Goal: Task Accomplishment & Management: Manage account settings

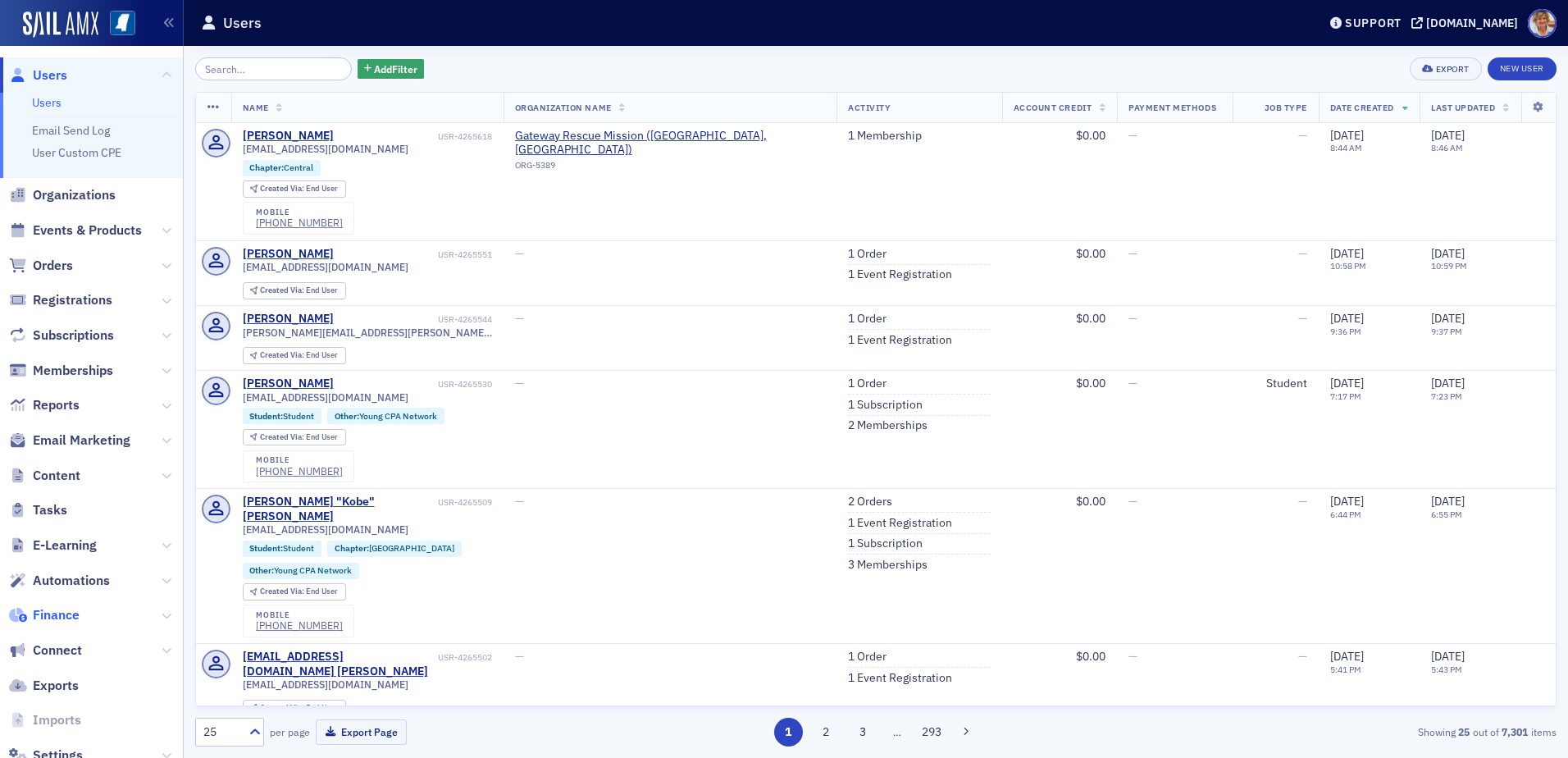
click at [76, 612] on span "Finance" at bounding box center [56, 614] width 46 height 18
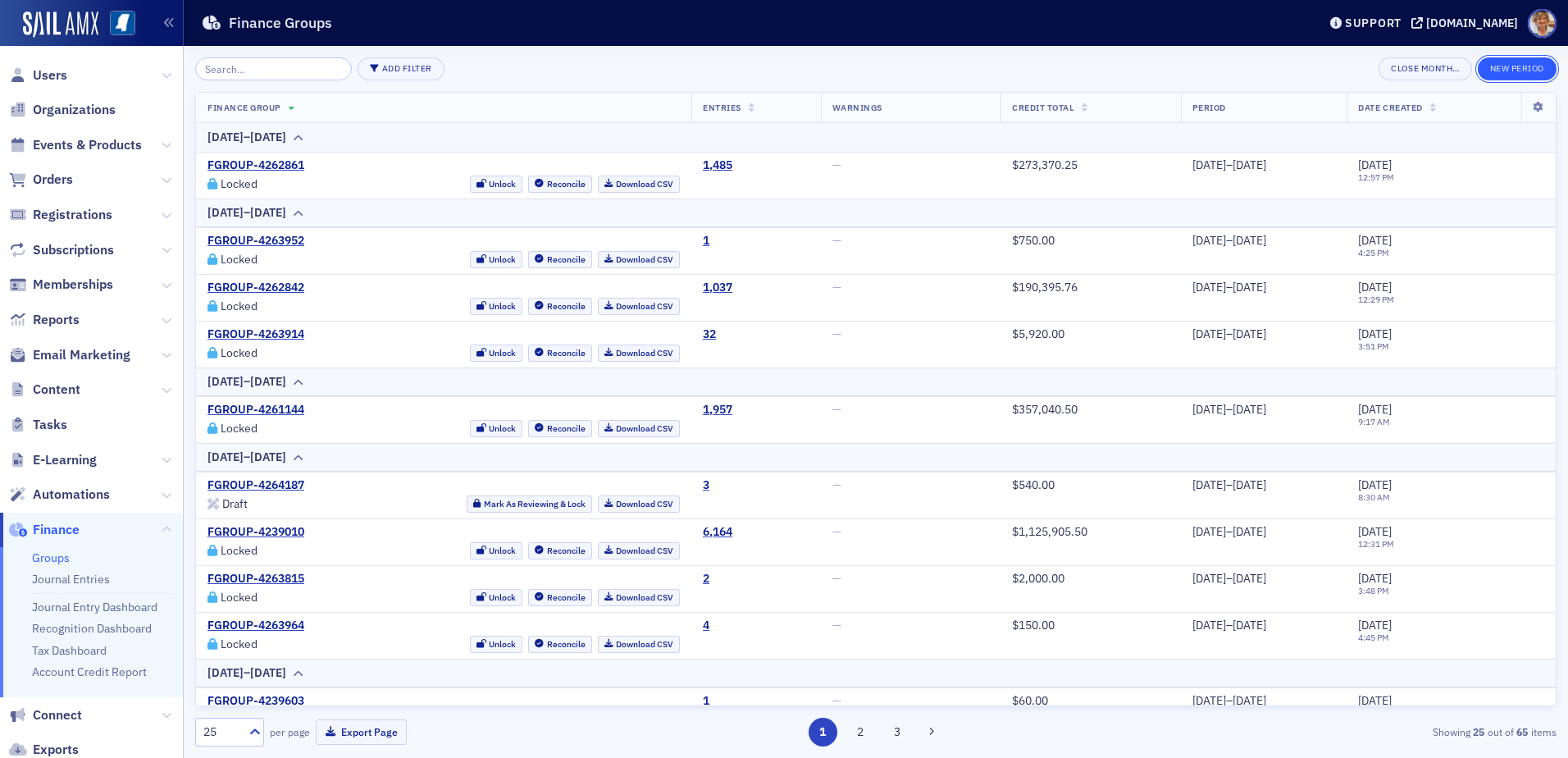
click at [1521, 68] on button "New Period" at bounding box center [1517, 69] width 79 height 23
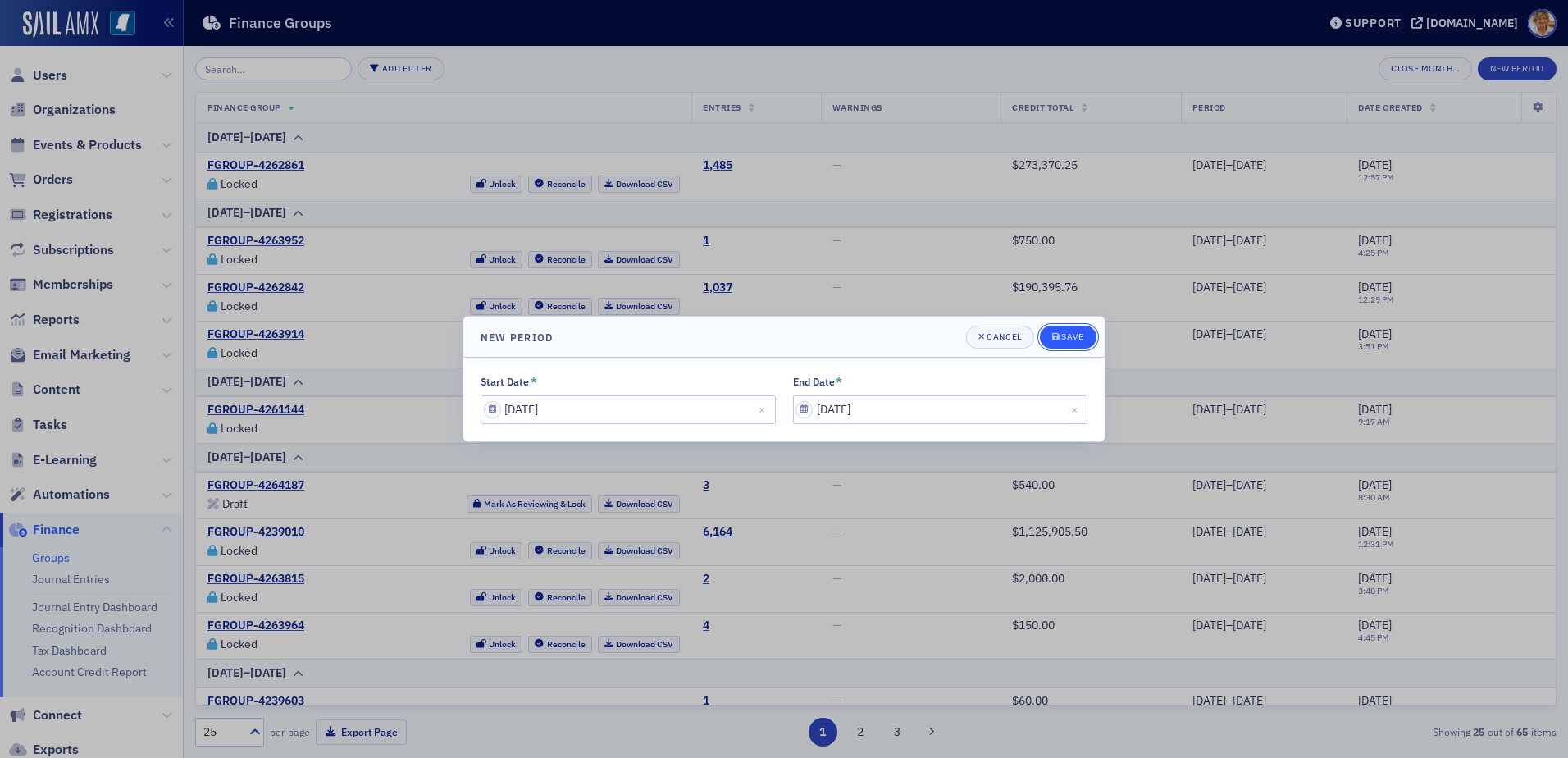
click at [1079, 335] on div "Save" at bounding box center [1073, 336] width 22 height 9
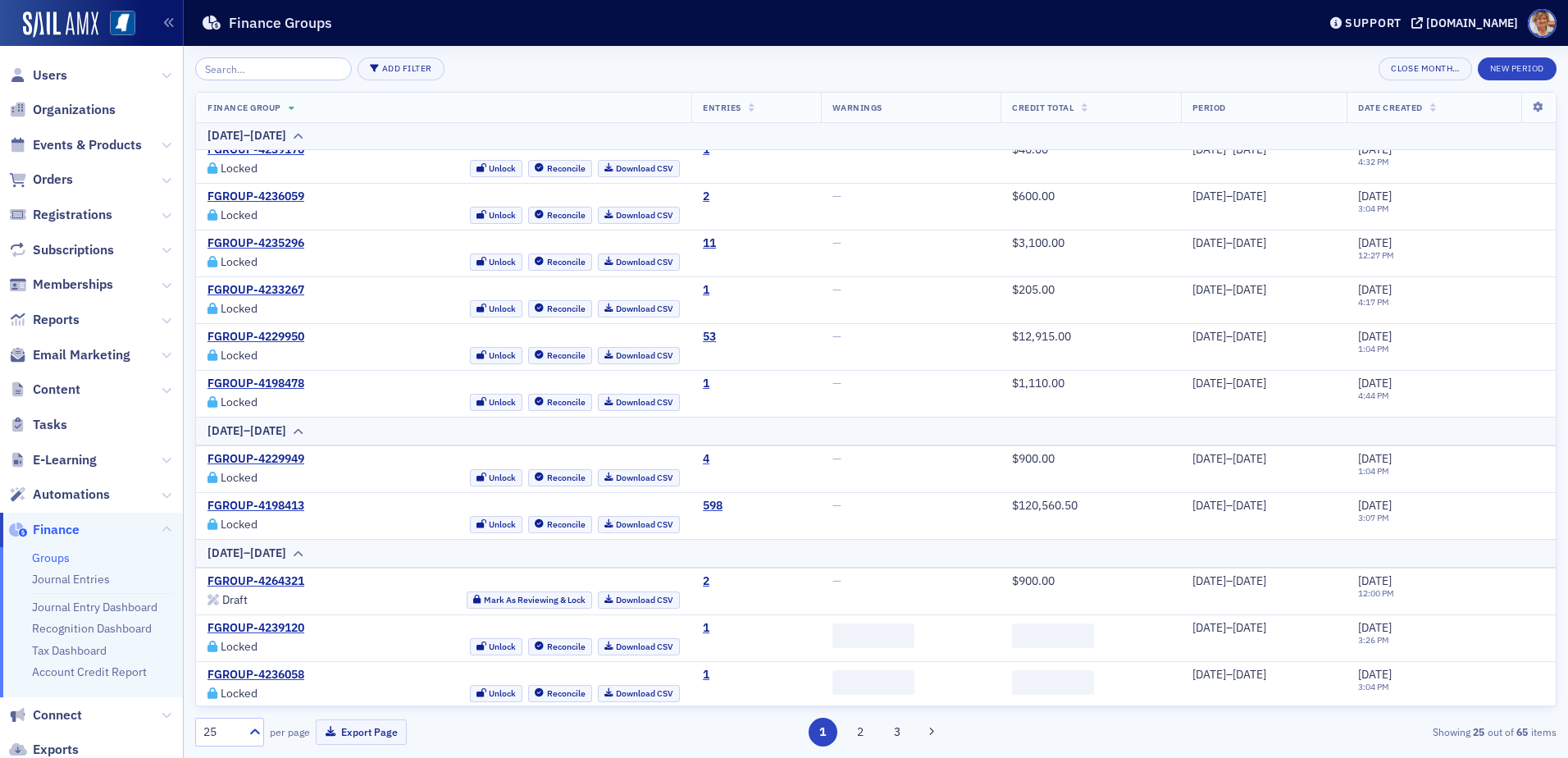
scroll to position [787, 0]
click at [857, 736] on button "2" at bounding box center [859, 731] width 28 height 28
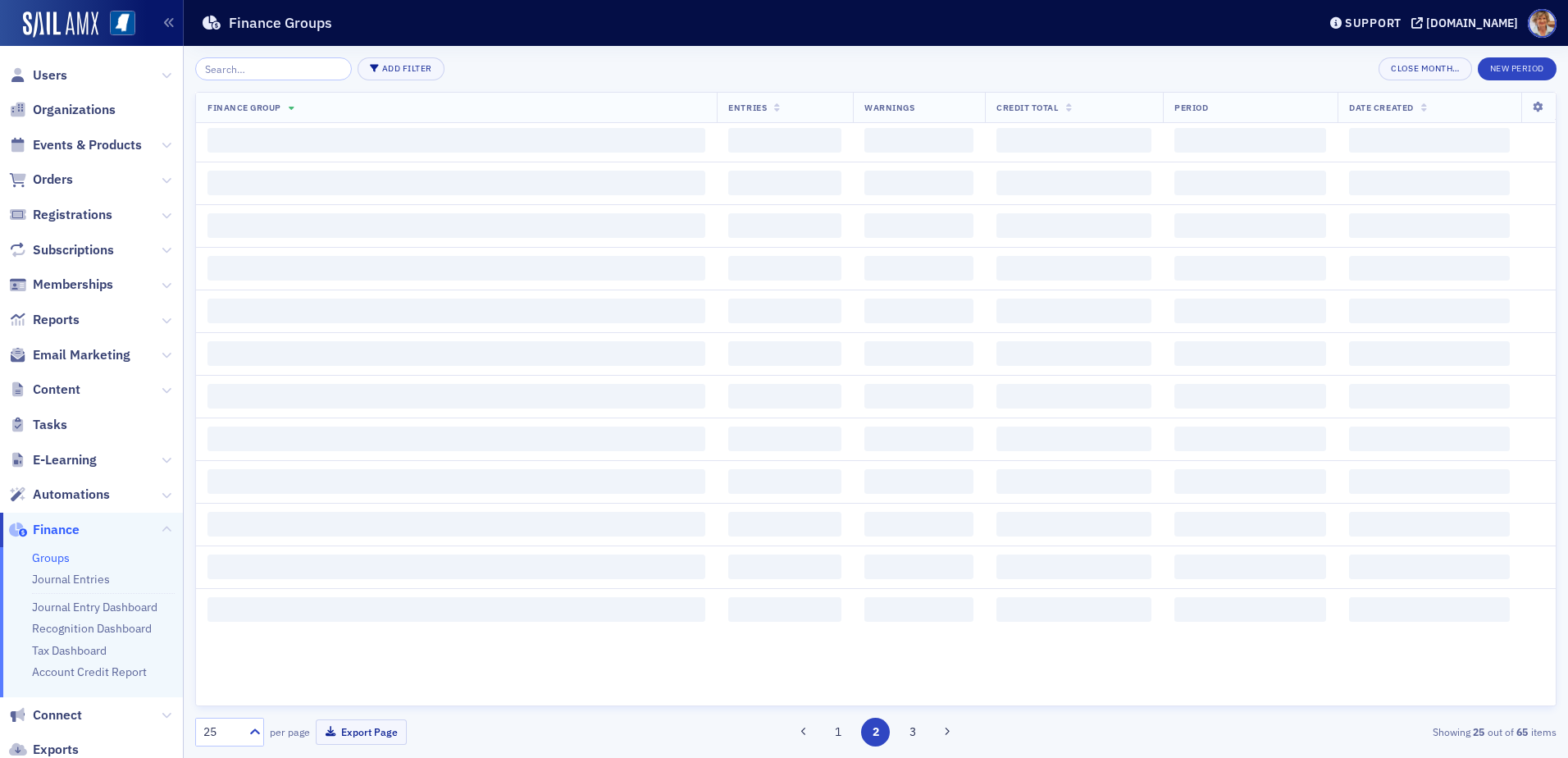
scroll to position [0, 0]
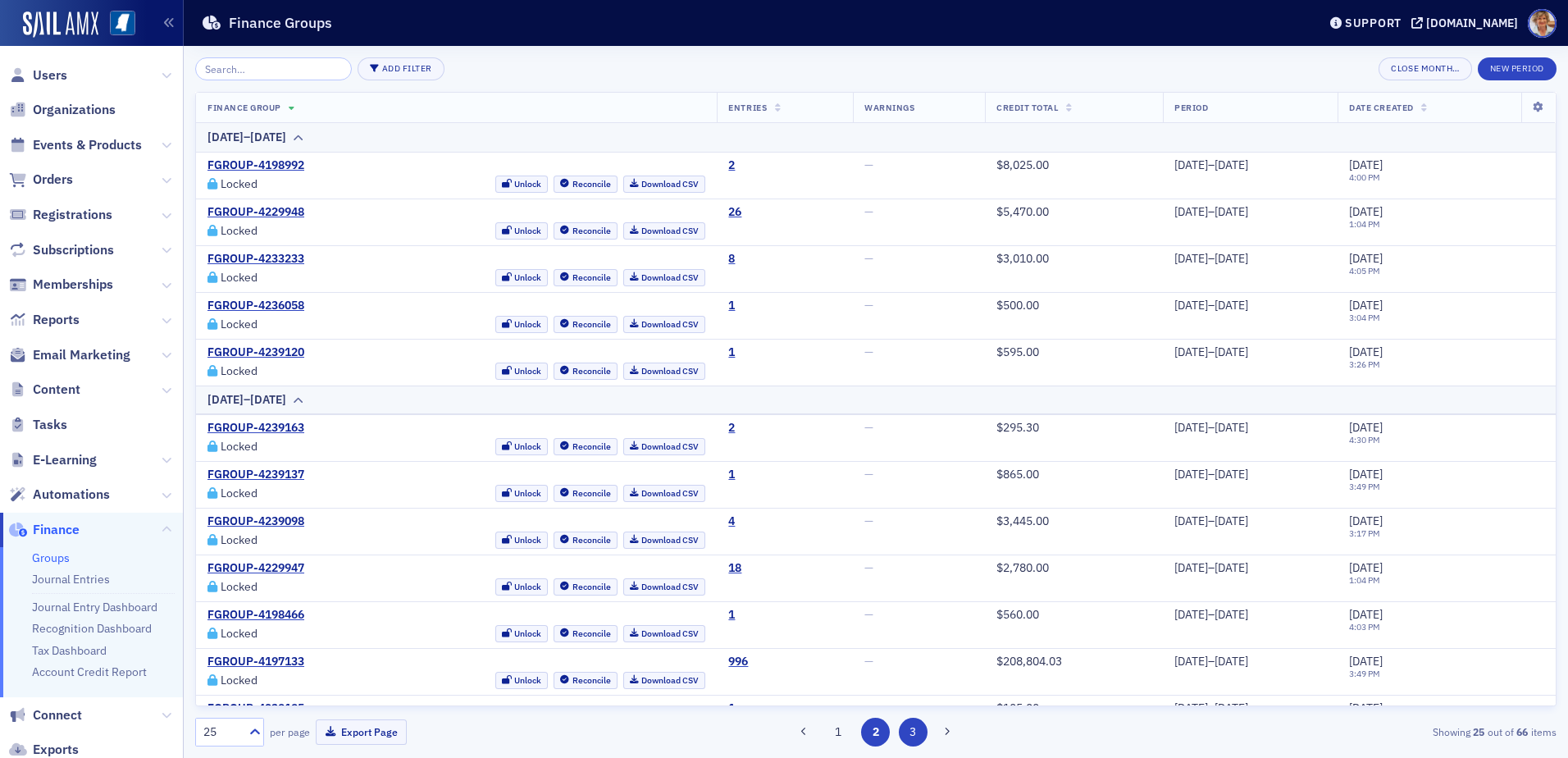
click at [907, 723] on button "3" at bounding box center [913, 731] width 28 height 28
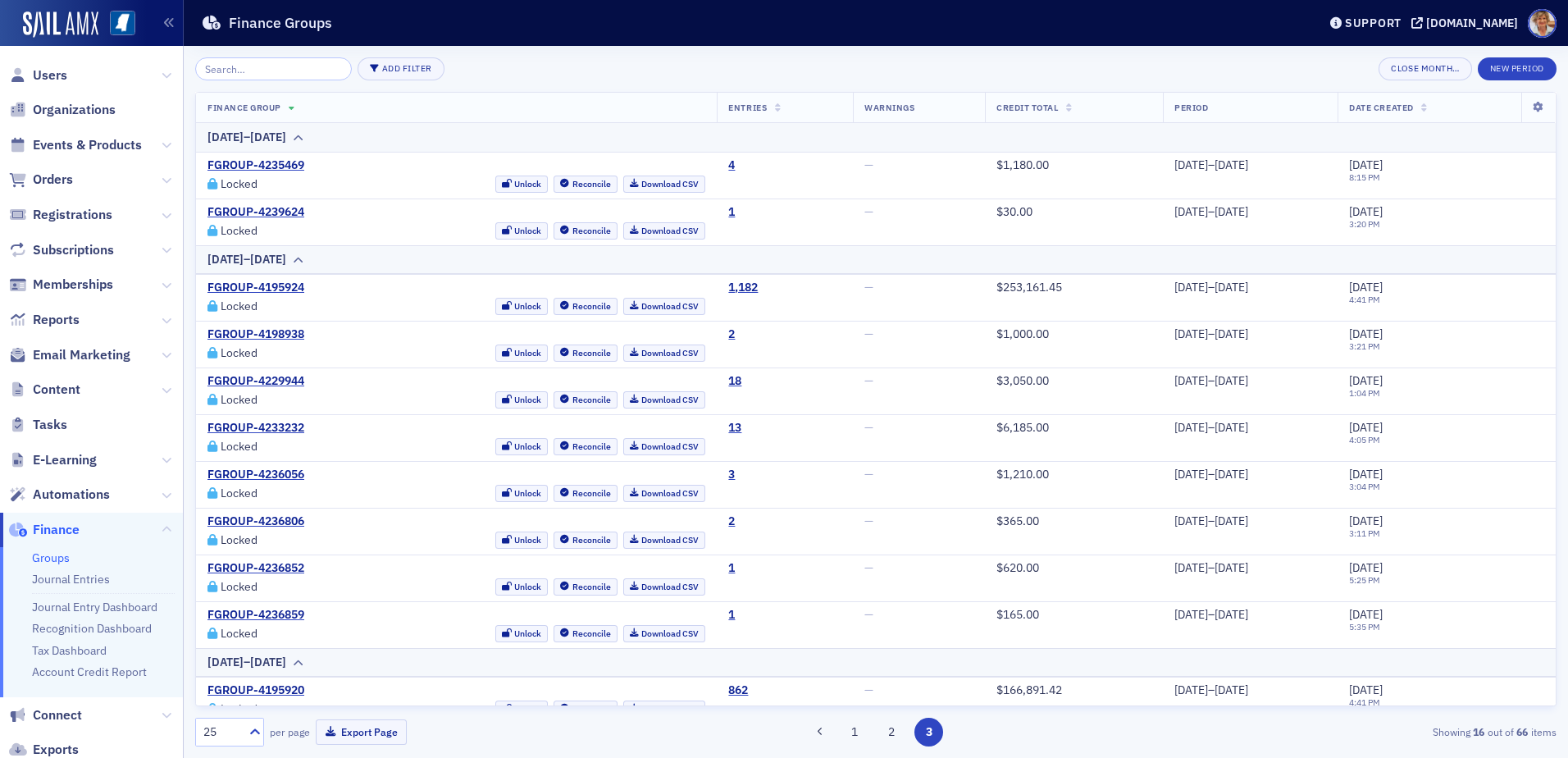
click at [927, 729] on button "3" at bounding box center [928, 731] width 28 height 28
click at [862, 731] on button "1" at bounding box center [853, 731] width 28 height 28
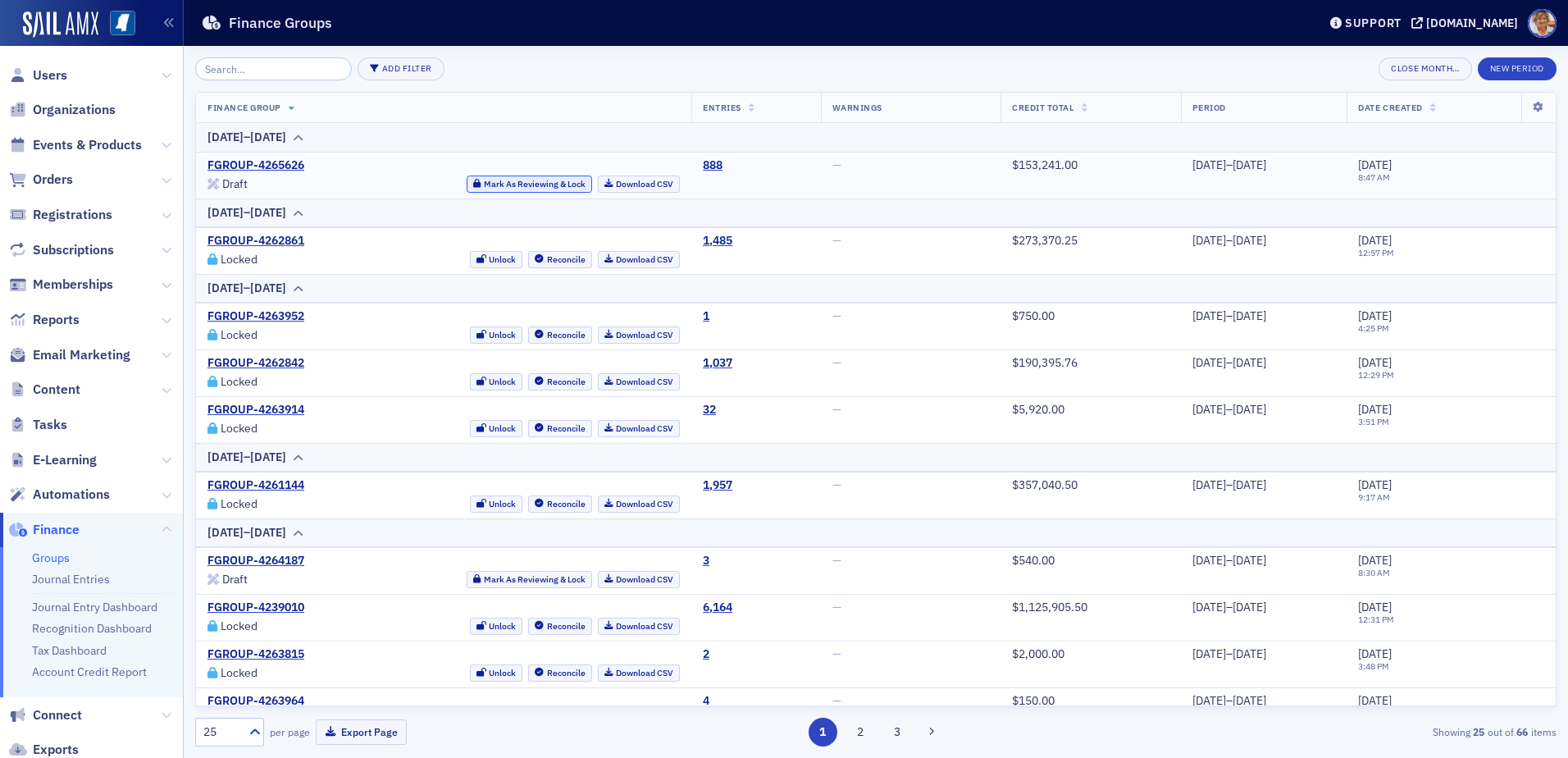
click at [485, 187] on button "Mark As Reviewing & Lock" at bounding box center [529, 184] width 126 height 17
click at [607, 184] on link "Download CSV" at bounding box center [639, 184] width 83 height 17
click at [1091, 46] on main "Finance Groups Support ms-cpa.org Add Filter Close Month… New Period Finance Gr…" at bounding box center [876, 379] width 1384 height 758
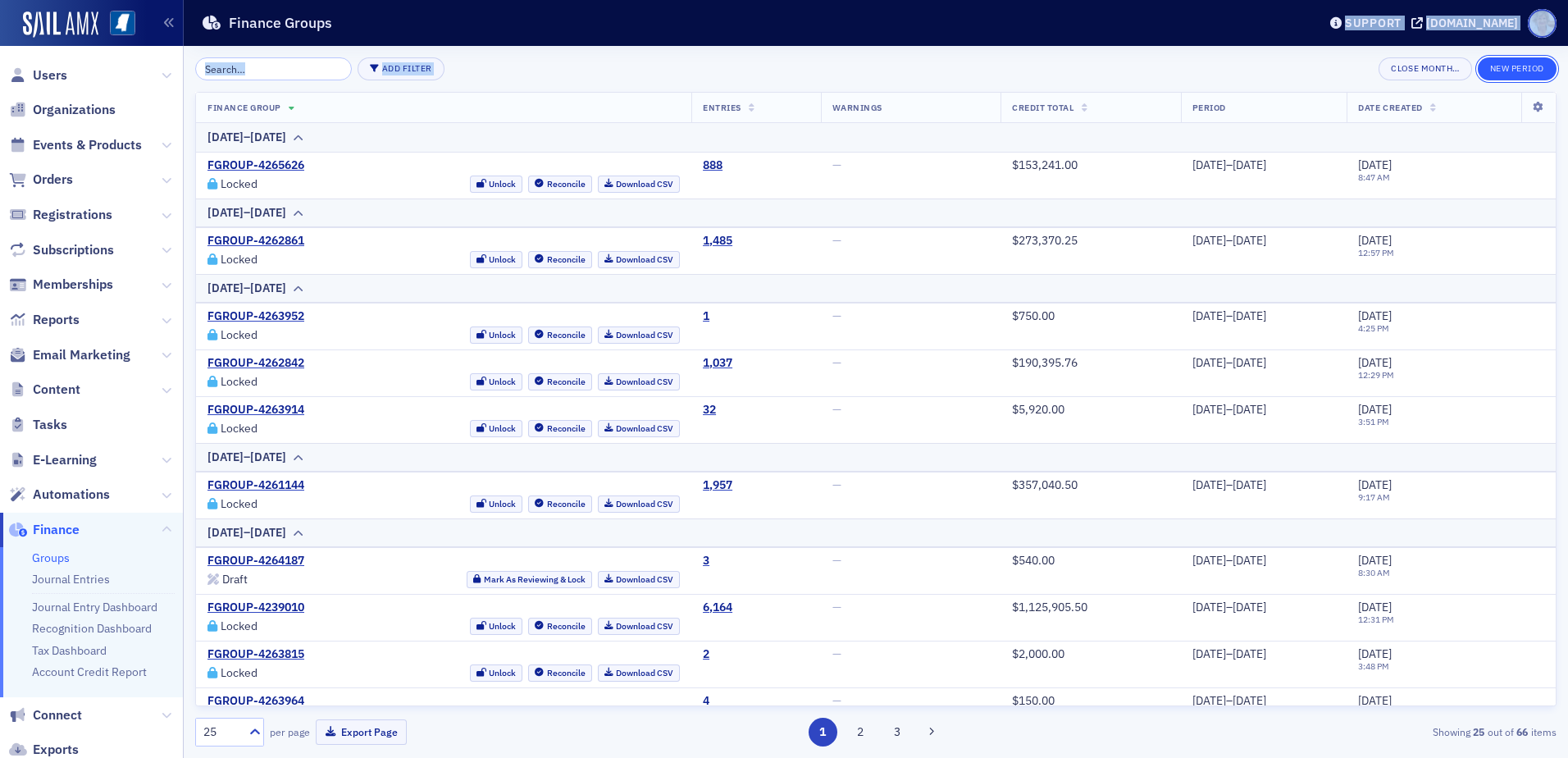
click at [1535, 71] on button "New Period" at bounding box center [1517, 69] width 79 height 23
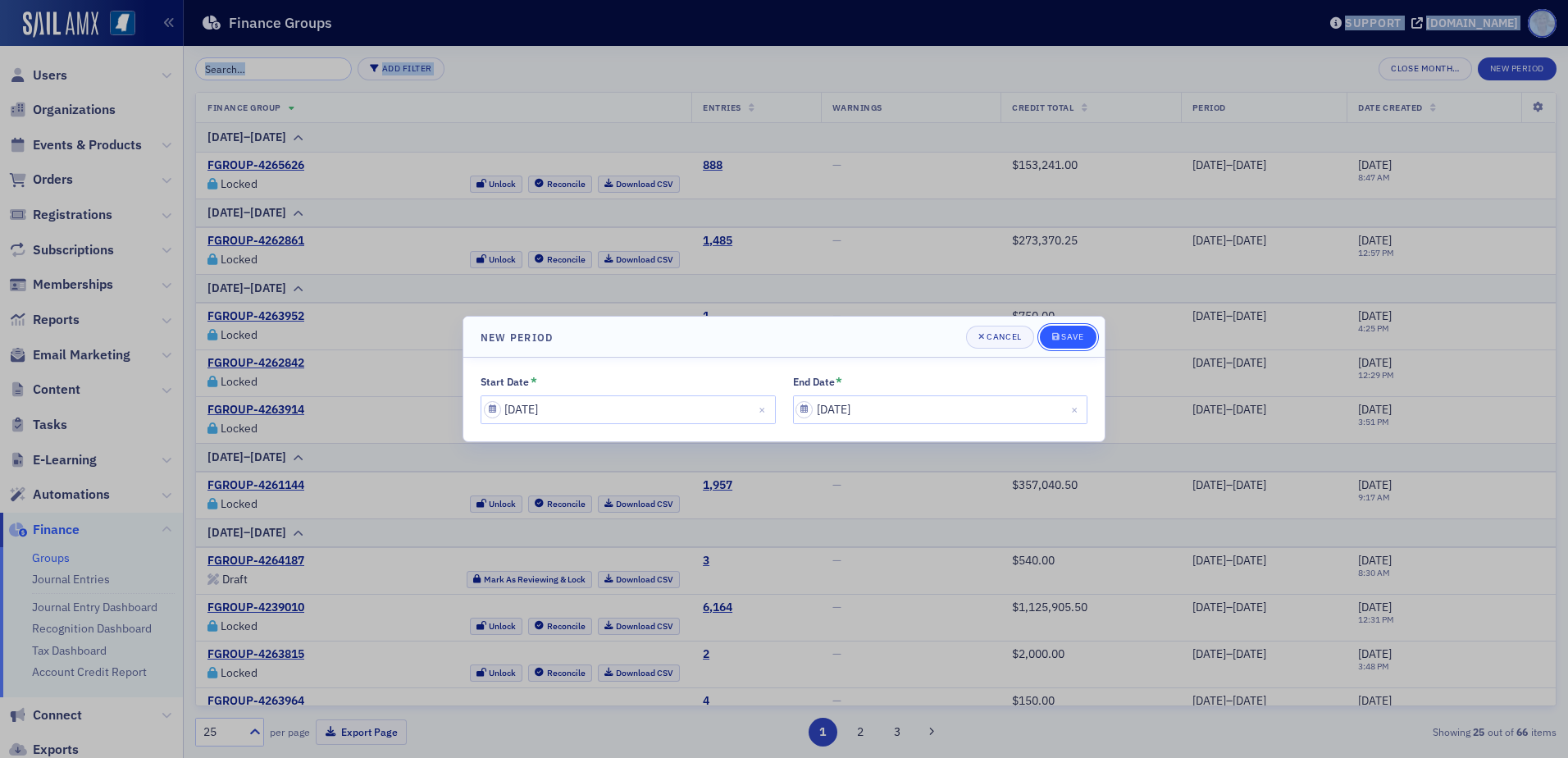
click at [1061, 332] on div "Save" at bounding box center [1073, 336] width 22 height 9
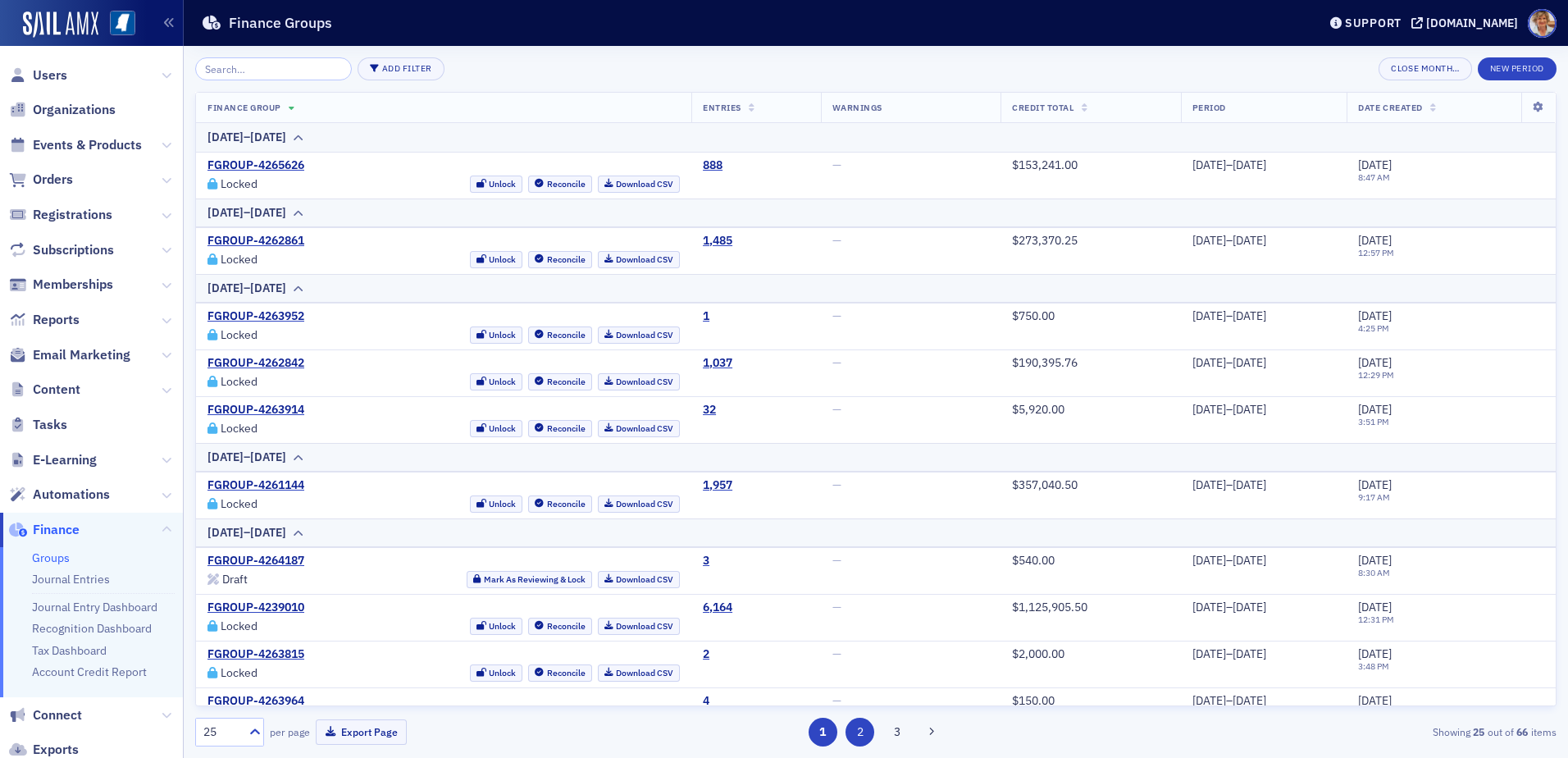
click at [865, 734] on button "2" at bounding box center [859, 731] width 28 height 28
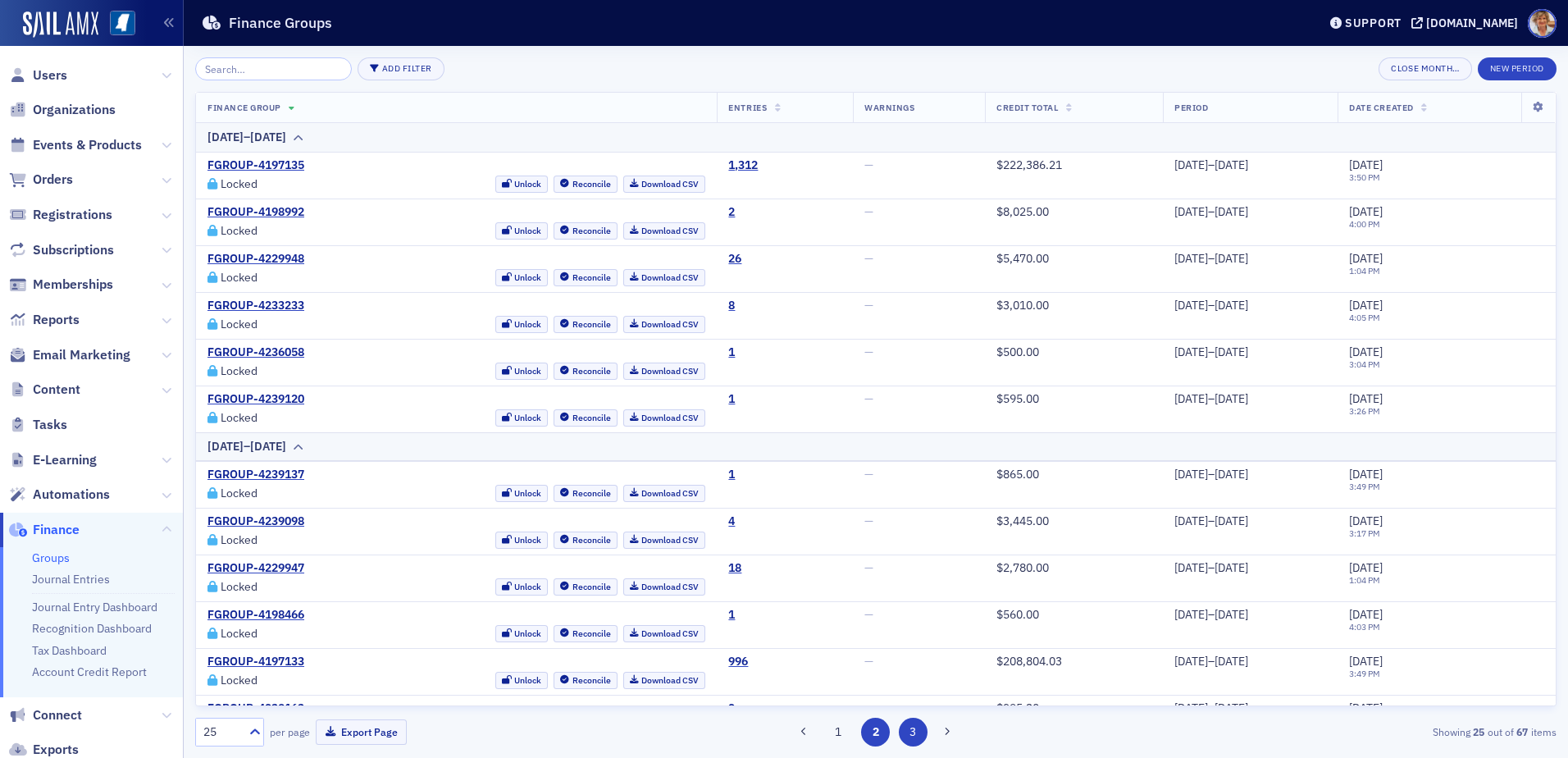
click at [912, 725] on button "3" at bounding box center [913, 731] width 28 height 28
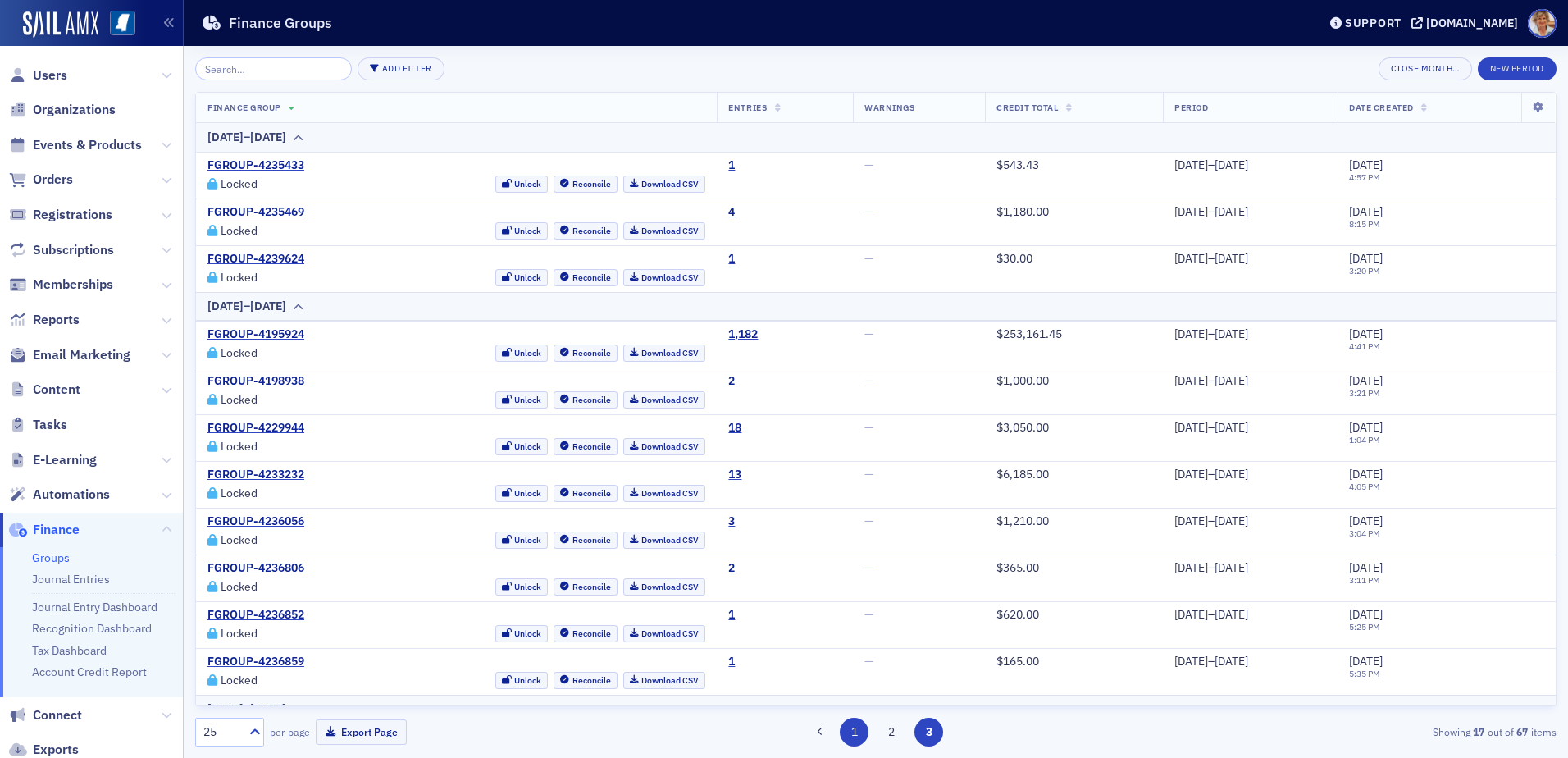
click at [851, 735] on button "1" at bounding box center [853, 731] width 28 height 28
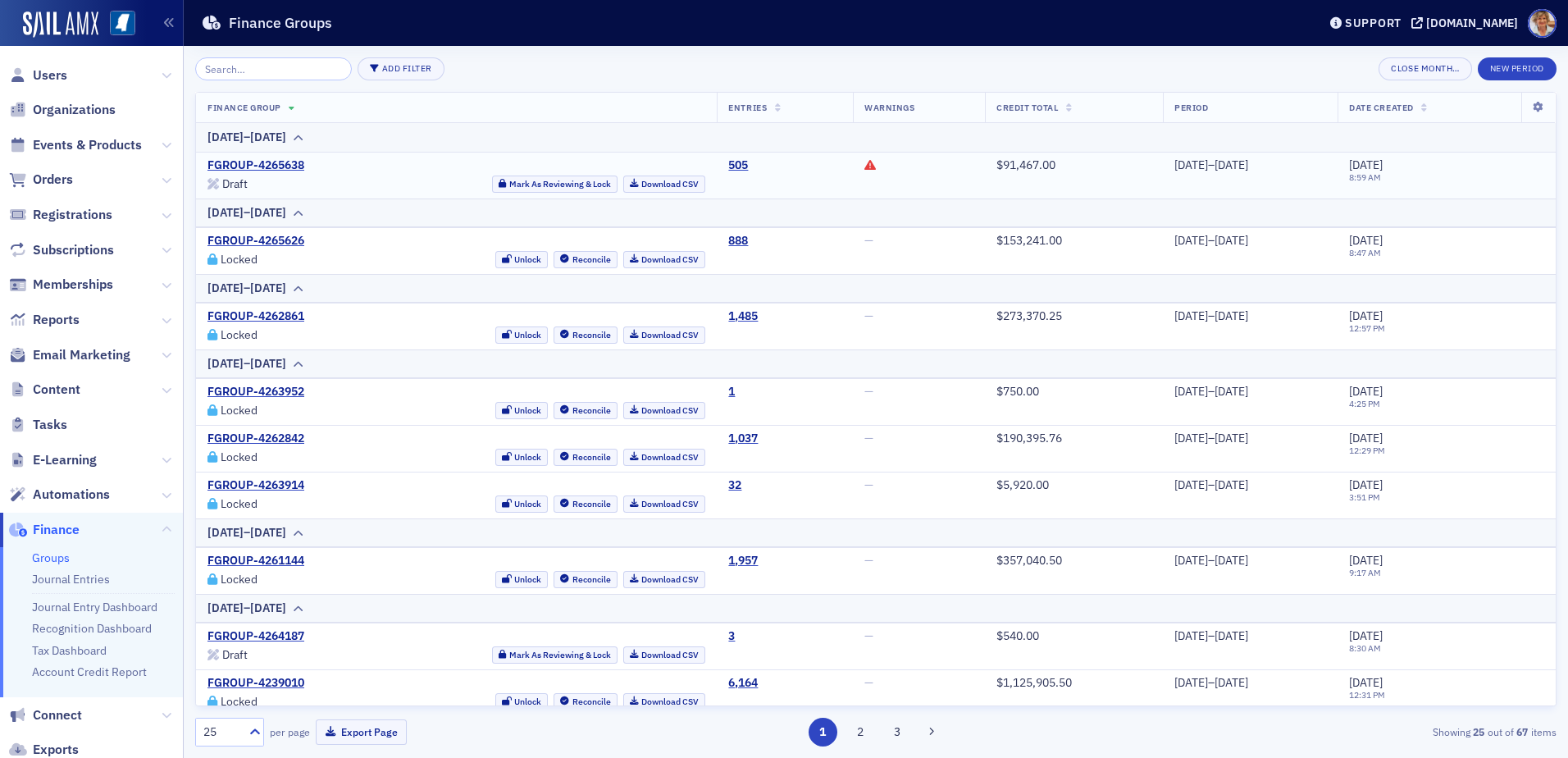
click at [864, 165] on icon at bounding box center [870, 164] width 11 height 11
click at [864, 167] on icon at bounding box center [870, 164] width 11 height 11
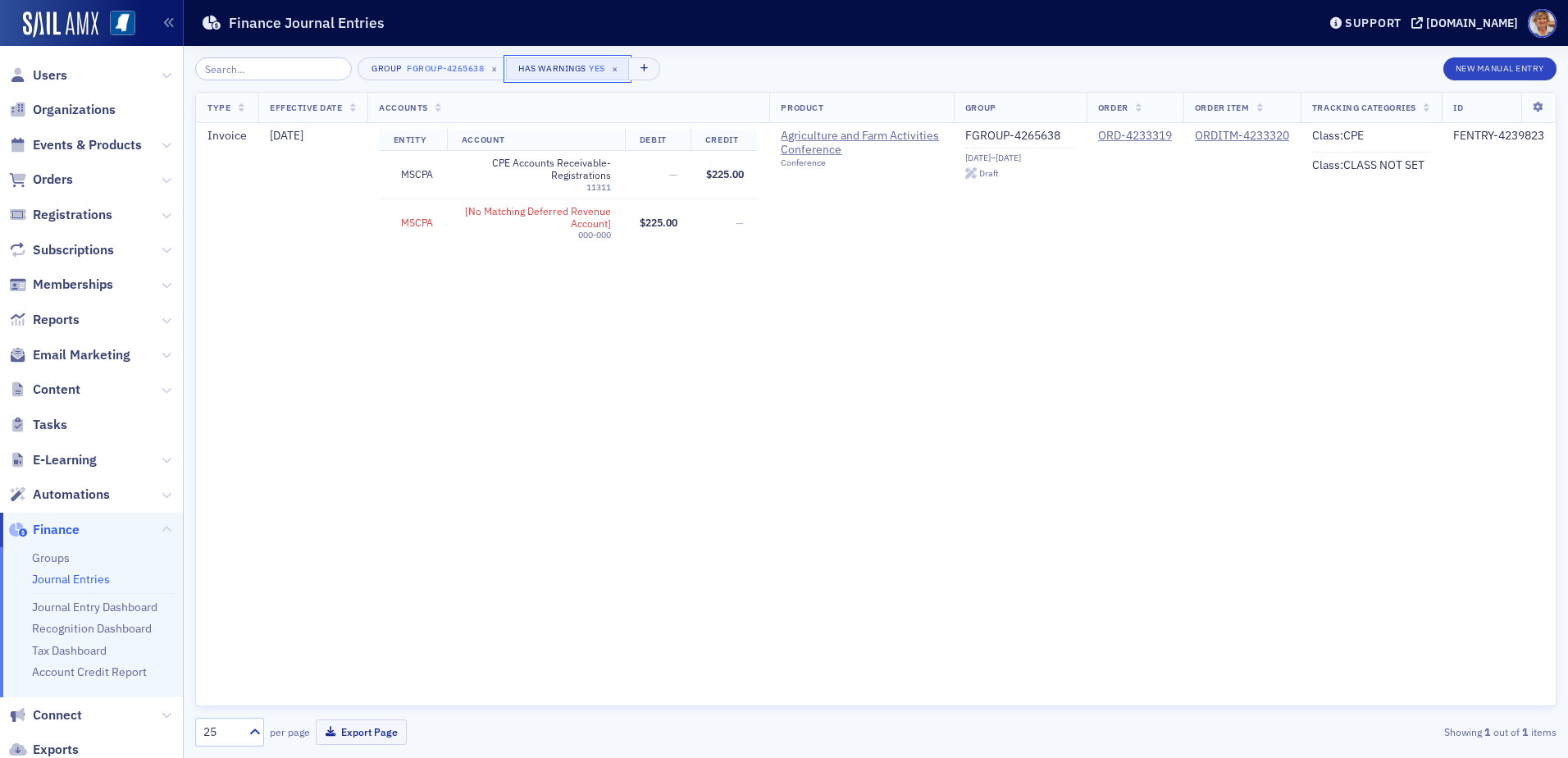
click at [588, 70] on div "Yes" at bounding box center [596, 68] width 16 height 10
click at [1254, 133] on div "ORDITM-4233320" at bounding box center [1242, 136] width 95 height 15
click at [58, 556] on link "Groups" at bounding box center [51, 558] width 38 height 15
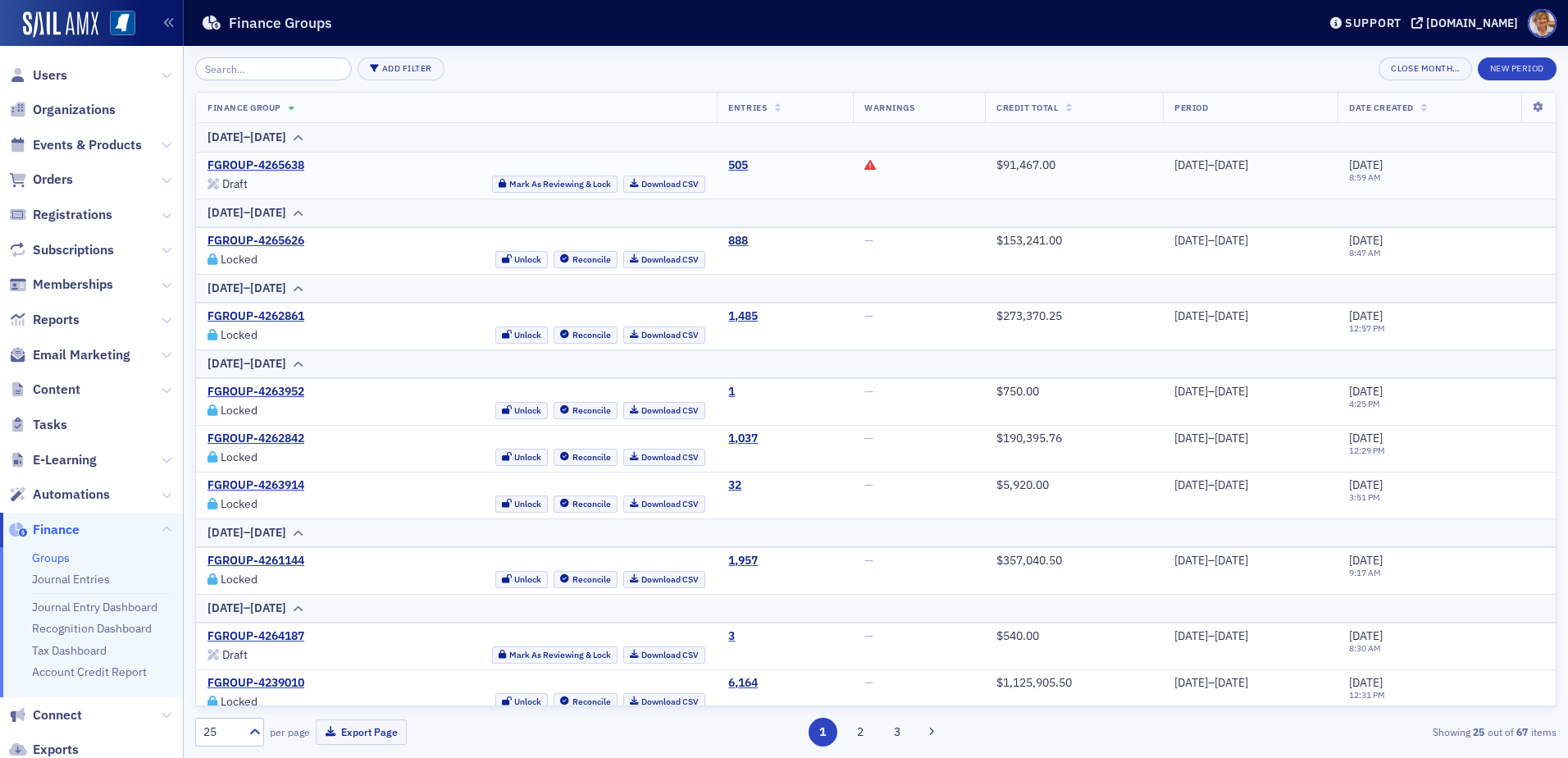
click at [864, 163] on icon at bounding box center [870, 164] width 11 height 11
click at [59, 182] on span "Orders" at bounding box center [52, 179] width 40 height 18
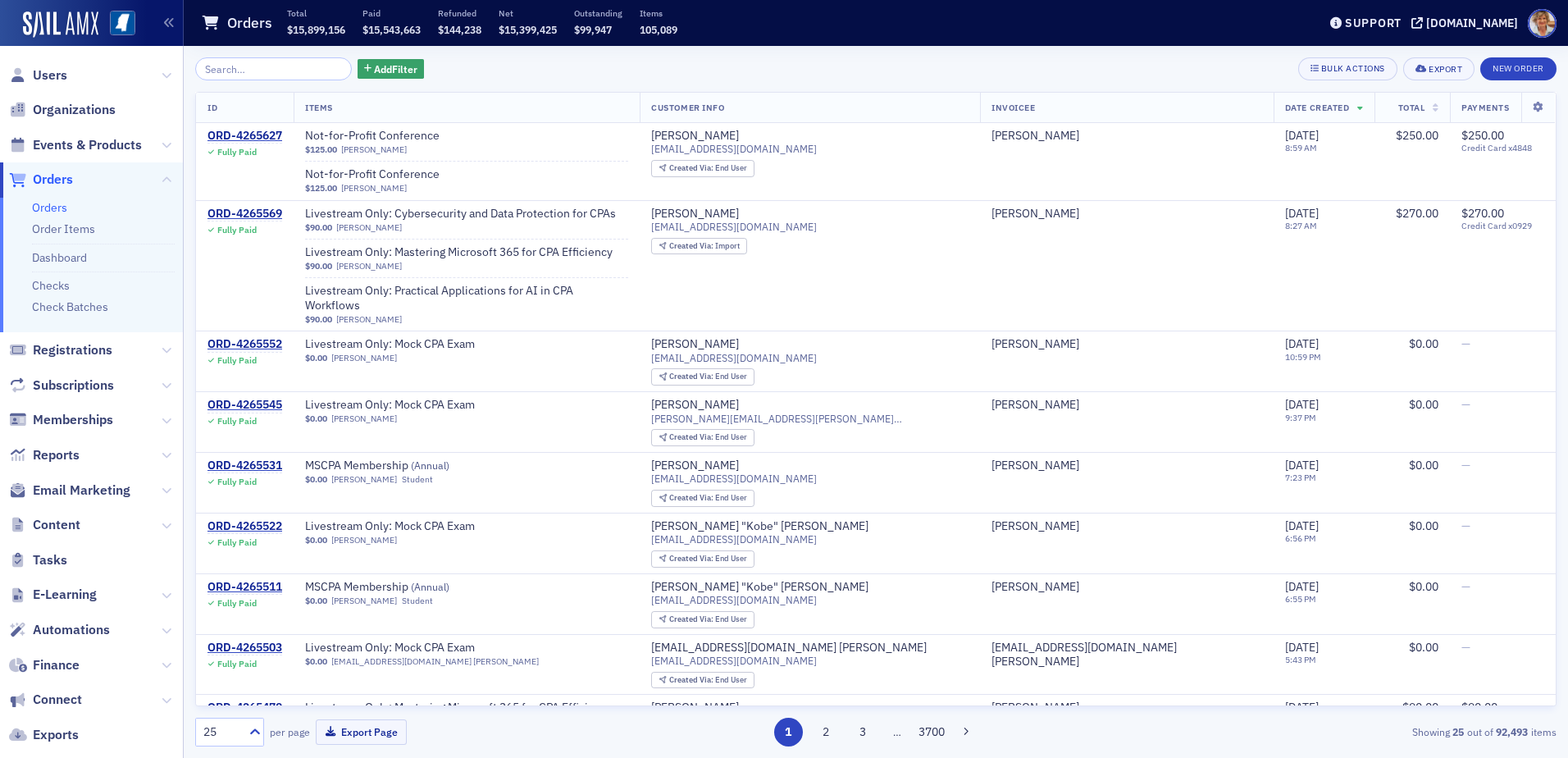
click at [59, 208] on link "Orders" at bounding box center [49, 207] width 35 height 15
click at [292, 69] on input "search" at bounding box center [274, 69] width 157 height 23
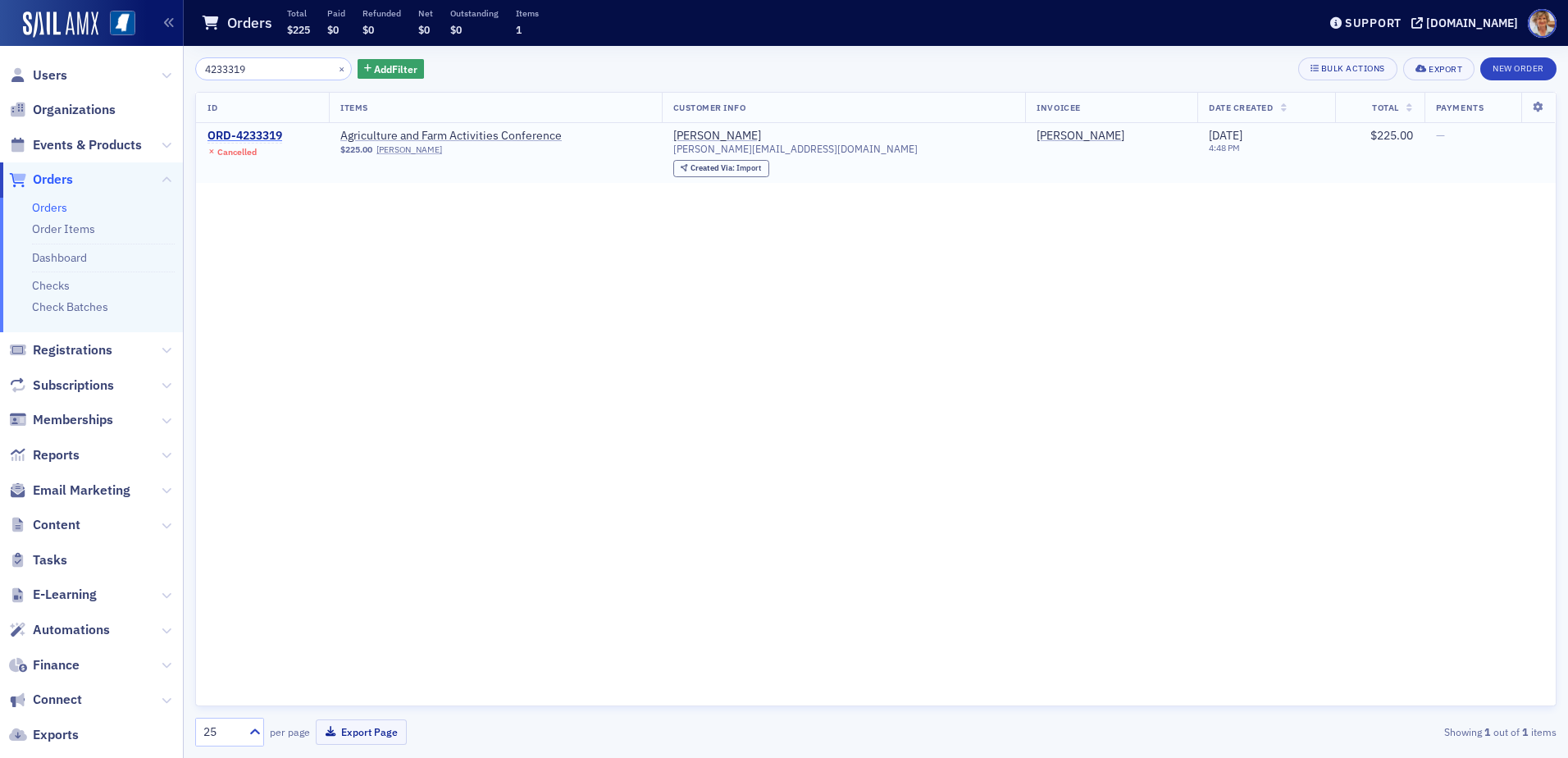
type input "4233319"
click at [236, 131] on div "ORD-4233319" at bounding box center [244, 136] width 75 height 15
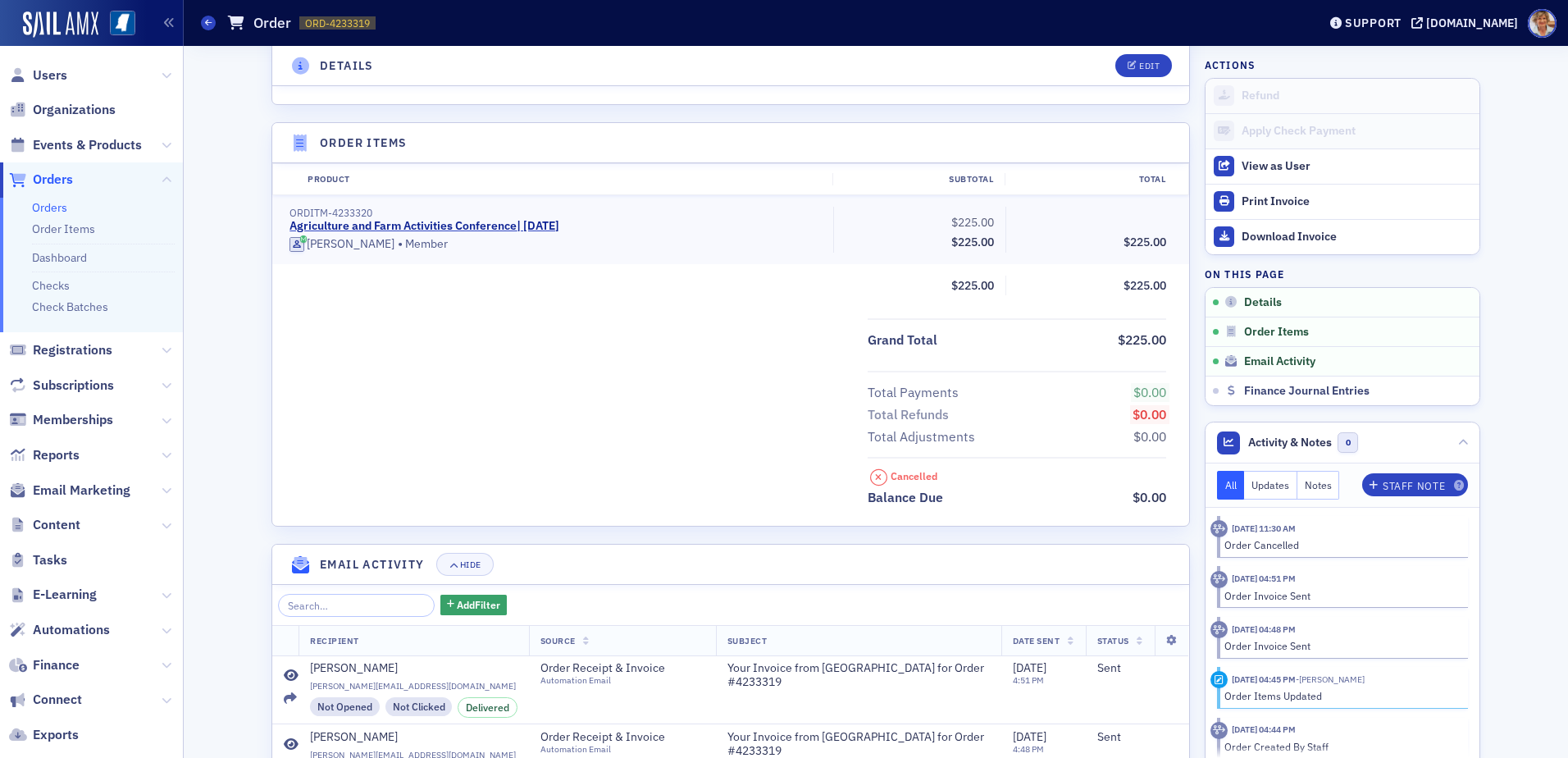
scroll to position [618, 0]
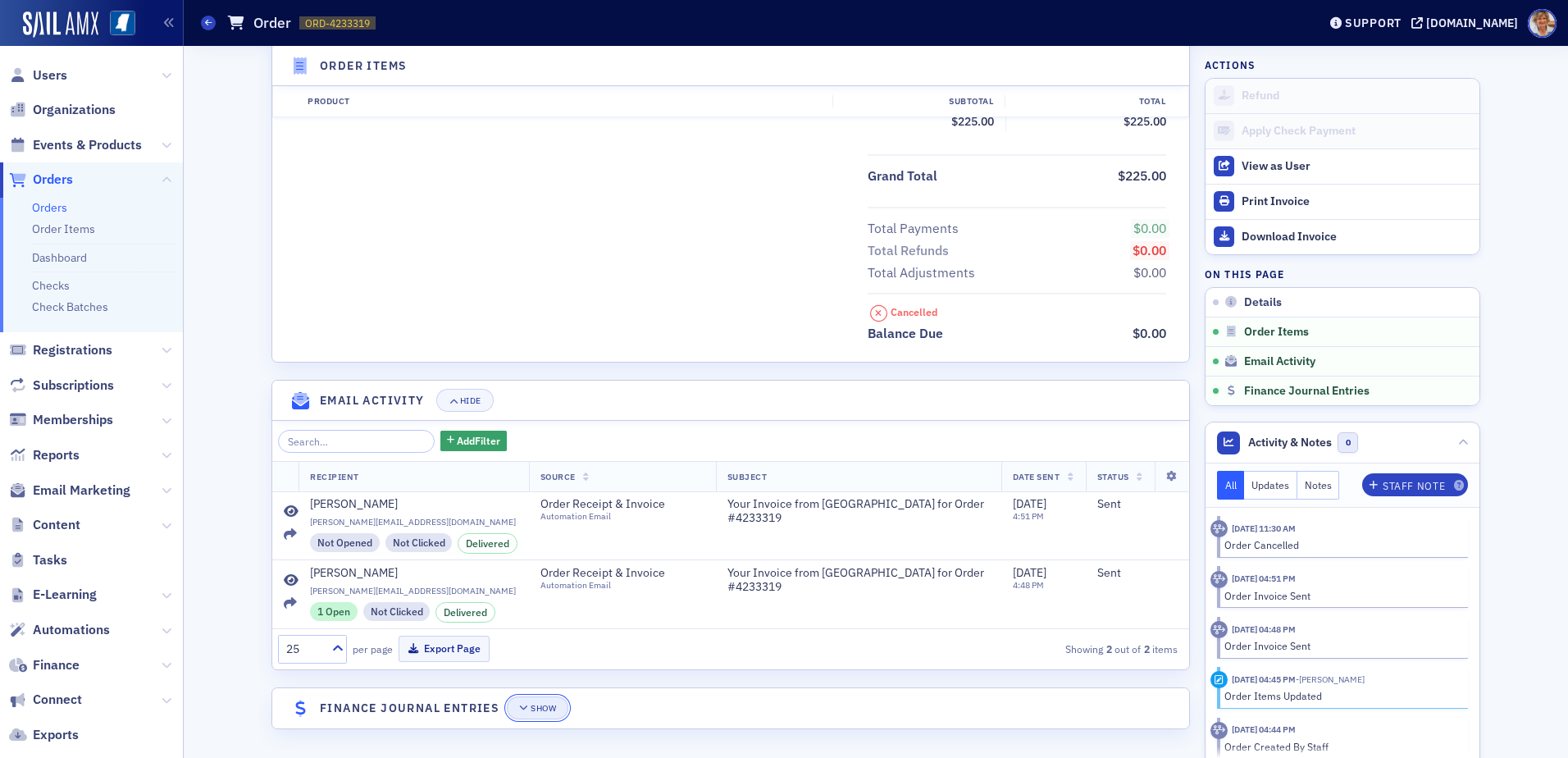
click at [538, 711] on div "Show" at bounding box center [544, 708] width 26 height 9
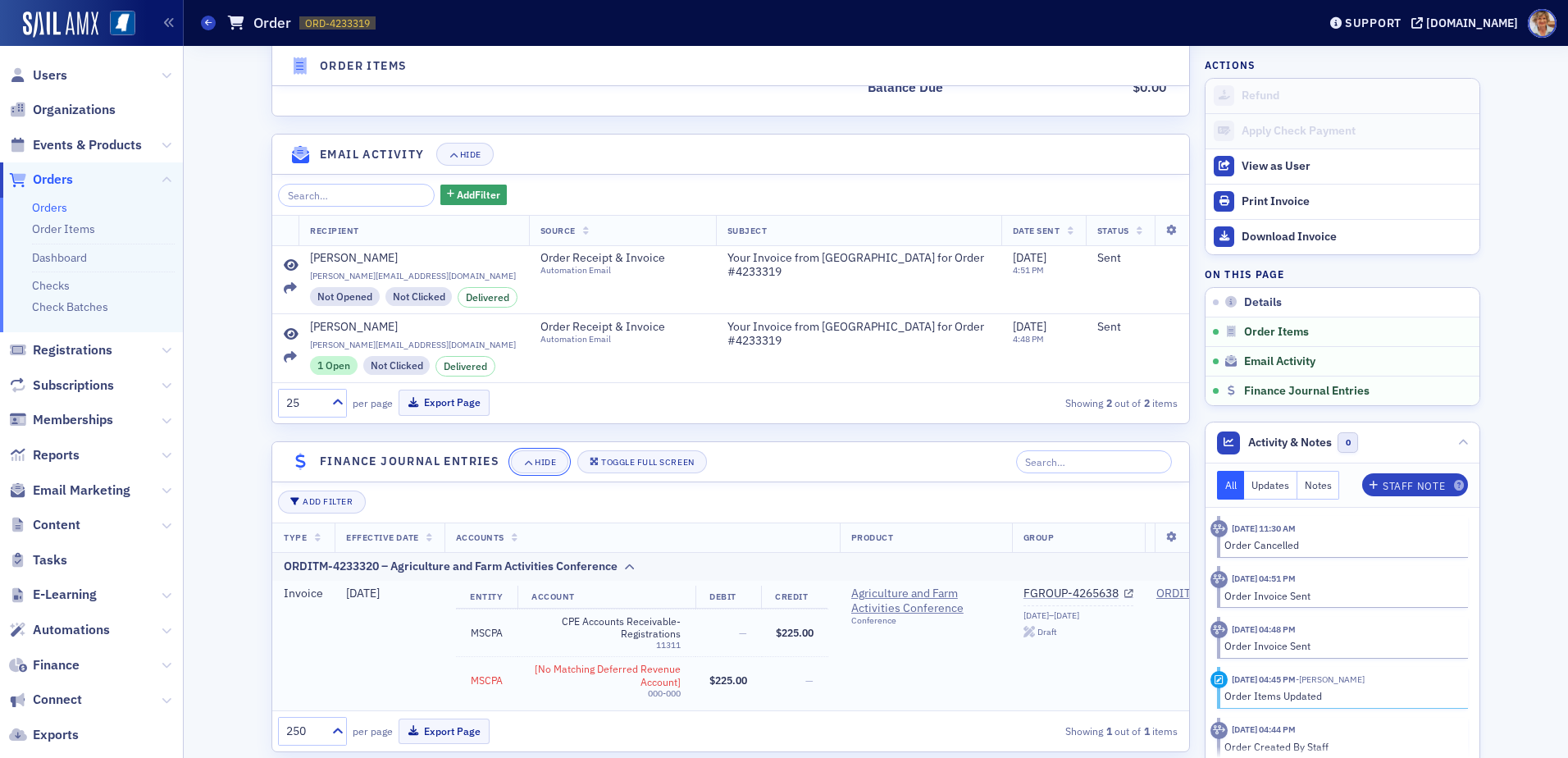
scroll to position [899, 0]
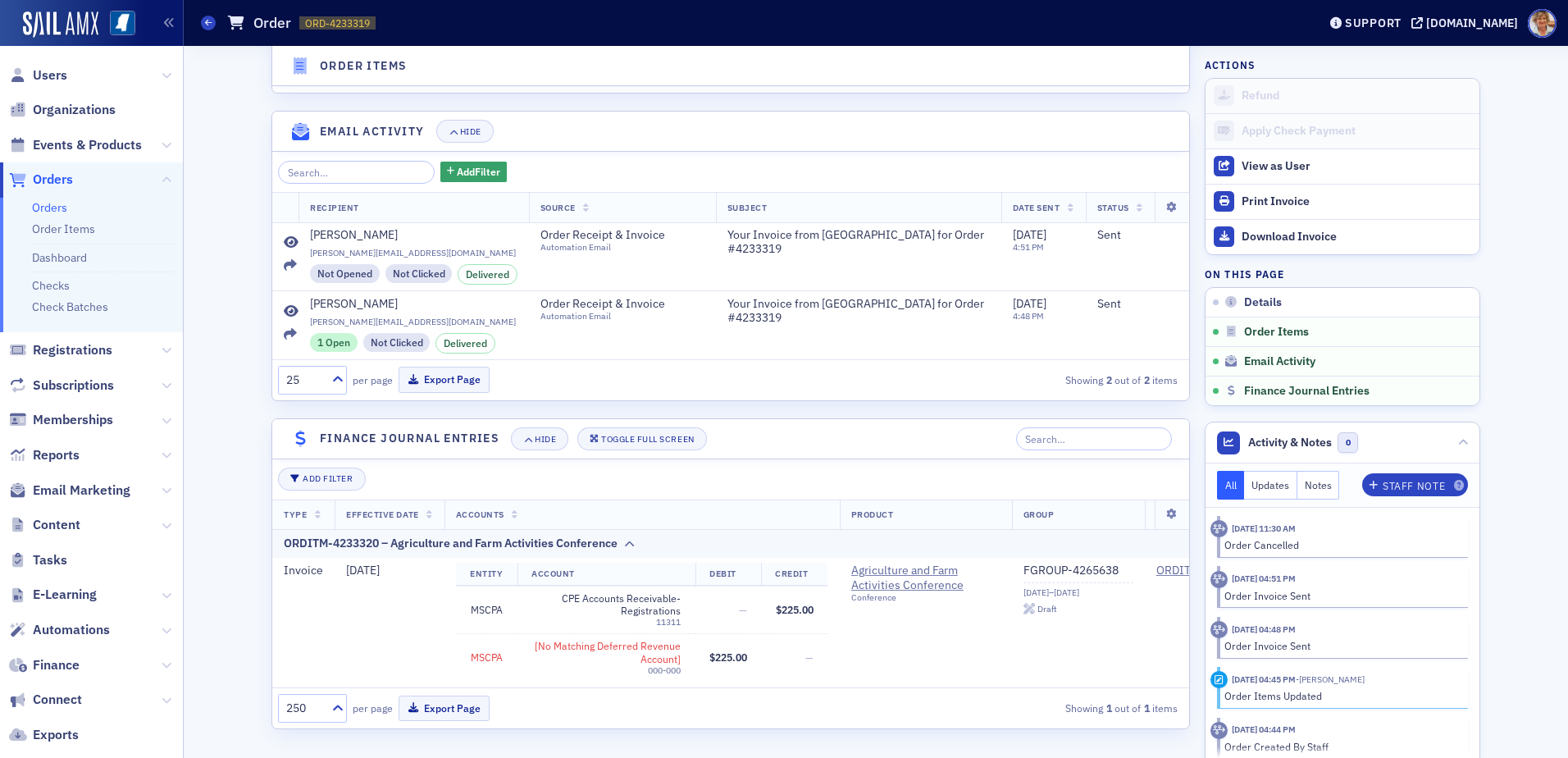
click at [478, 508] on span "Accounts" at bounding box center [480, 514] width 48 height 11
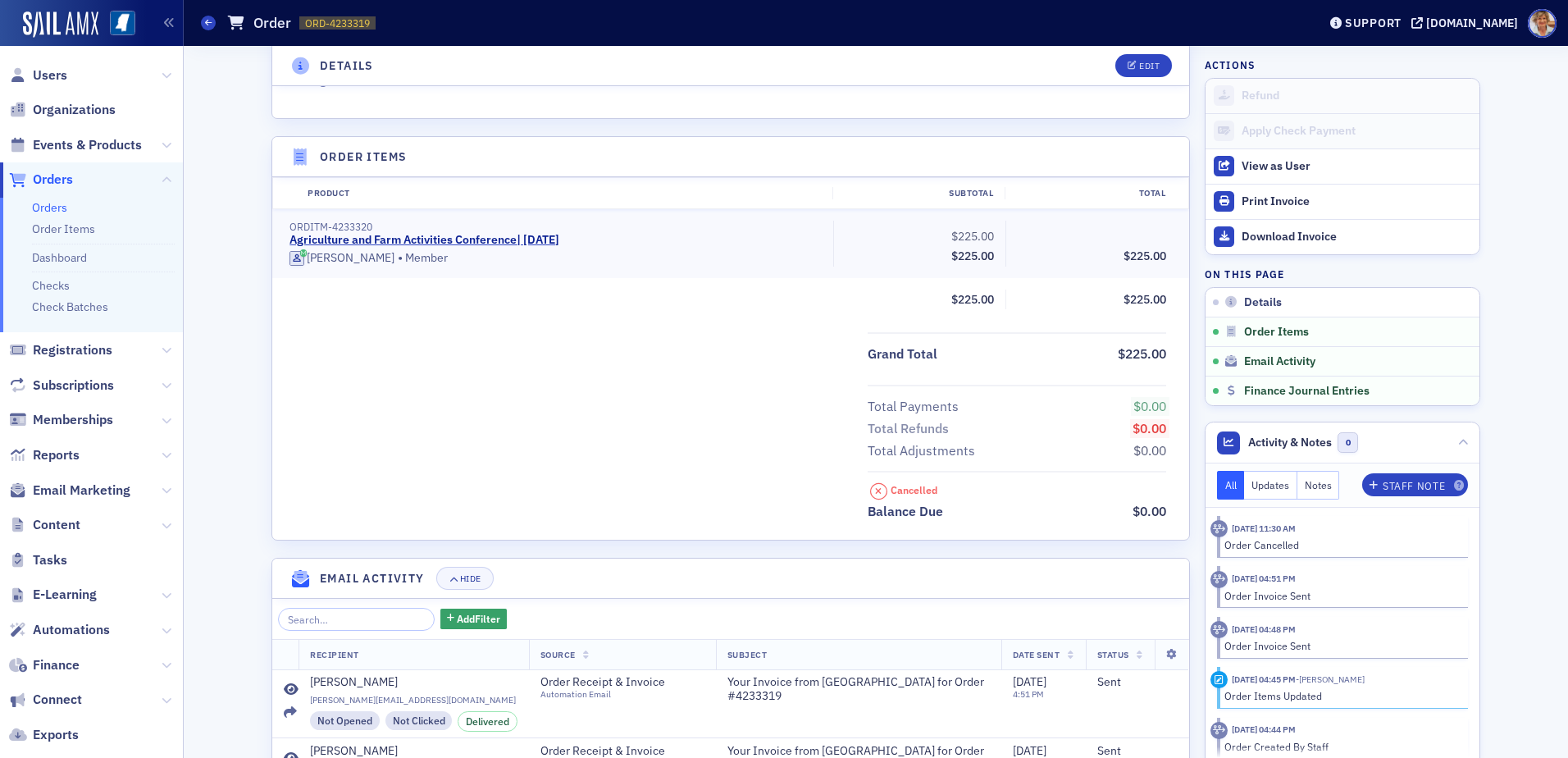
scroll to position [870, 0]
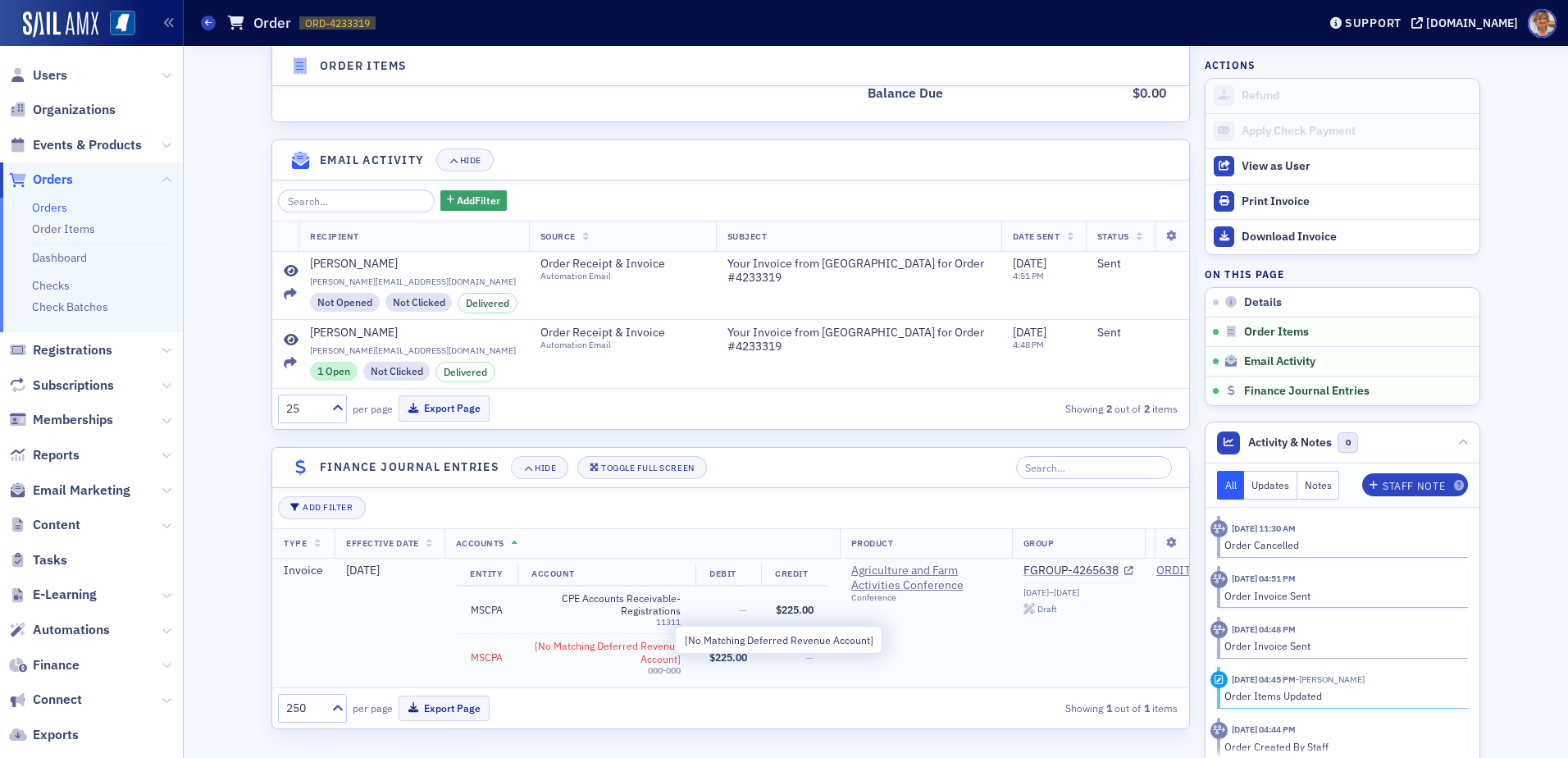
click at [641, 647] on span "[No Matching Deferred Revenue Account]" at bounding box center [606, 653] width 149 height 26
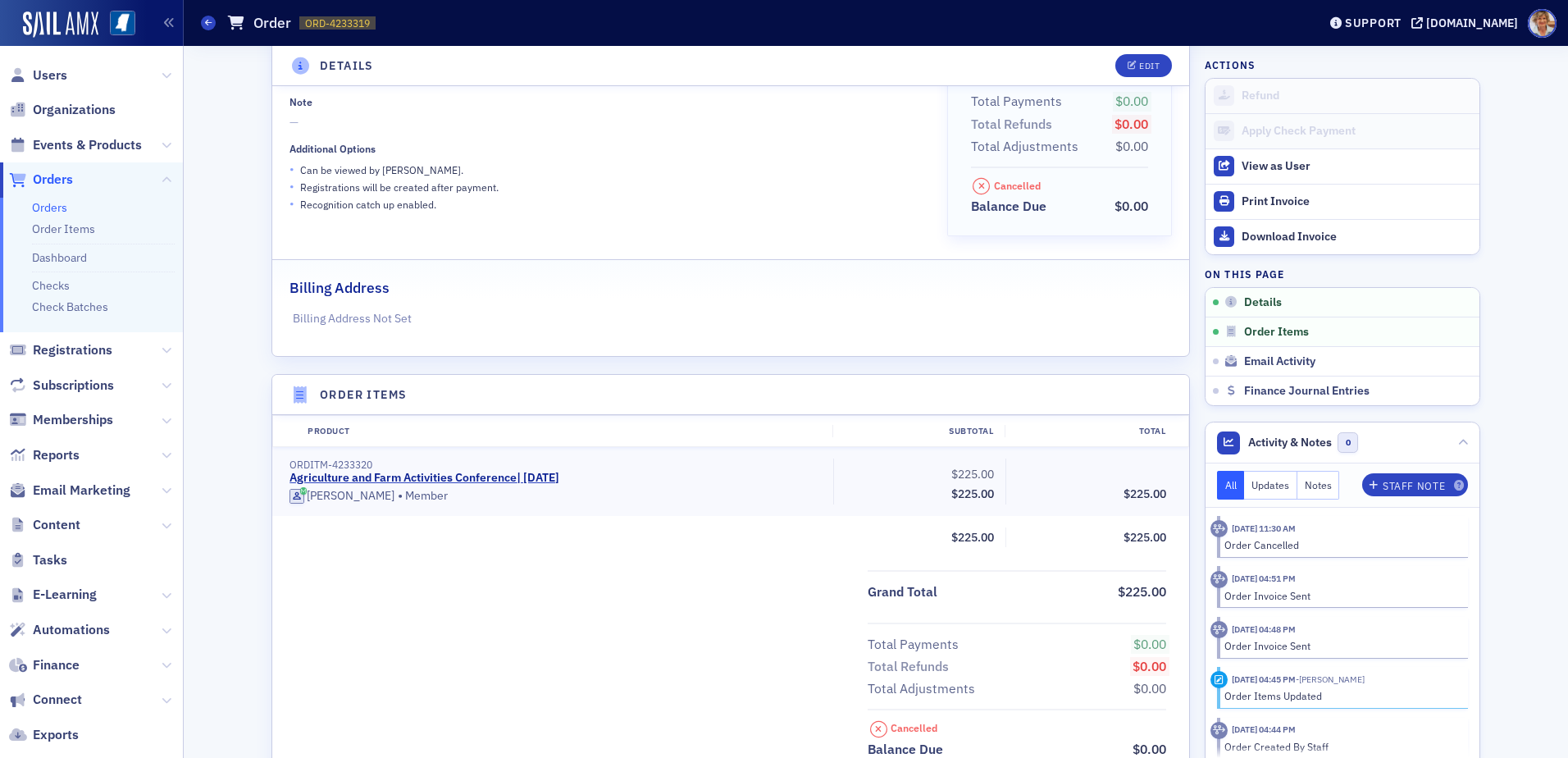
scroll to position [145, 0]
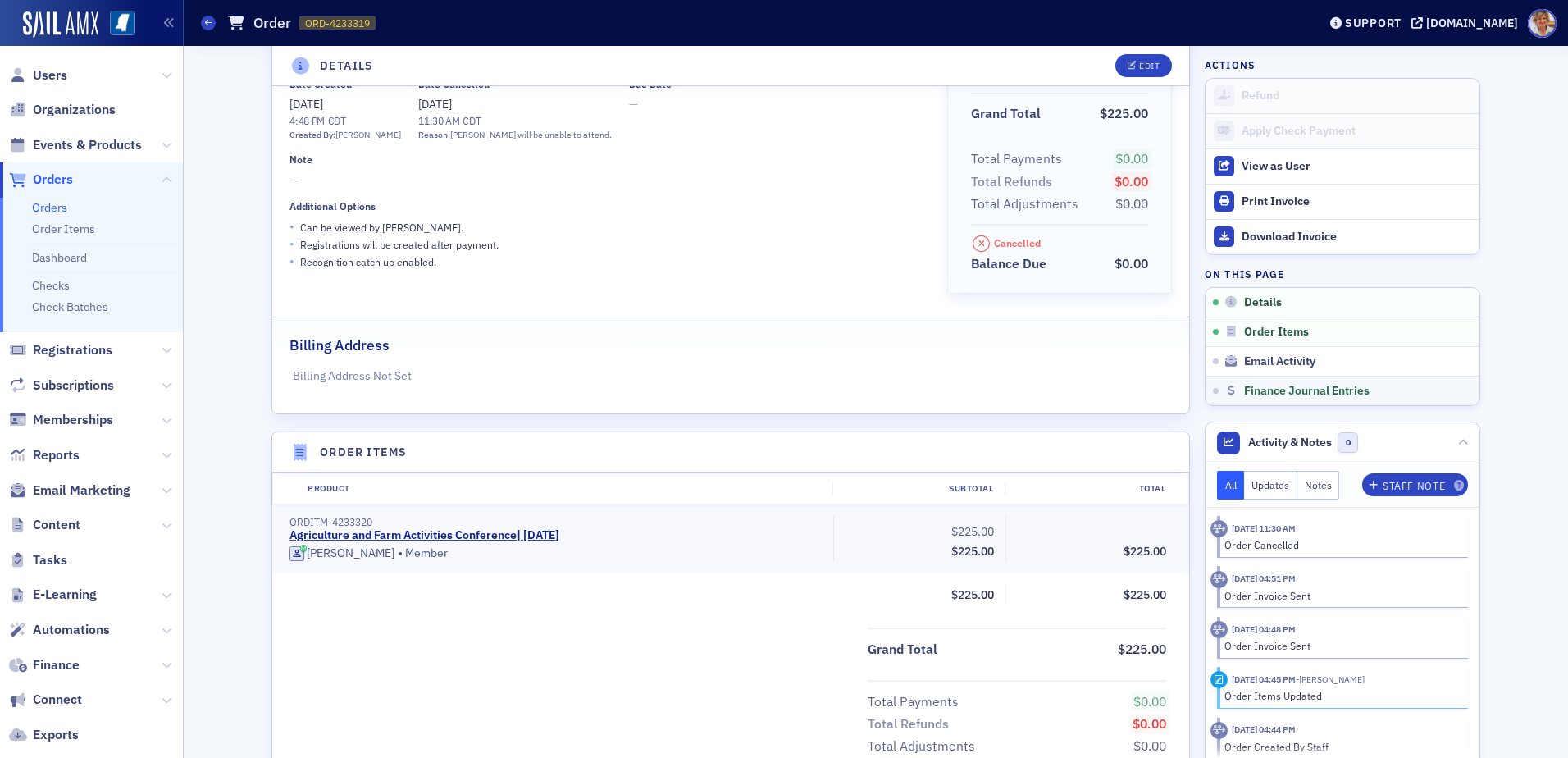
click at [1212, 394] on link "Finance Journal Entries" at bounding box center [1342, 391] width 274 height 29
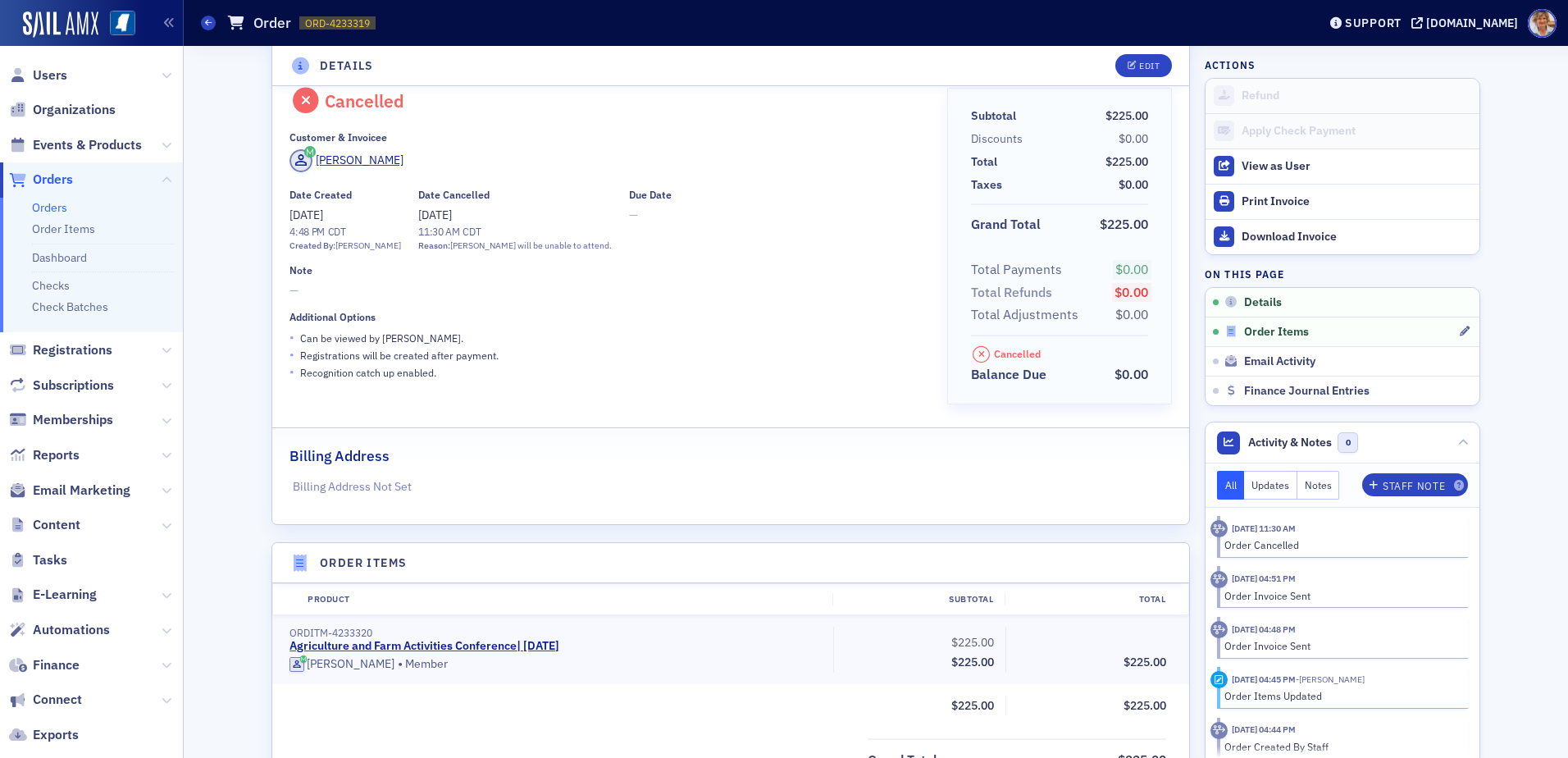
scroll to position [0, 0]
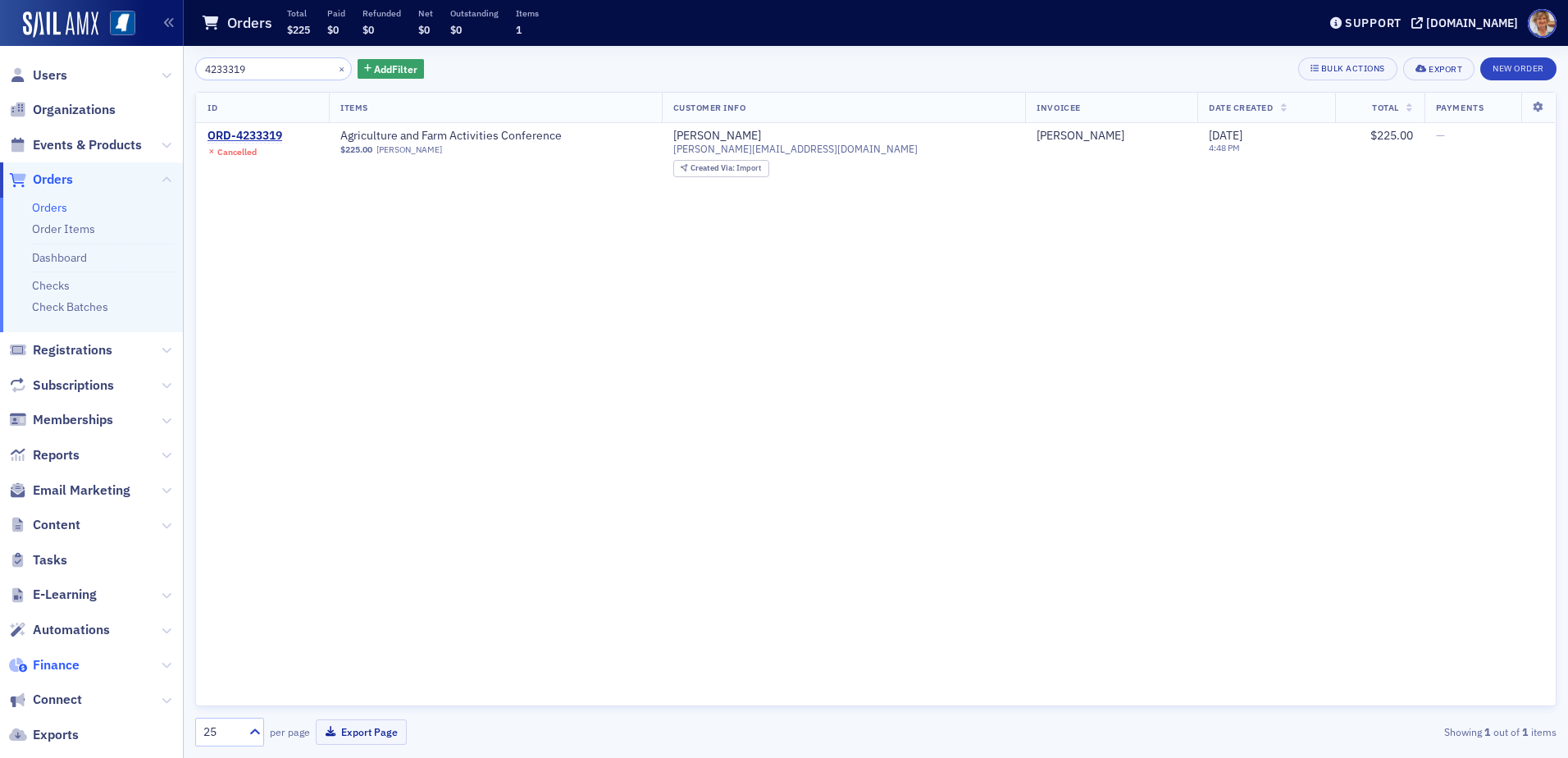
click at [59, 662] on span "Finance" at bounding box center [56, 665] width 46 height 18
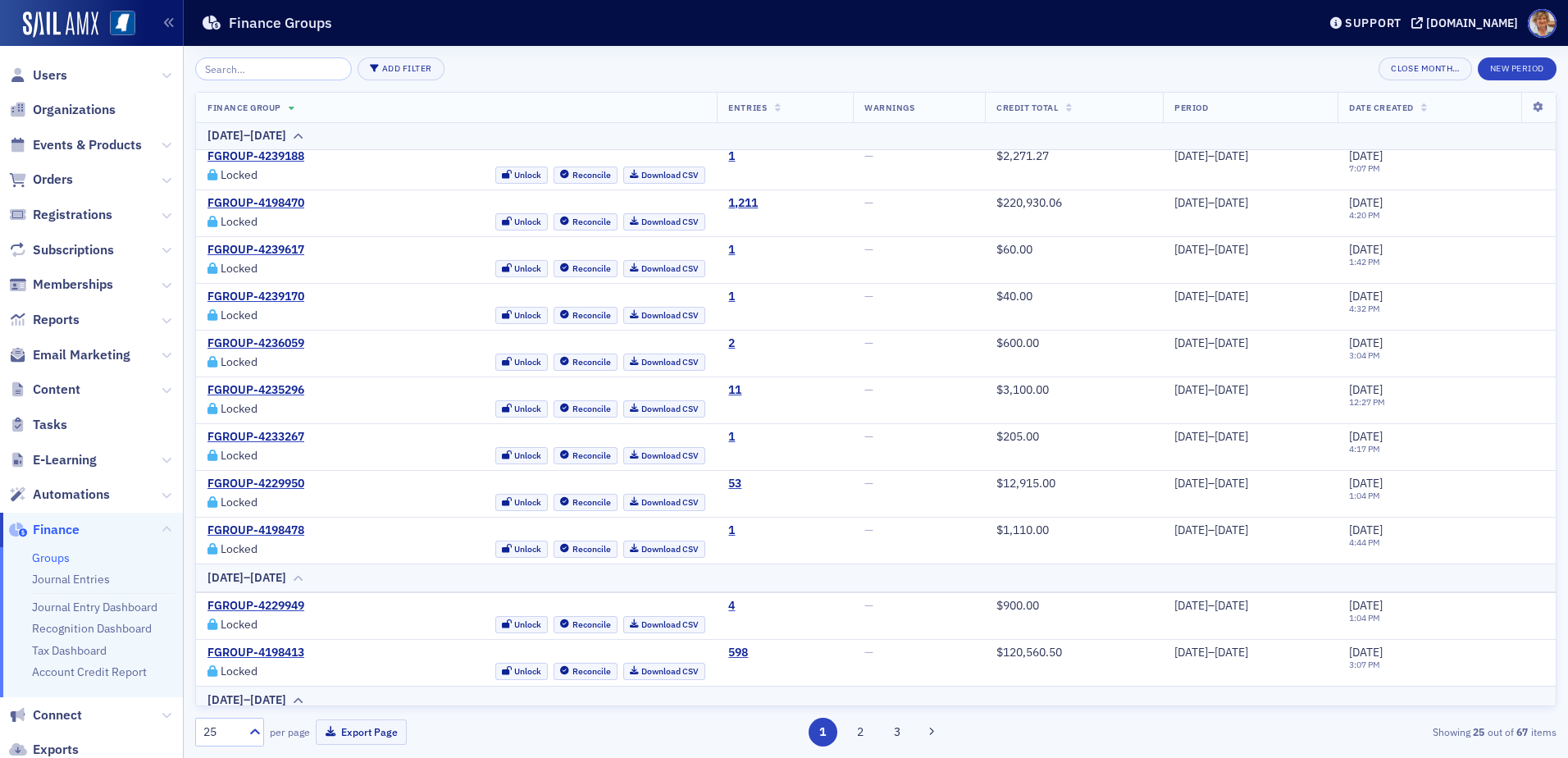
scroll to position [845, 0]
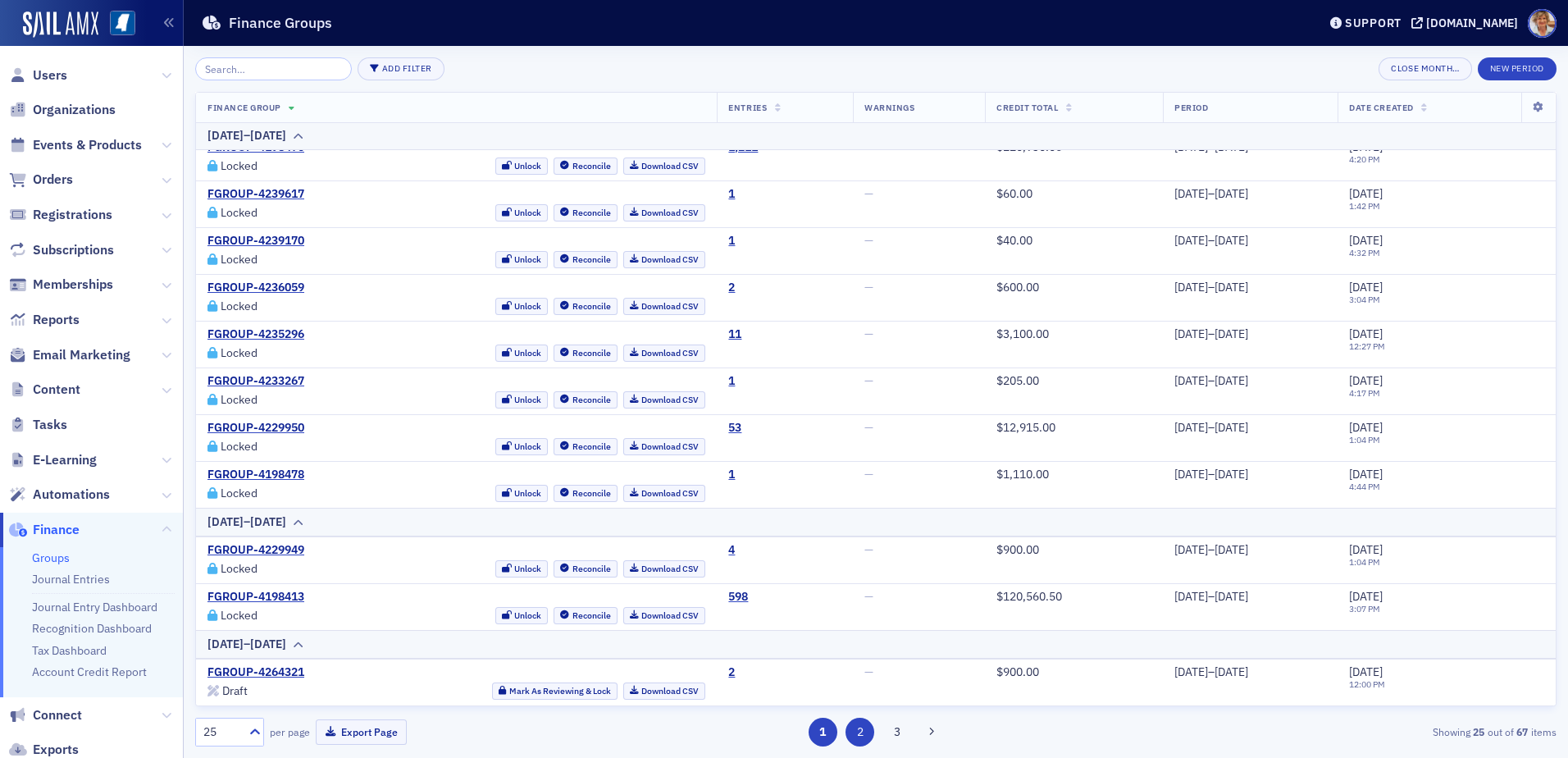
click at [856, 736] on button "2" at bounding box center [859, 731] width 28 height 28
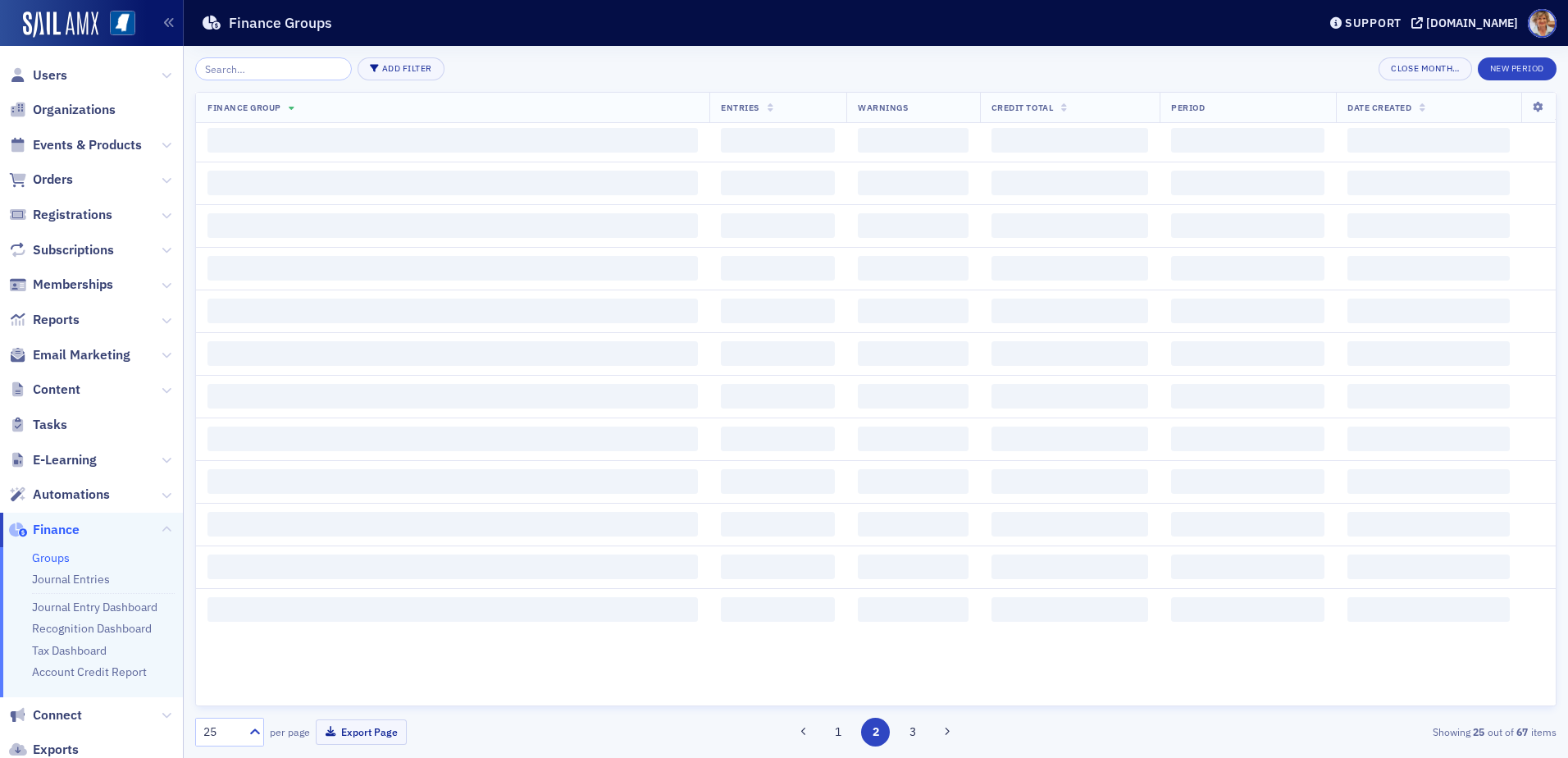
scroll to position [0, 0]
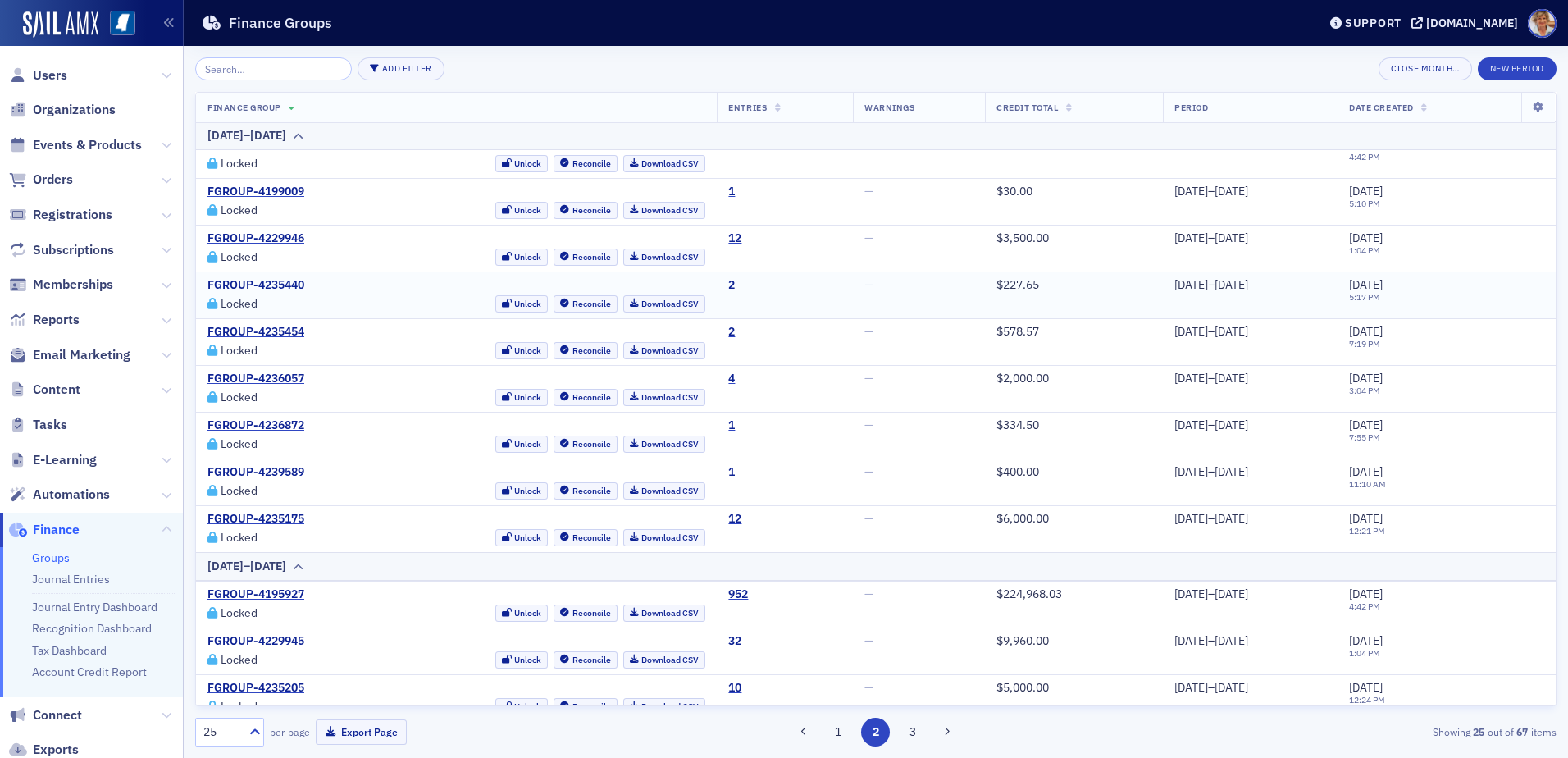
scroll to position [701, 0]
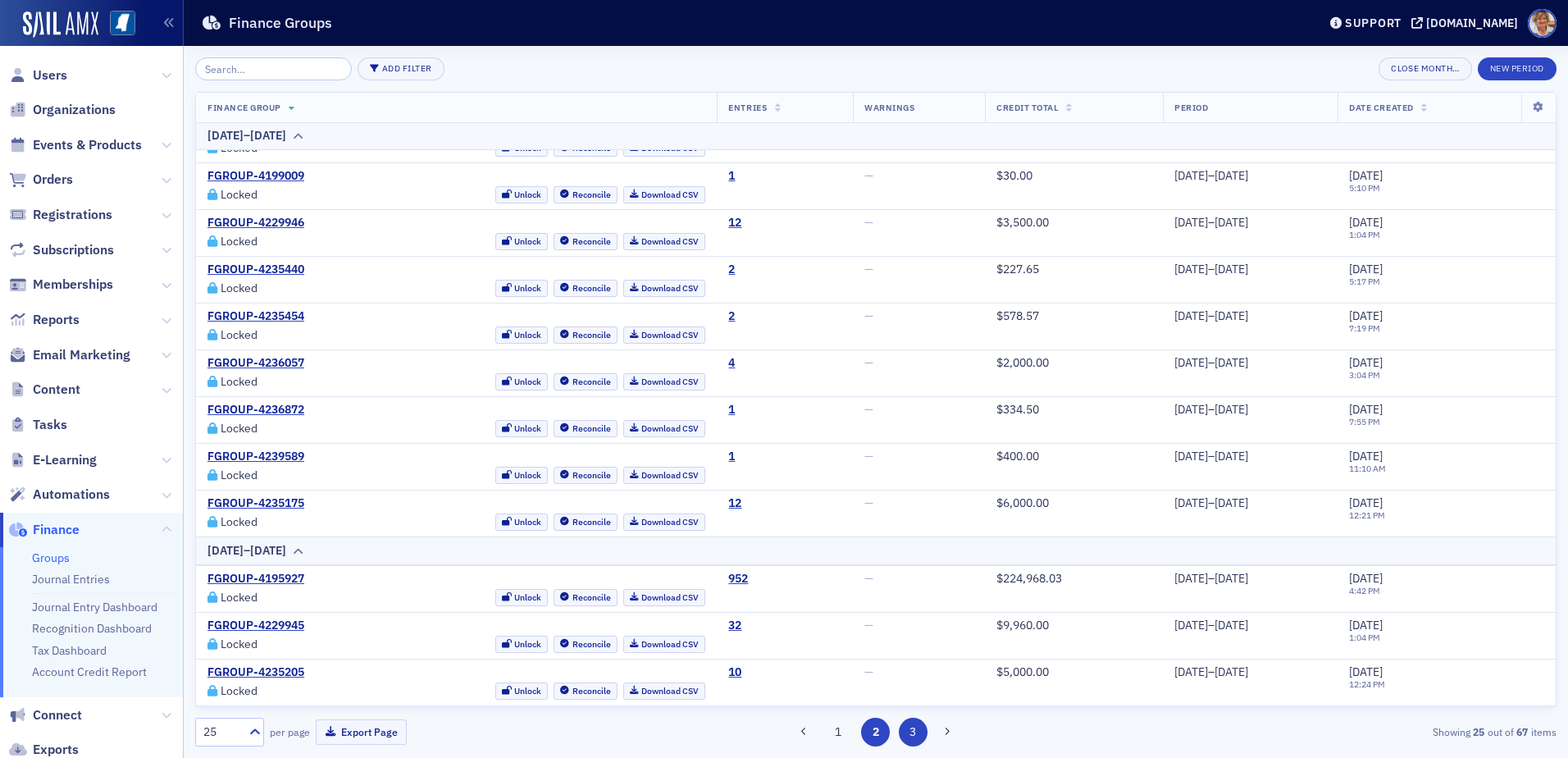
click at [912, 729] on button "3" at bounding box center [913, 731] width 28 height 28
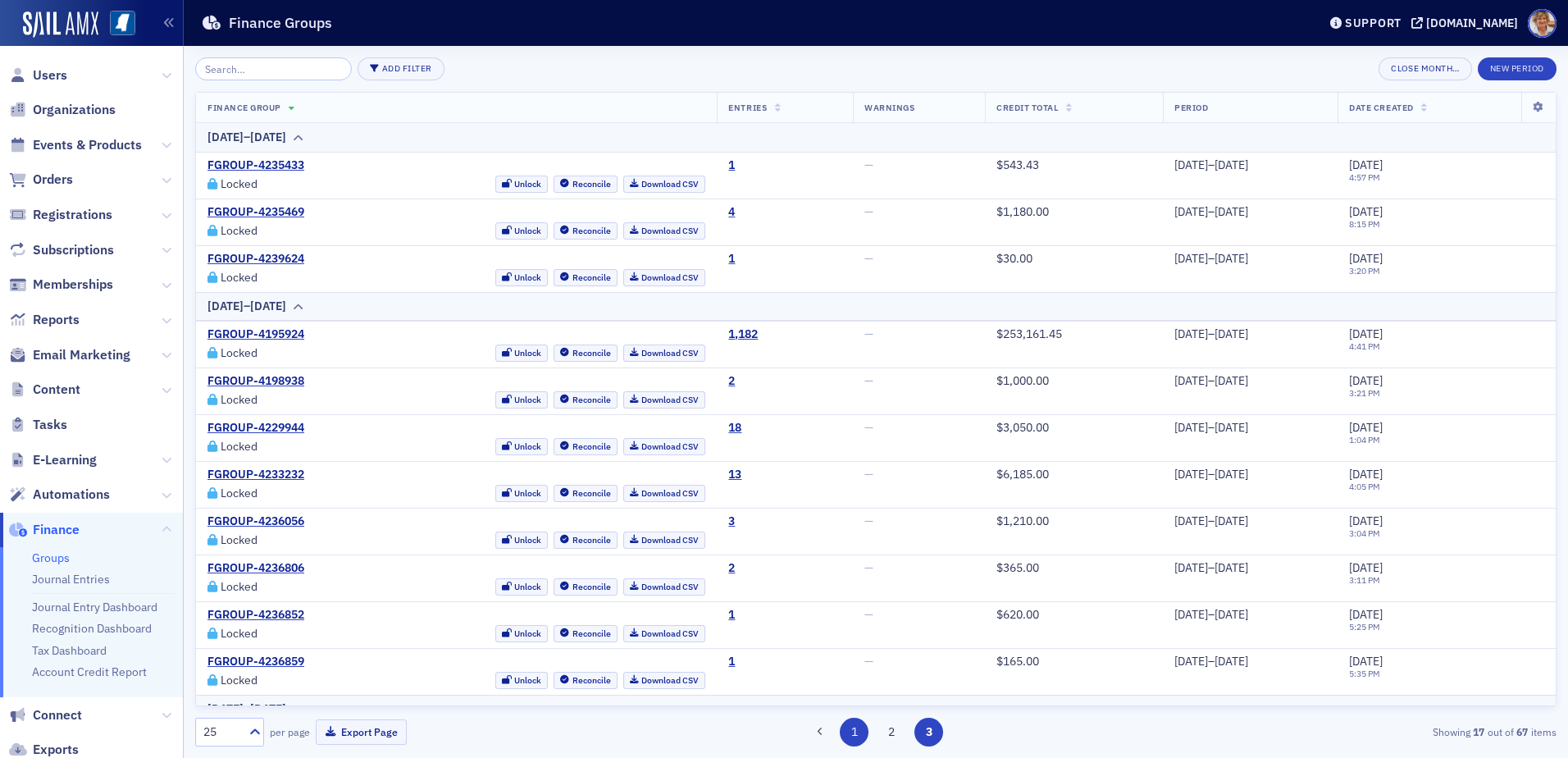
click at [851, 731] on button "1" at bounding box center [853, 731] width 28 height 28
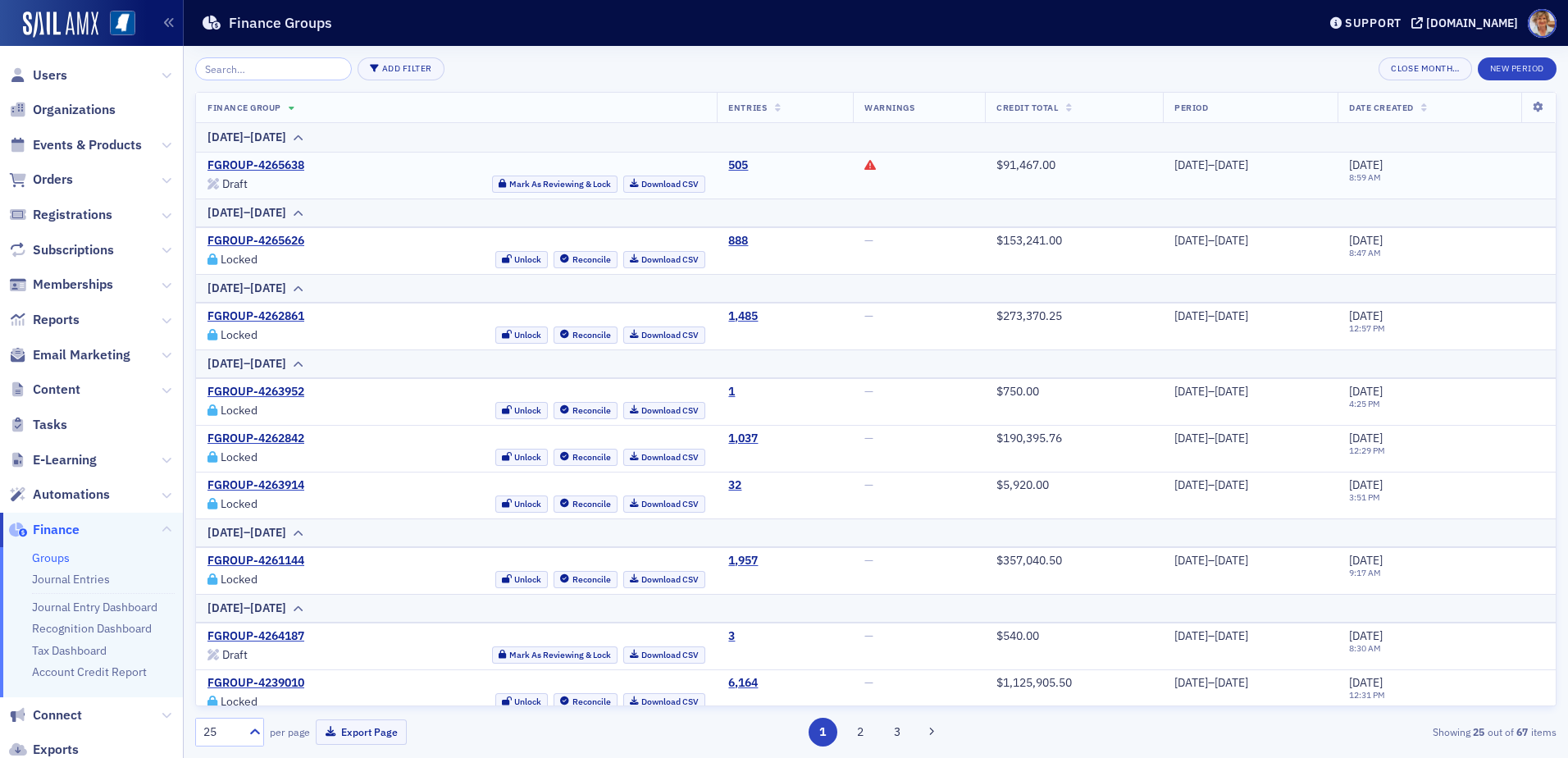
click at [864, 167] on icon at bounding box center [870, 164] width 11 height 11
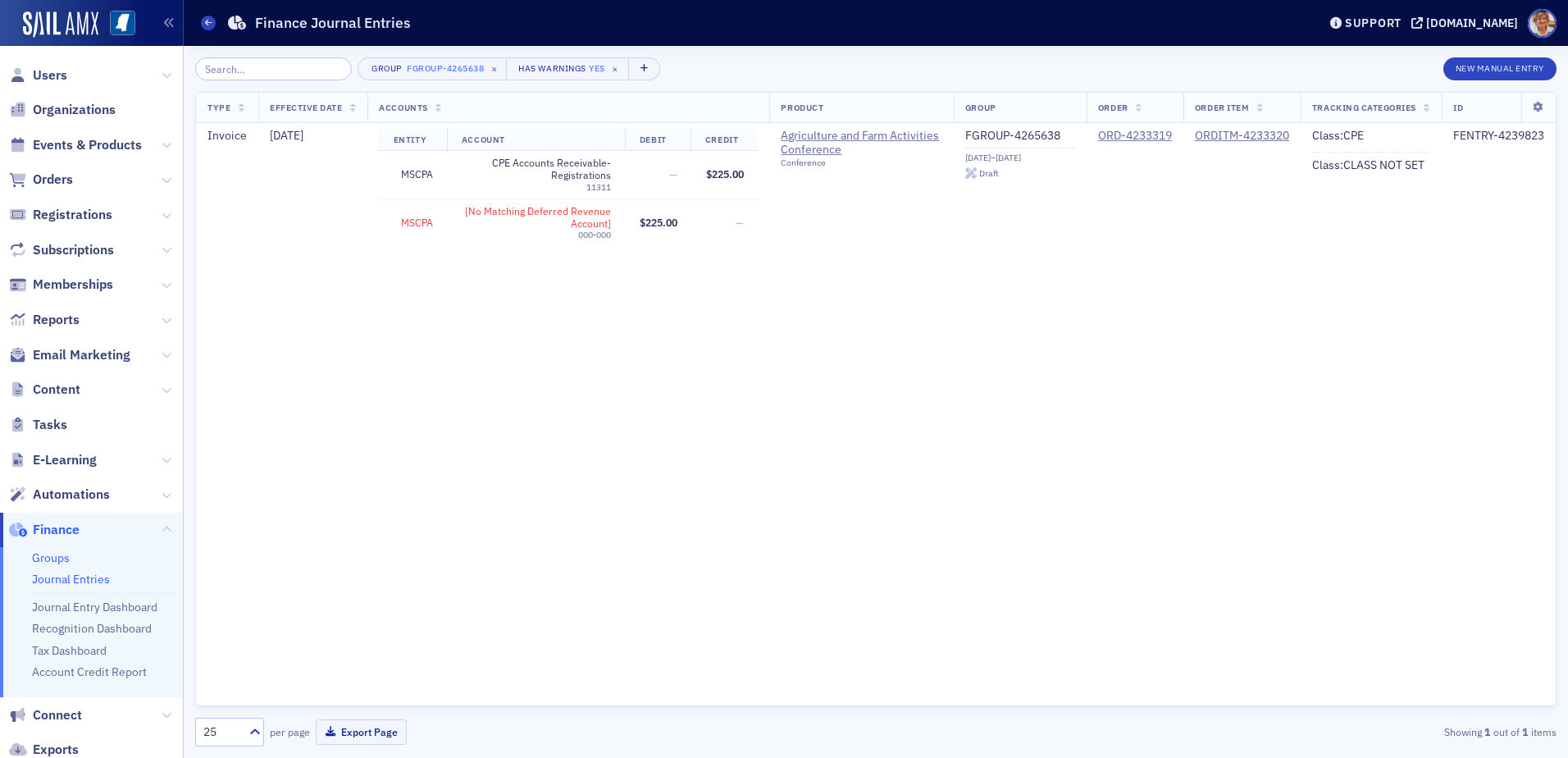
click at [57, 556] on link "Groups" at bounding box center [51, 558] width 38 height 15
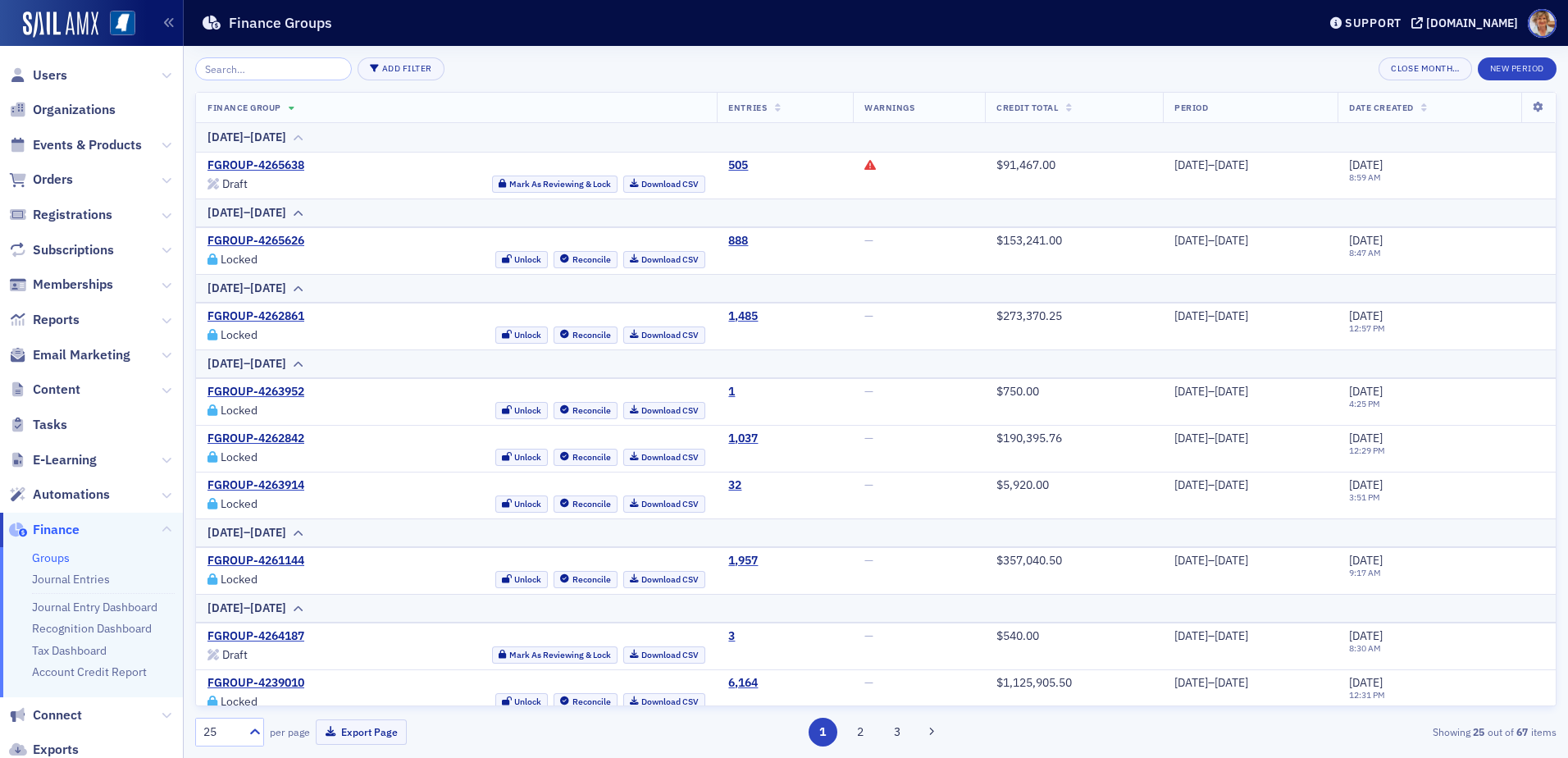
click at [265, 139] on div "[DATE]–[DATE]" at bounding box center [247, 138] width 79 height 17
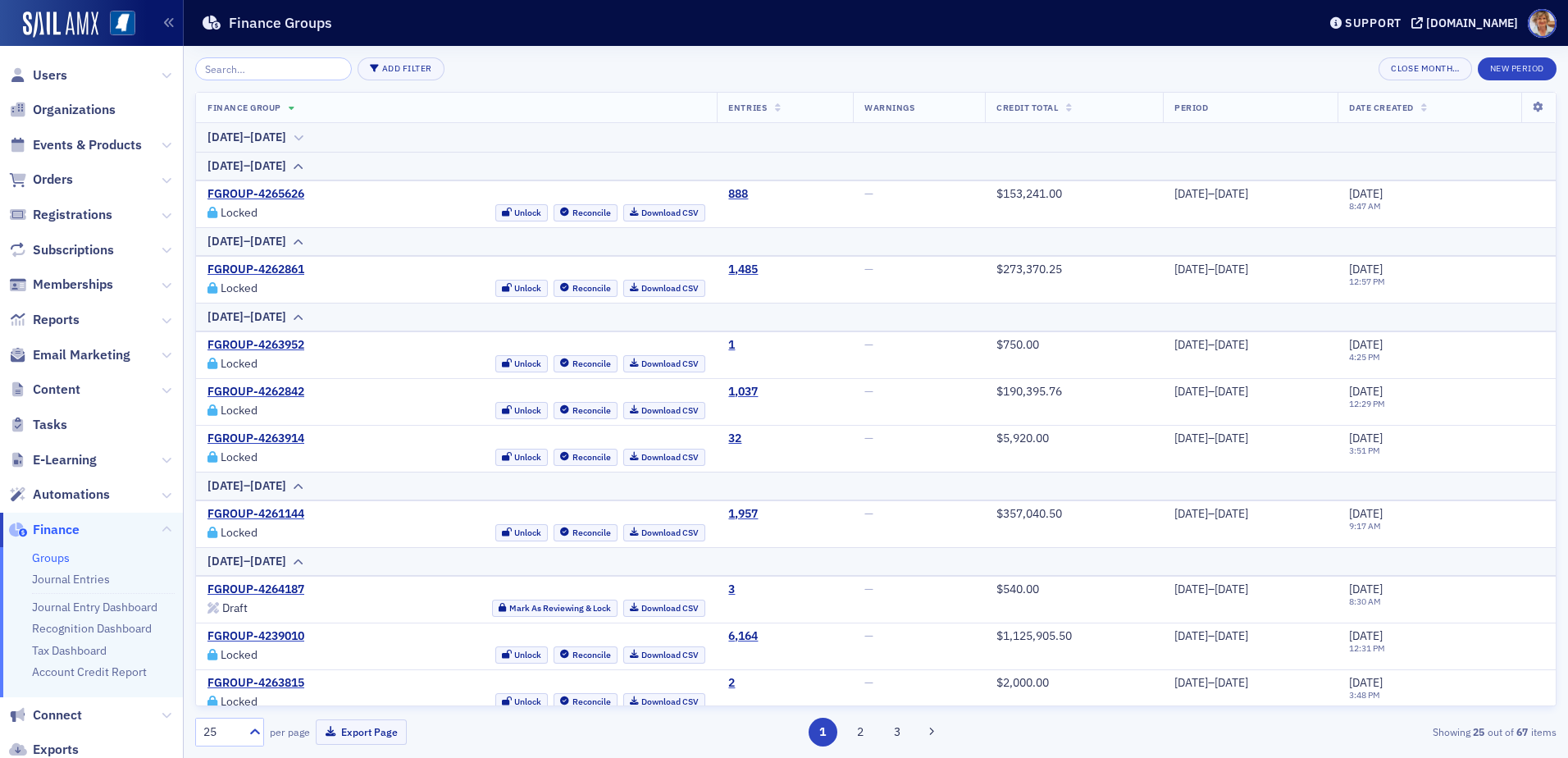
click at [483, 130] on div "[DATE]–[DATE]" at bounding box center [876, 138] width 1337 height 17
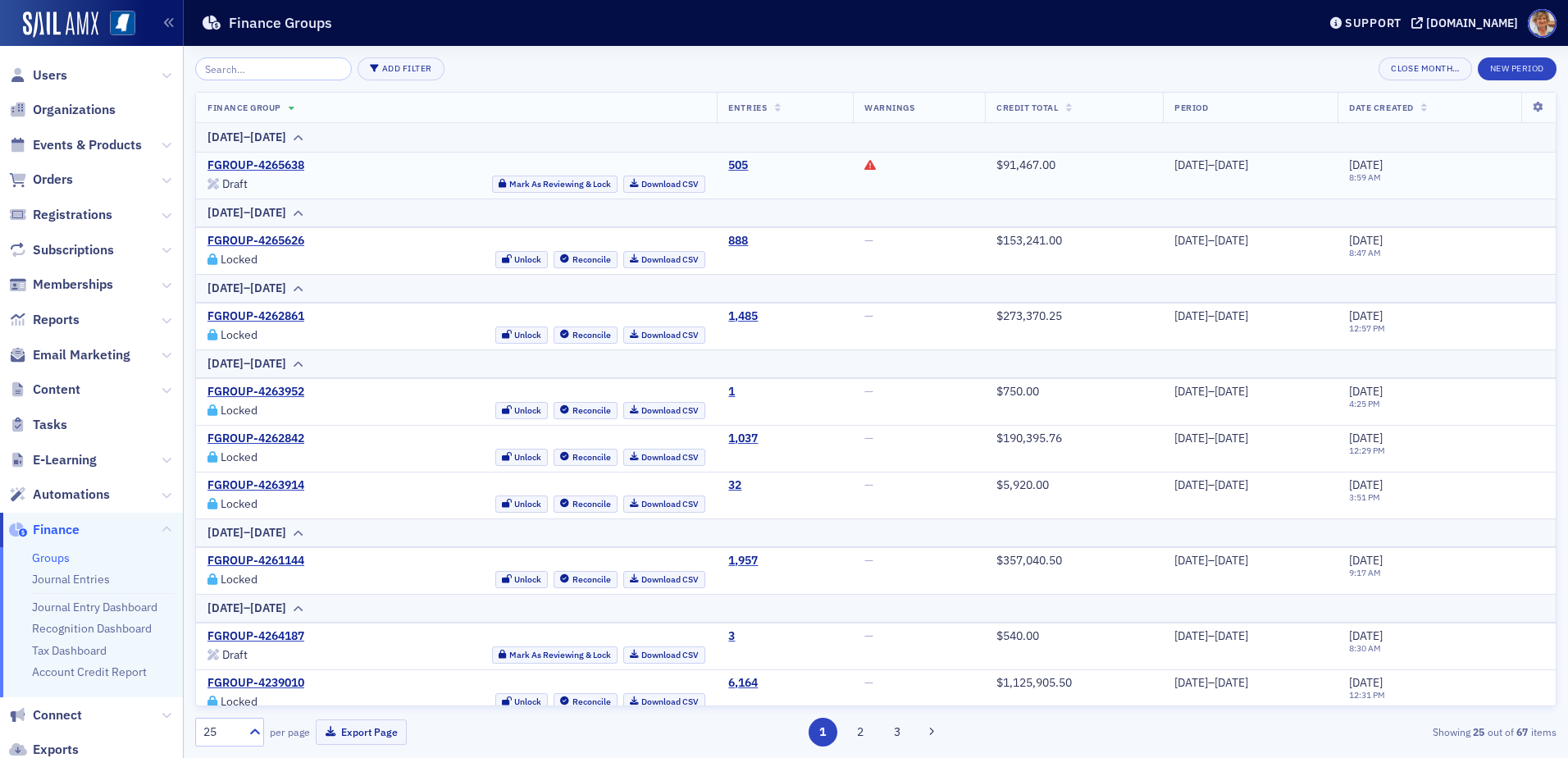
click at [299, 189] on div "Draft Mark As Reviewing & Lock Download CSV" at bounding box center [456, 184] width 498 height 17
click at [131, 607] on link "Journal Entry Dashboard" at bounding box center [95, 607] width 126 height 15
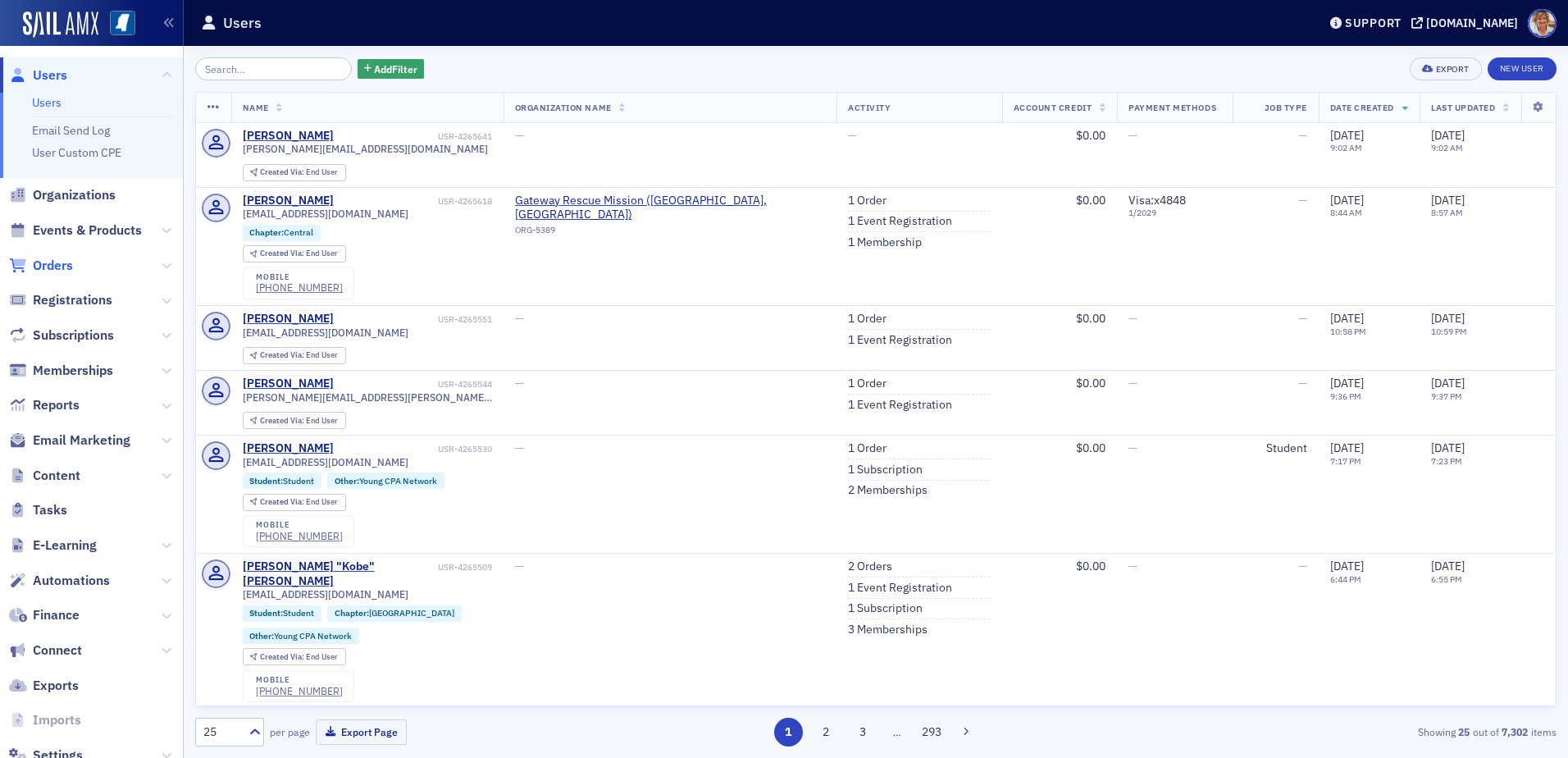
click at [40, 259] on span "Orders" at bounding box center [52, 265] width 40 height 18
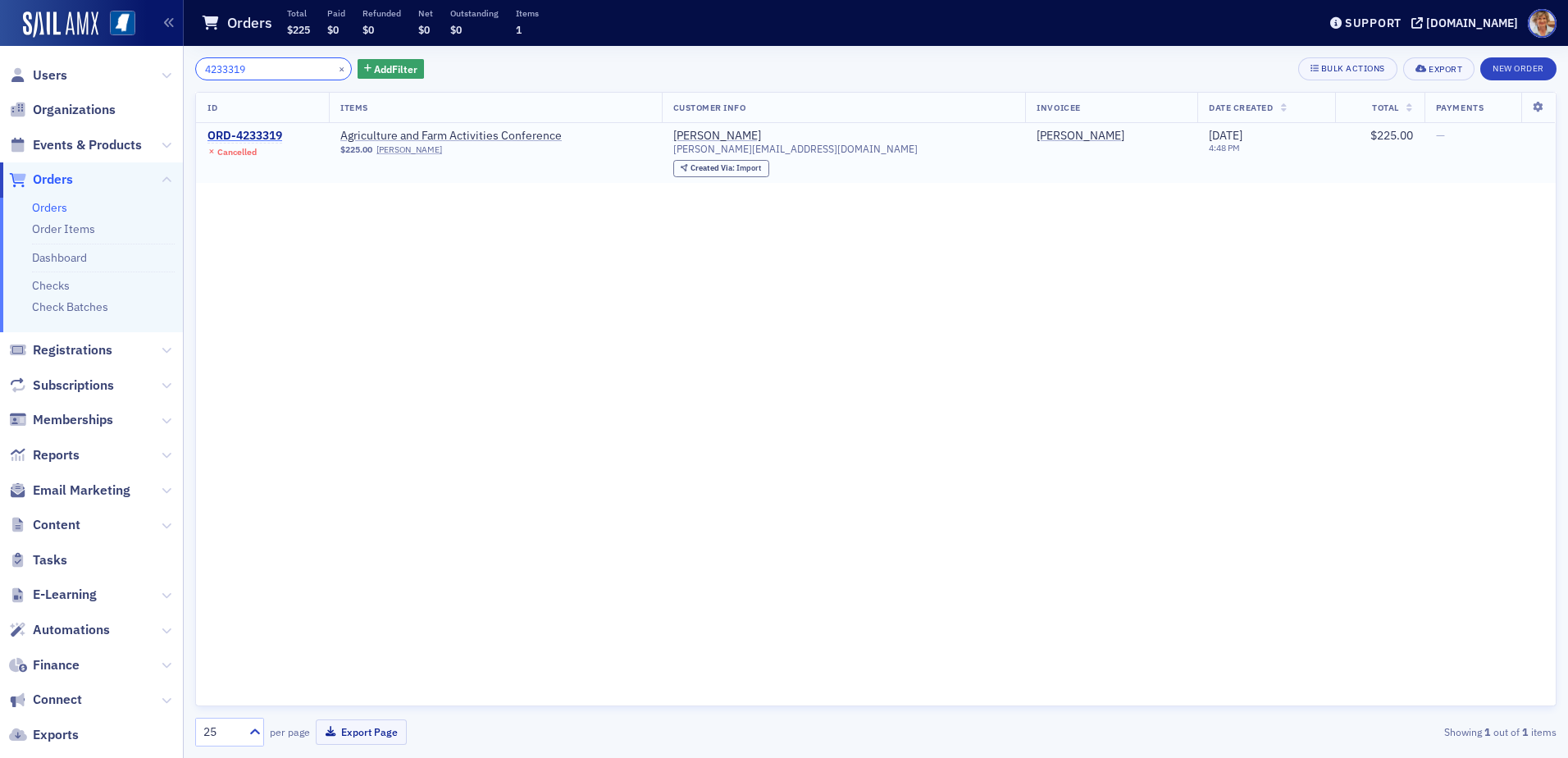
type input "4233319"
click at [261, 132] on div "ORD-4233319" at bounding box center [244, 136] width 75 height 15
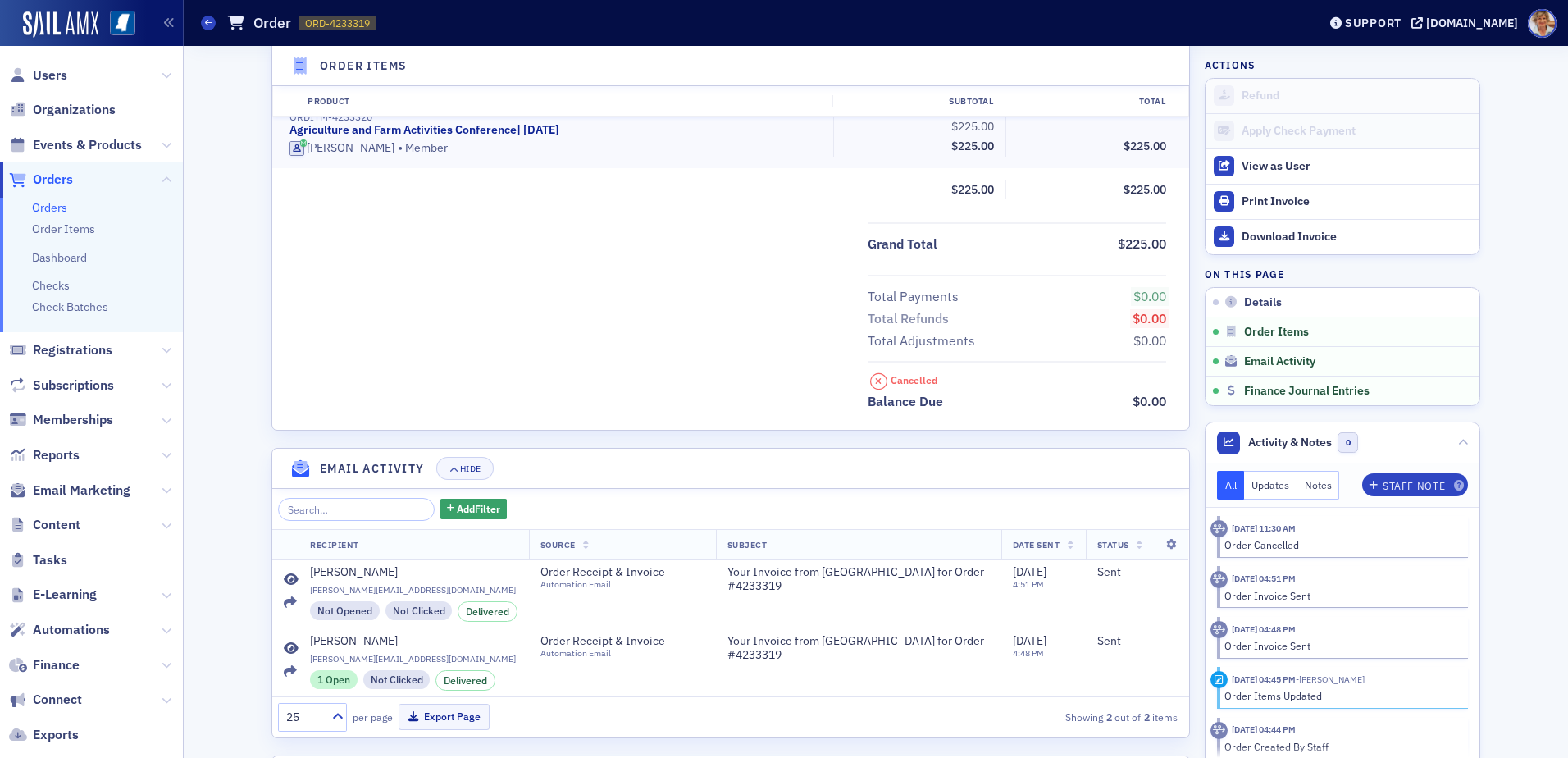
scroll to position [618, 0]
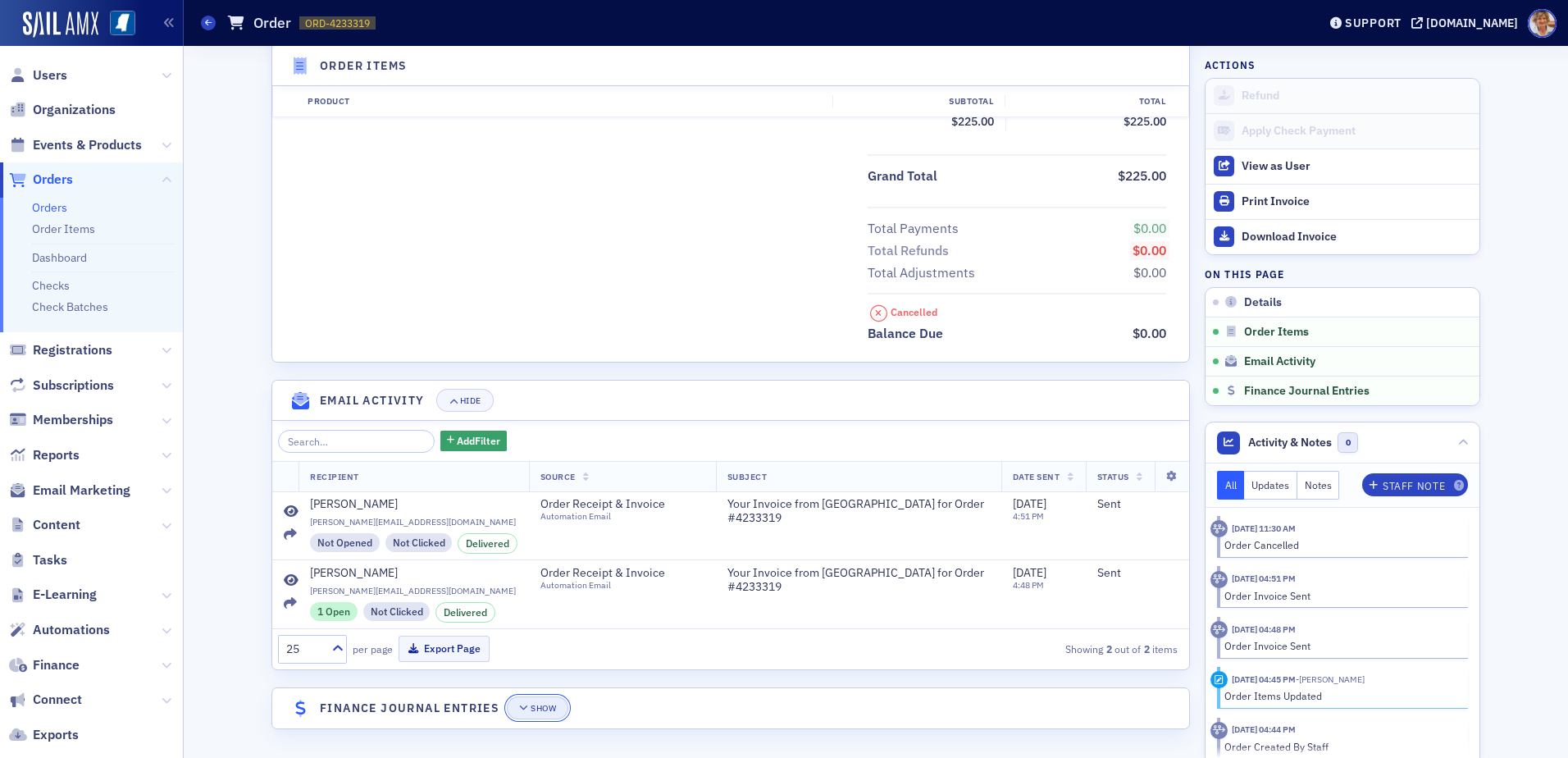
click at [521, 712] on icon "button" at bounding box center [523, 708] width 9 height 9
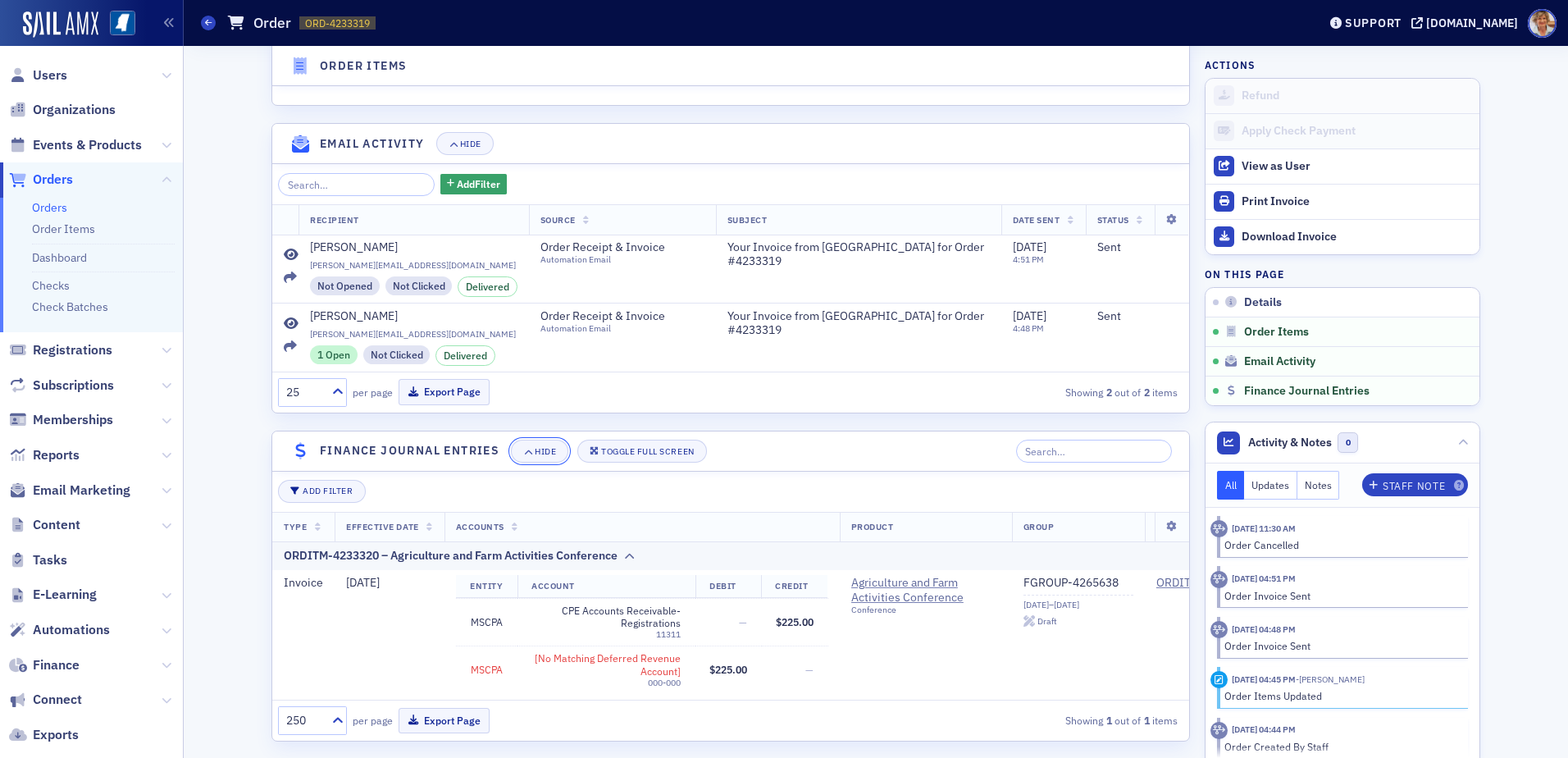
scroll to position [899, 0]
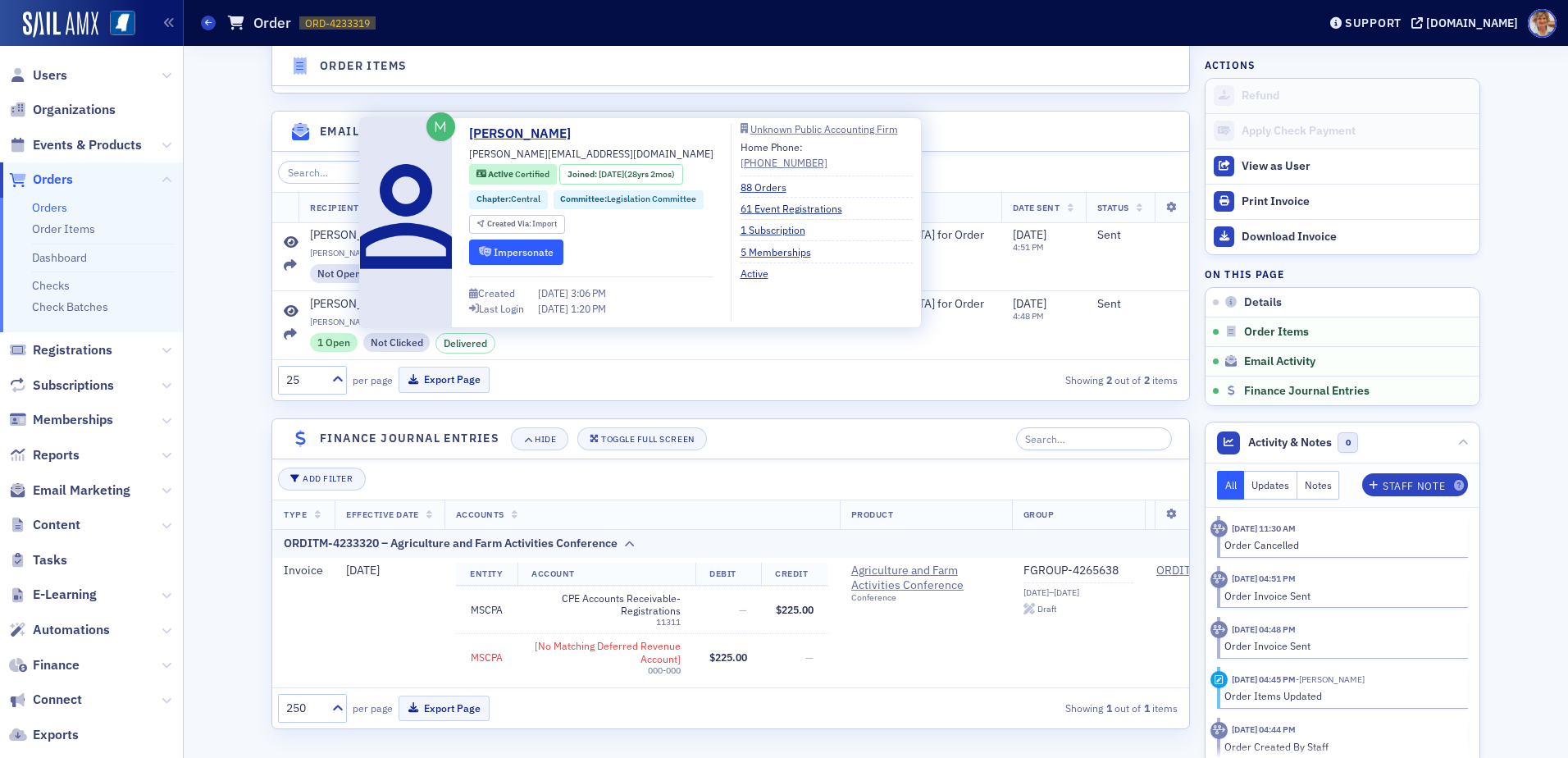
click at [518, 254] on button "Impersonate" at bounding box center [516, 252] width 95 height 26
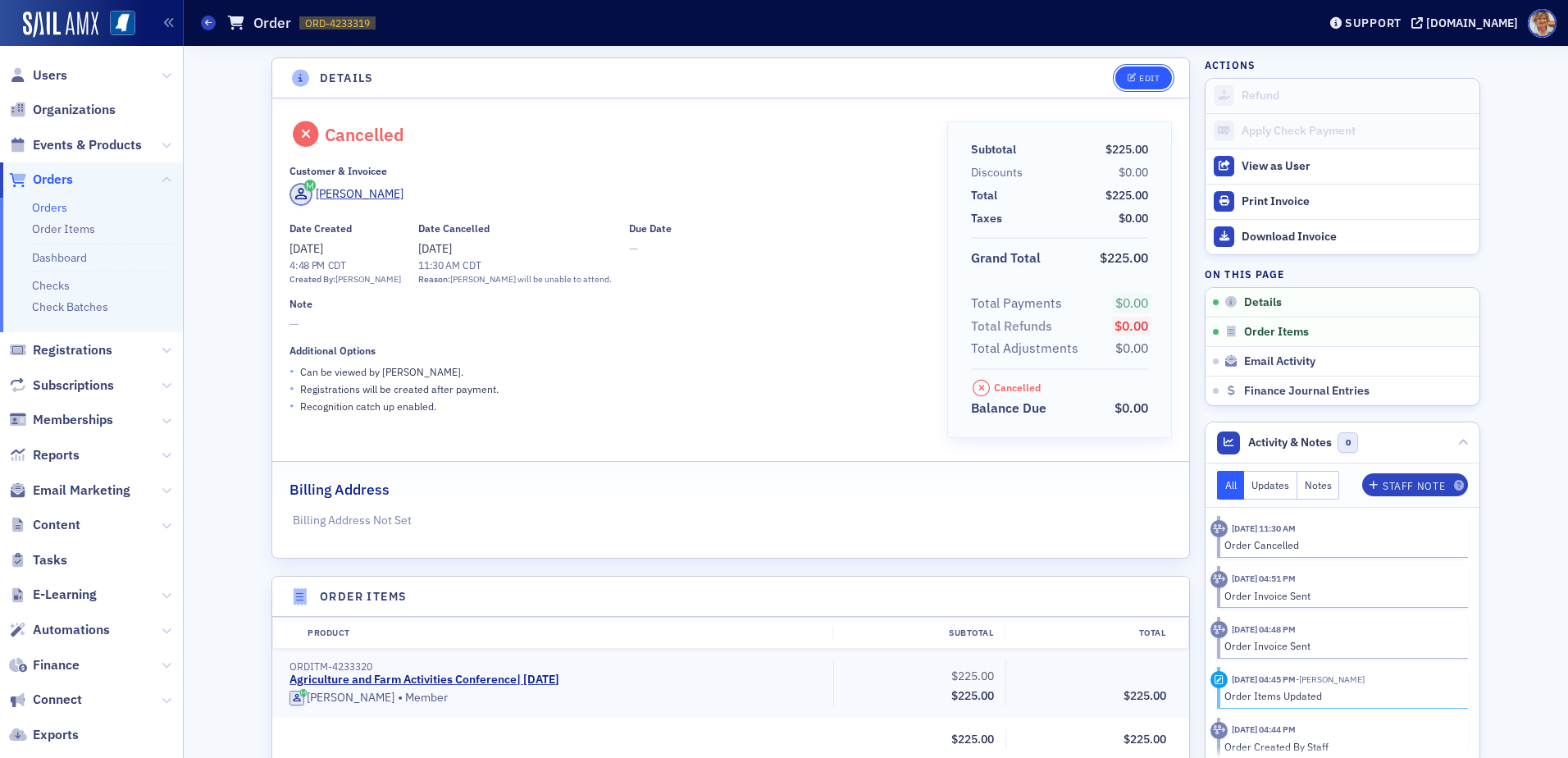
click at [1156, 72] on button "Edit" at bounding box center [1143, 77] width 57 height 23
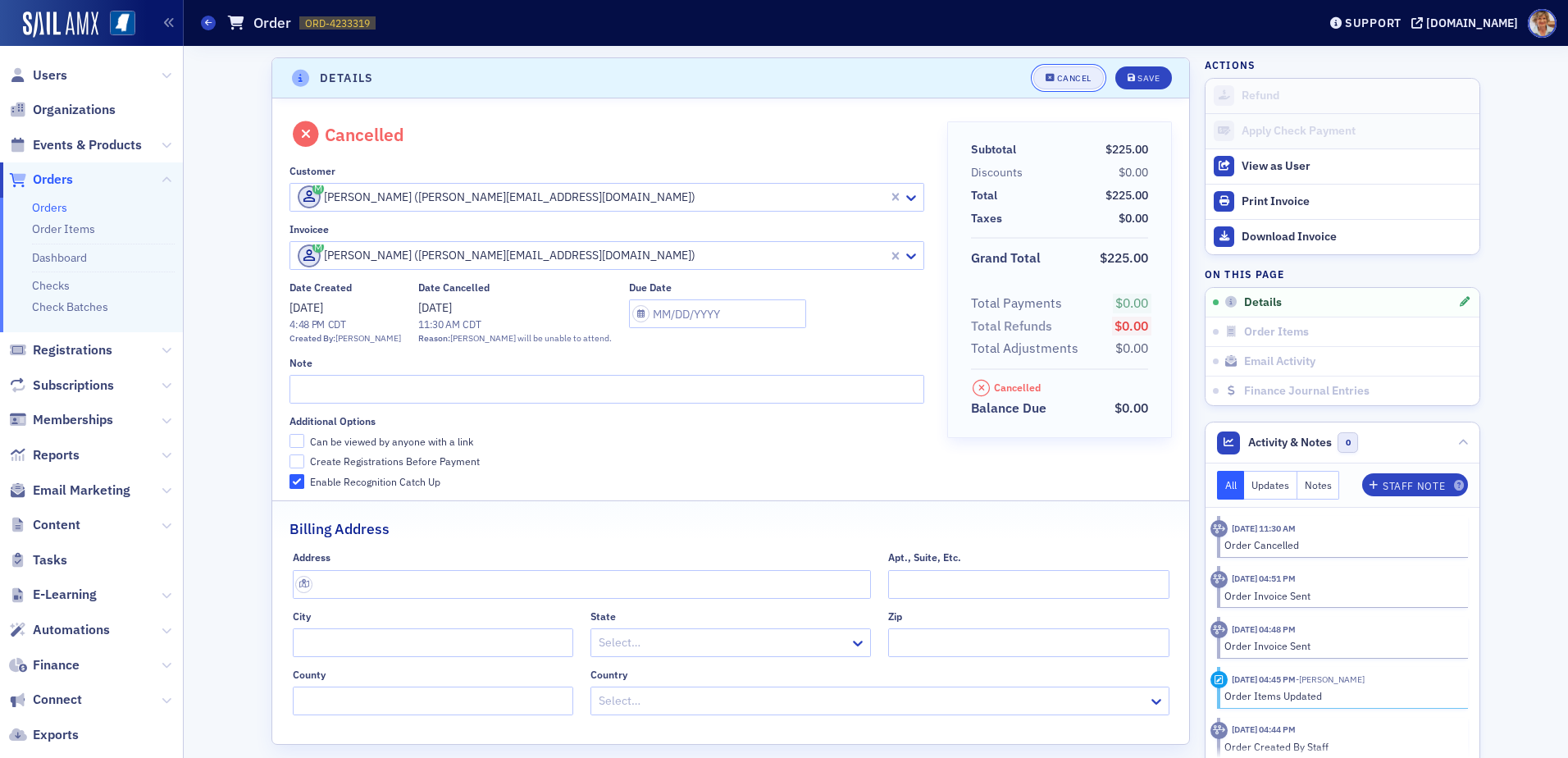
click at [1061, 77] on div "Cancel" at bounding box center [1074, 78] width 34 height 9
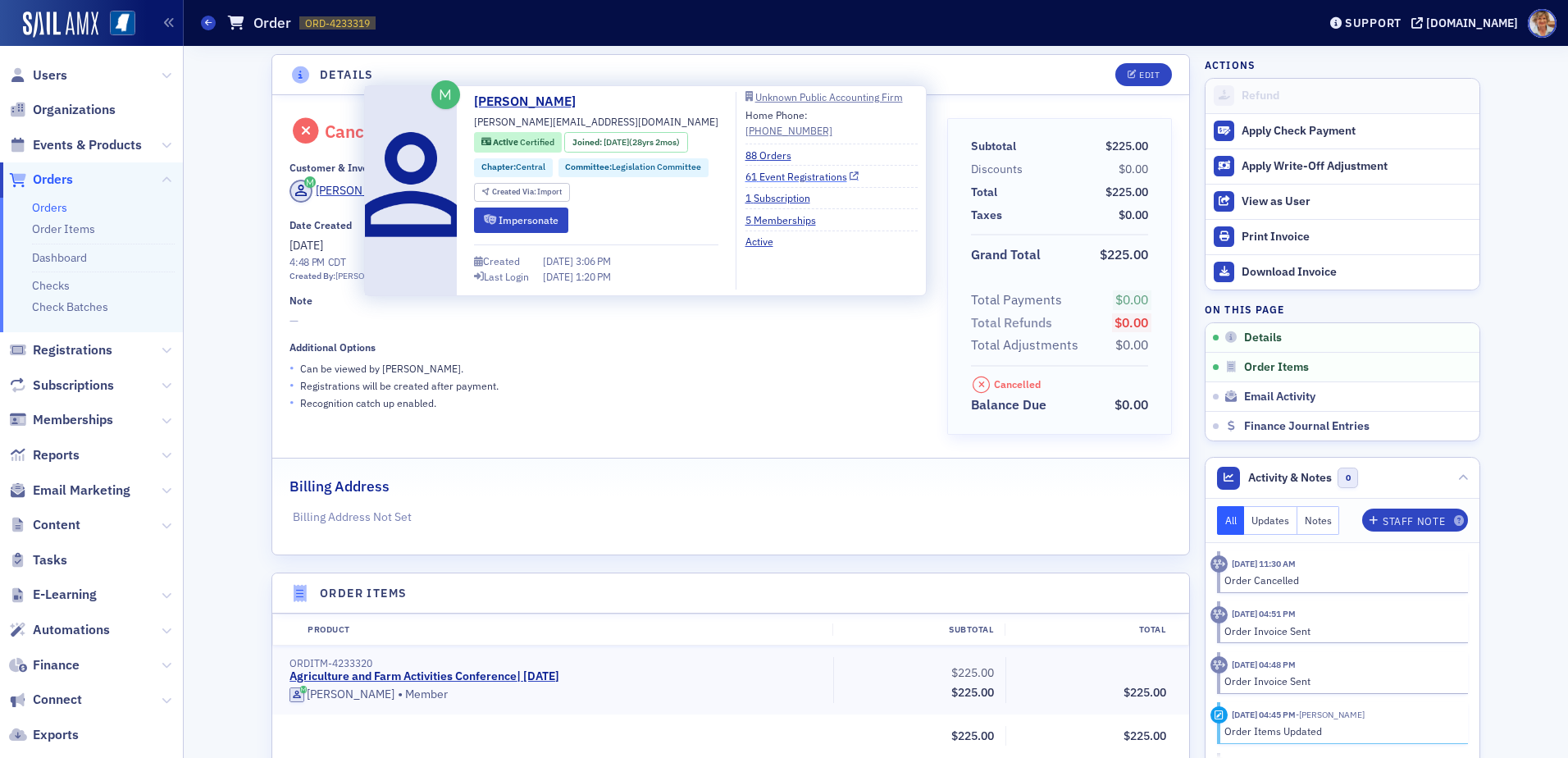
click at [781, 171] on link "61 Event Registrations" at bounding box center [802, 176] width 114 height 15
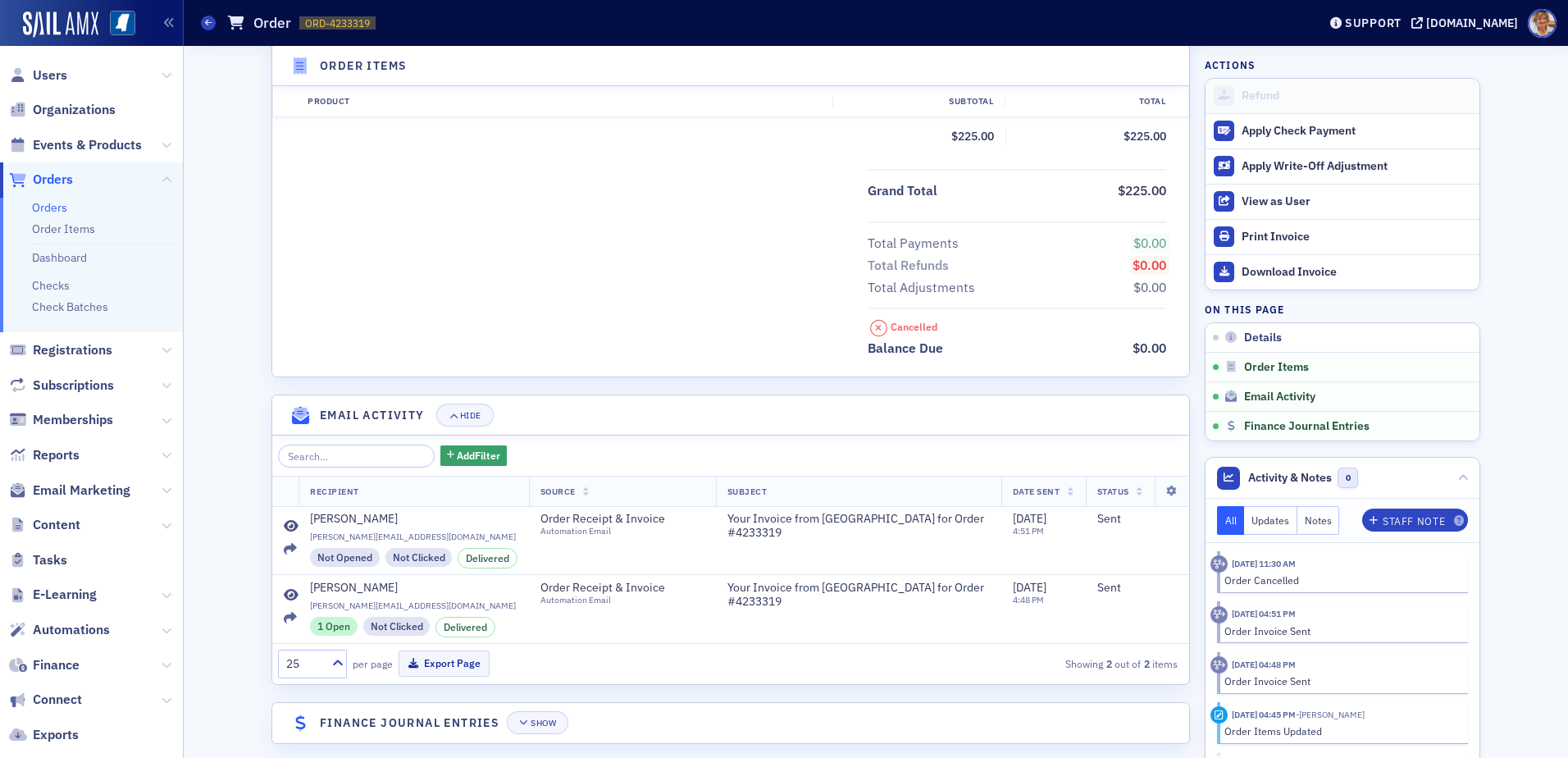
scroll to position [618, 0]
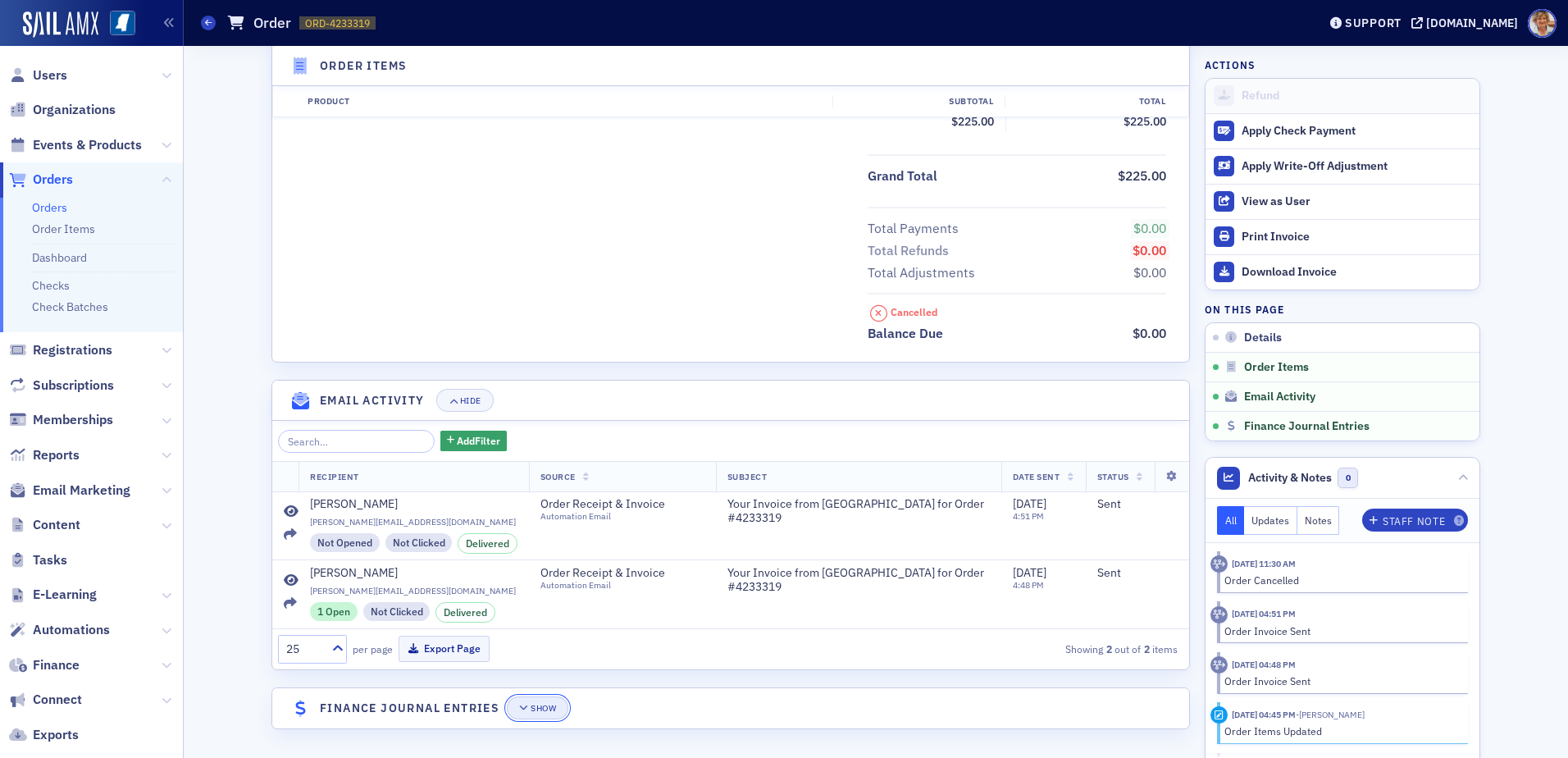
click at [541, 708] on div "Show" at bounding box center [544, 708] width 26 height 9
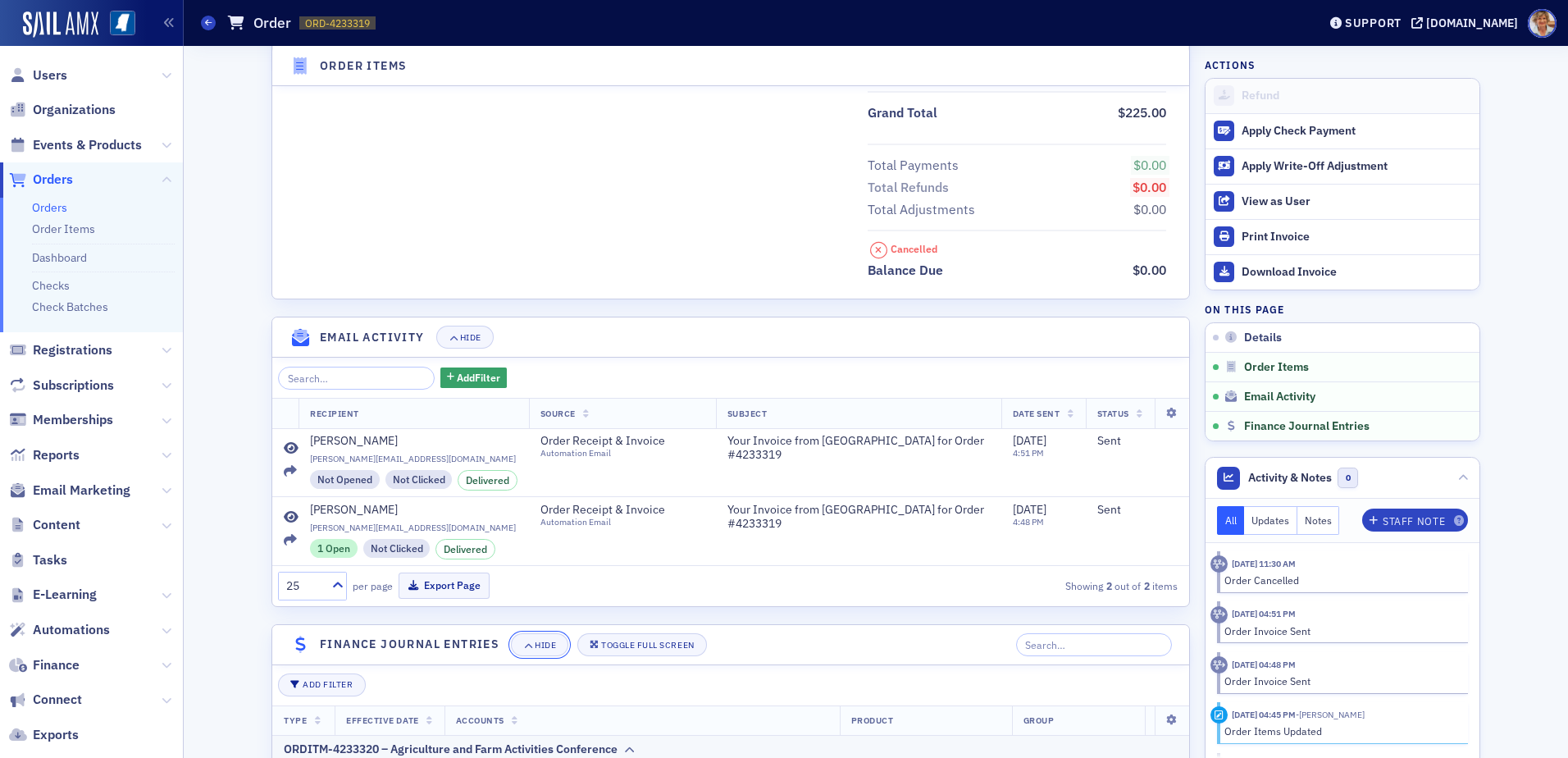
scroll to position [899, 0]
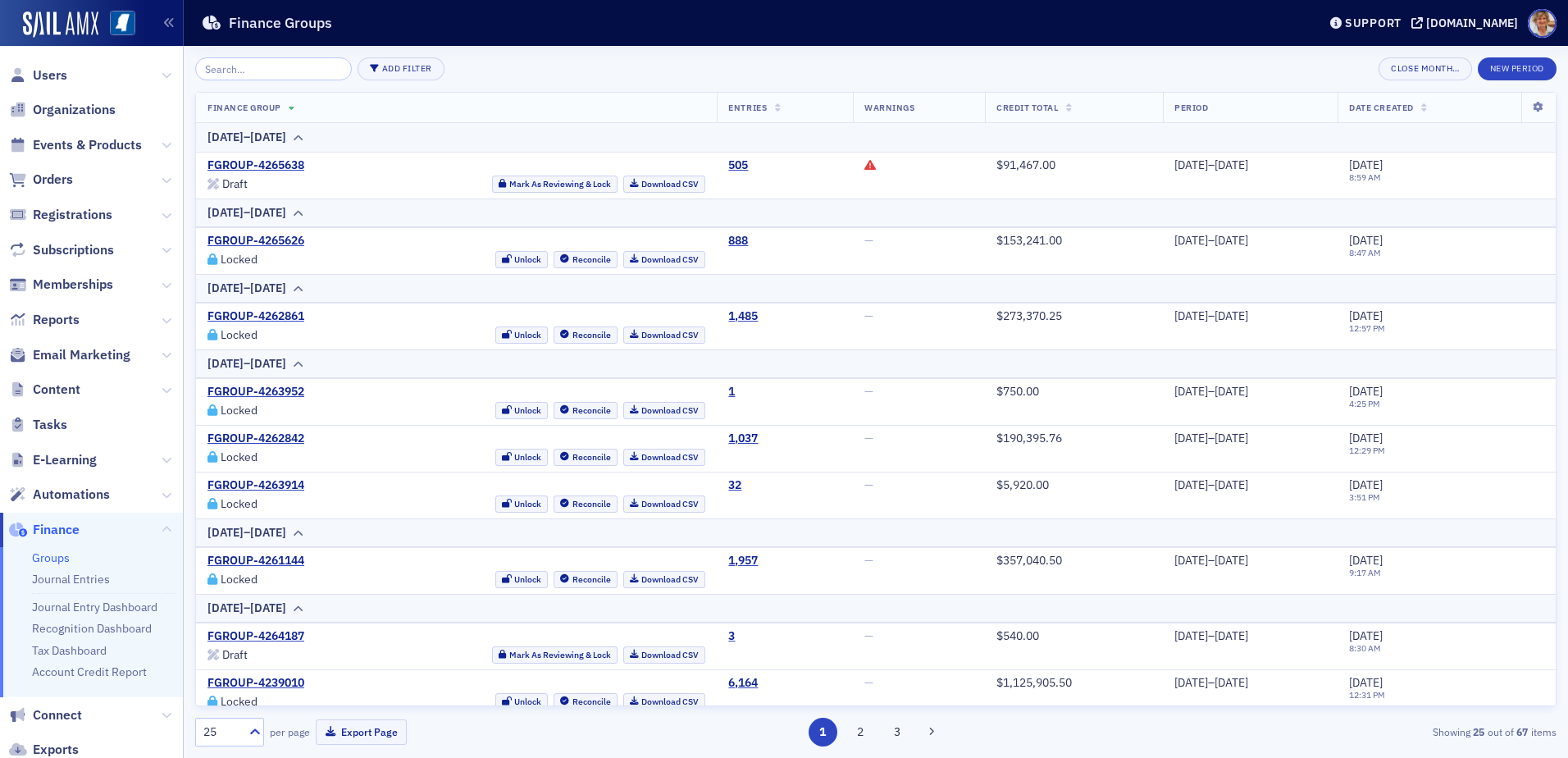
click at [57, 526] on span "Finance" at bounding box center [56, 529] width 46 height 18
click at [45, 183] on span "Orders" at bounding box center [52, 179] width 40 height 18
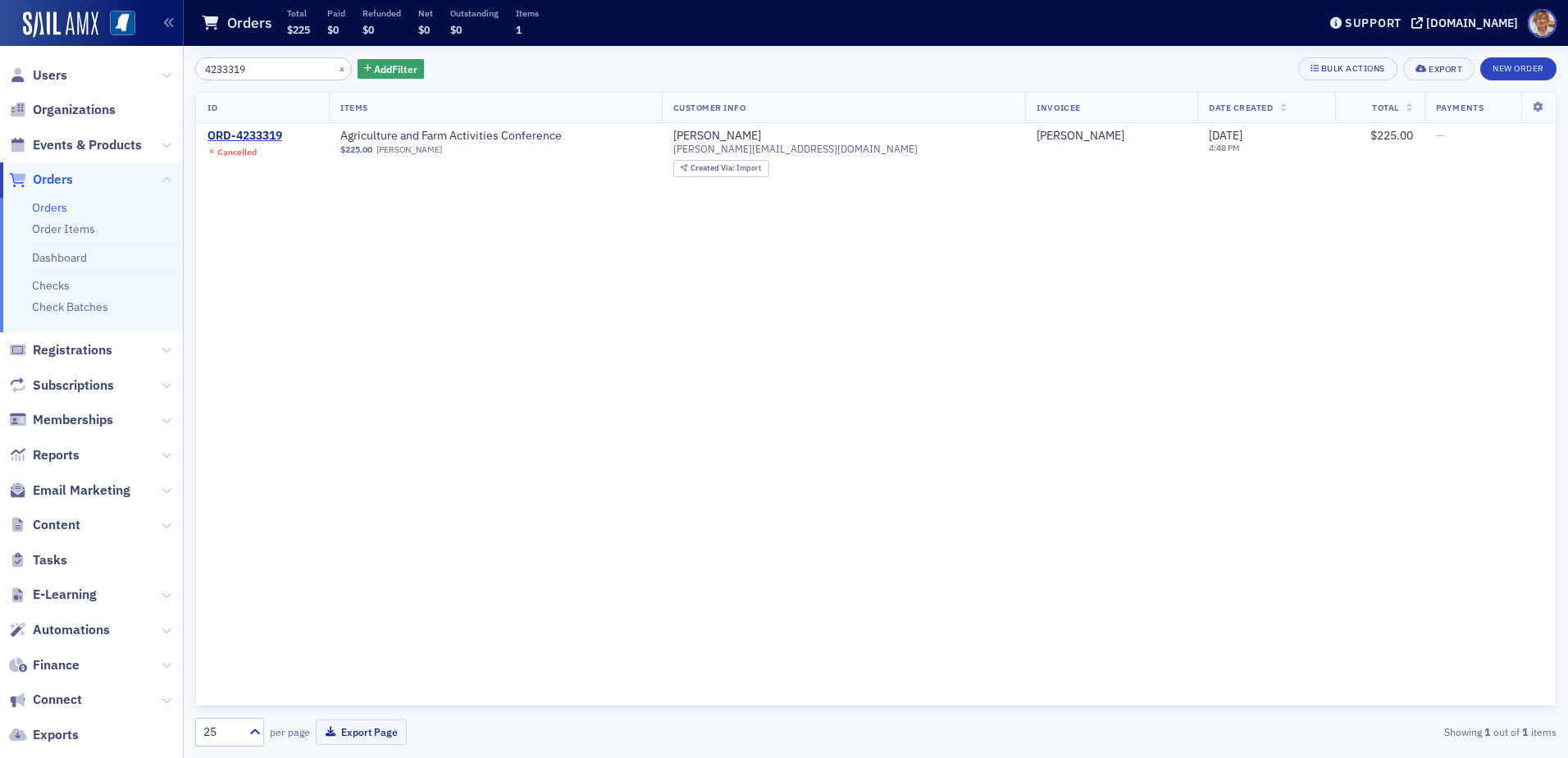
click at [106, 176] on span "Orders" at bounding box center [91, 180] width 183 height 35
click at [223, 133] on div "ORD-4233319" at bounding box center [244, 136] width 75 height 15
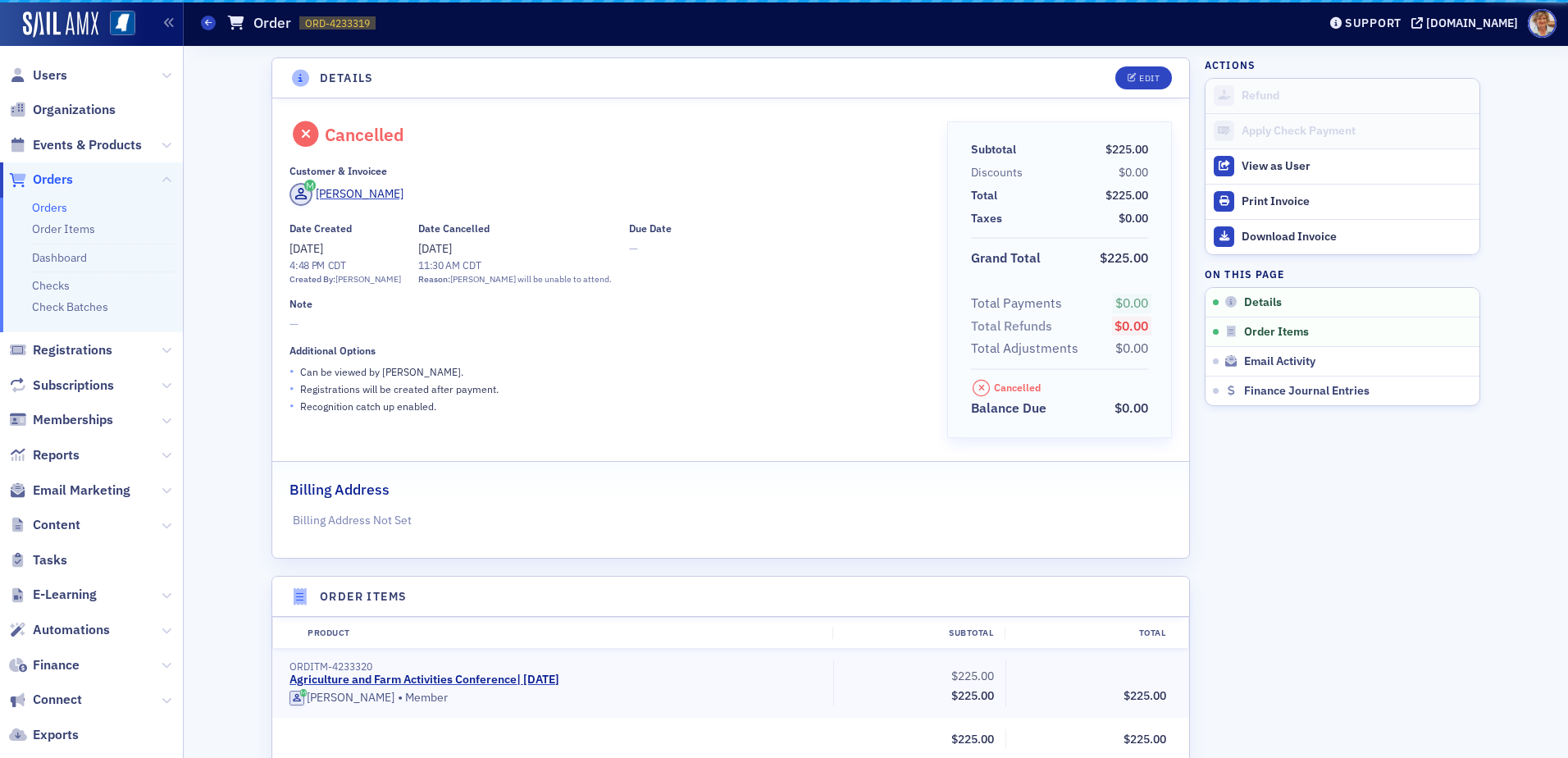
click at [223, 133] on div "Details Edit Cancelled Customer & Invoicee John Scott Date Created 7/31/2025 4:…" at bounding box center [876, 622] width 1361 height 1154
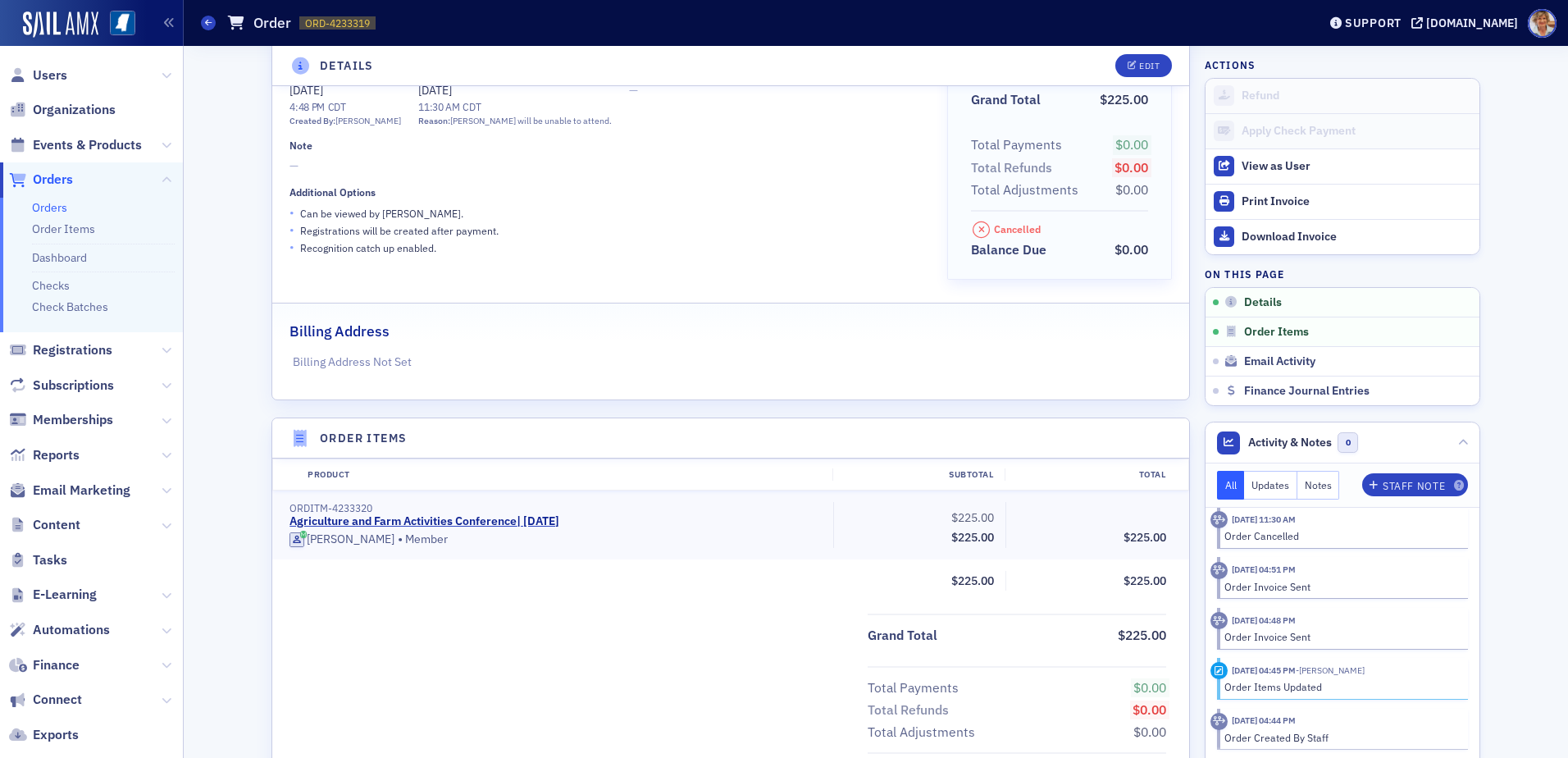
scroll to position [207, 0]
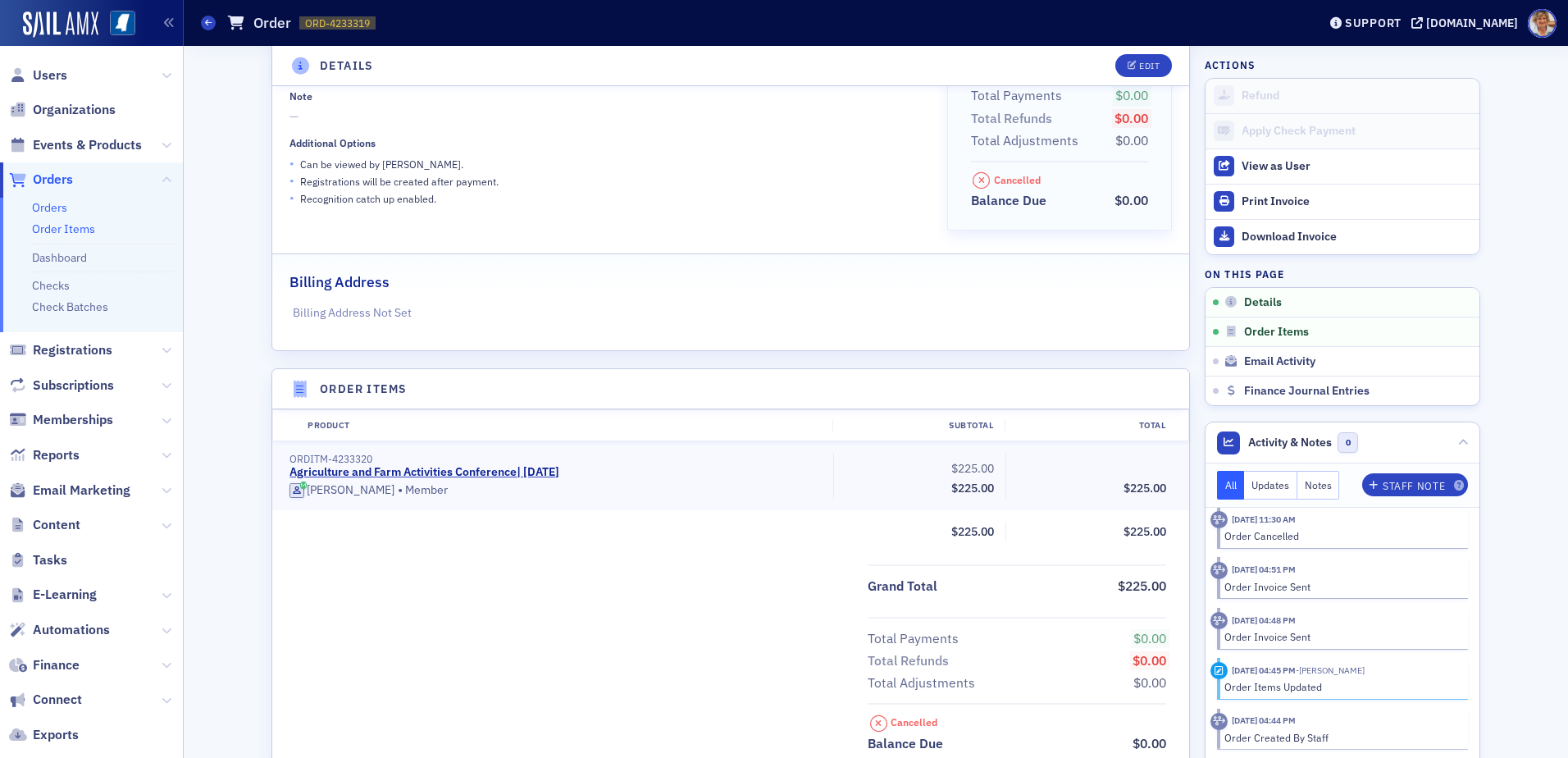
click at [71, 233] on link "Order Items" at bounding box center [63, 228] width 63 height 15
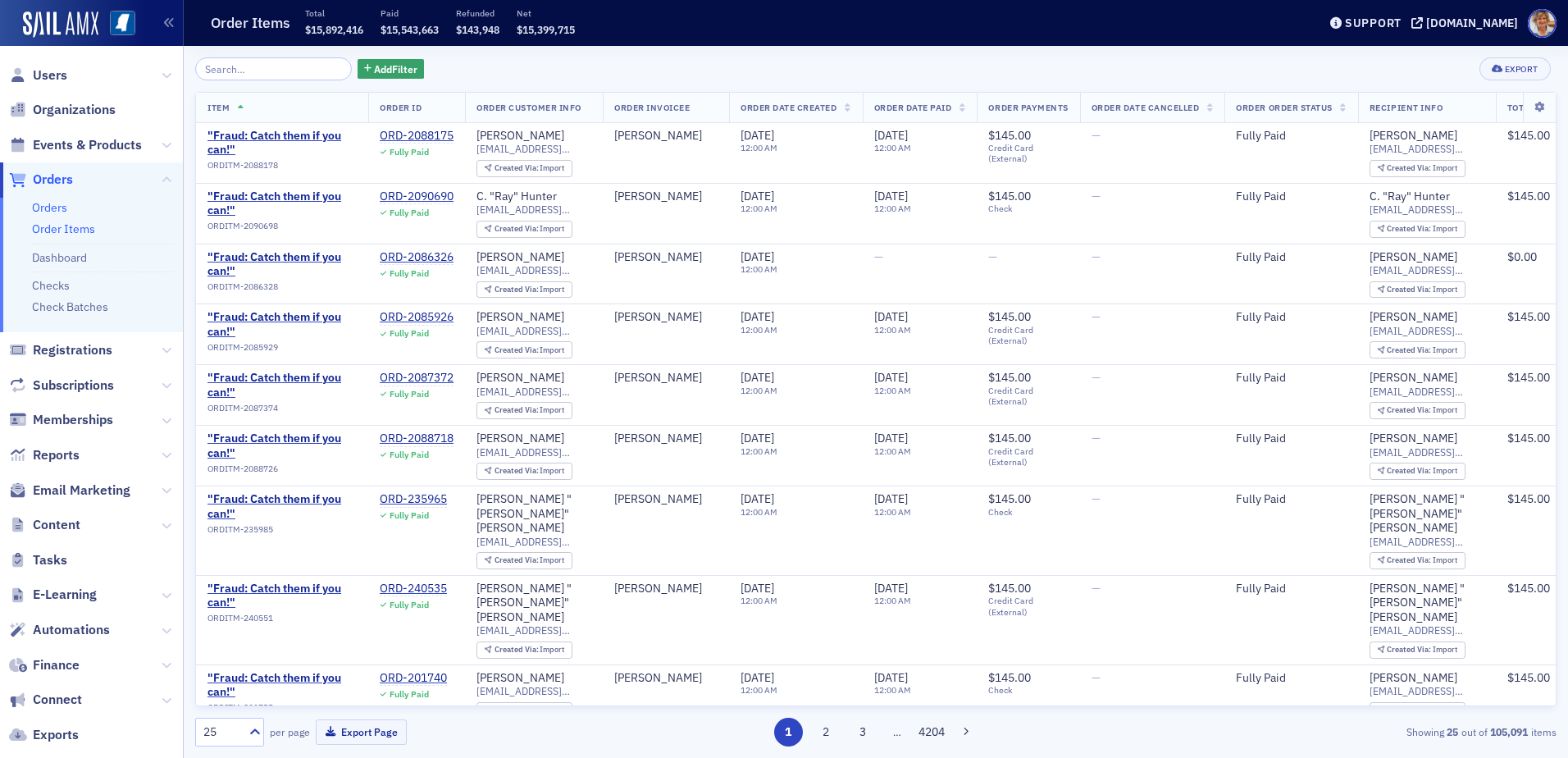
click at [52, 202] on link "Orders" at bounding box center [49, 207] width 35 height 15
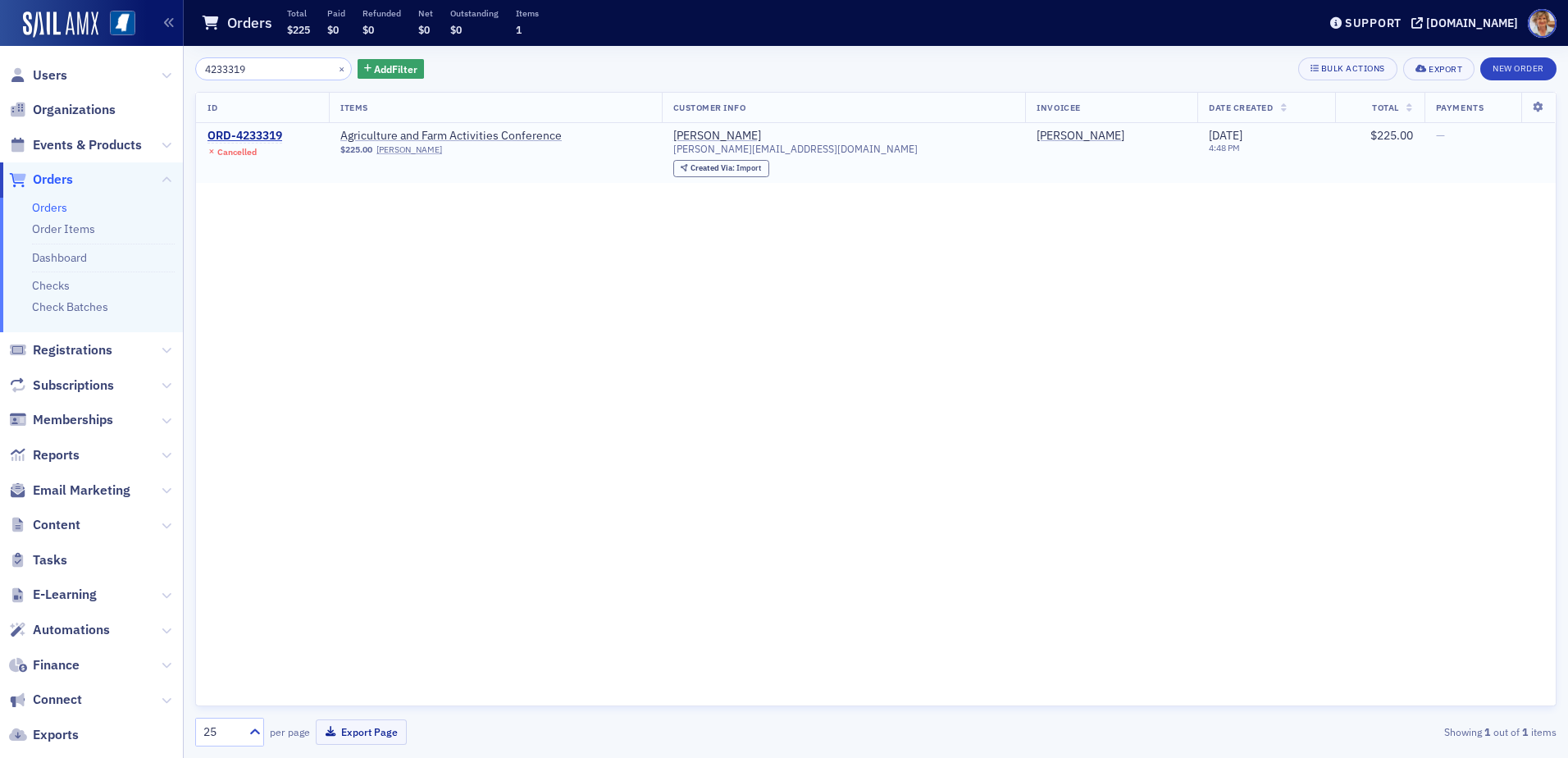
click at [233, 155] on div "Cancelled" at bounding box center [237, 152] width 40 height 10
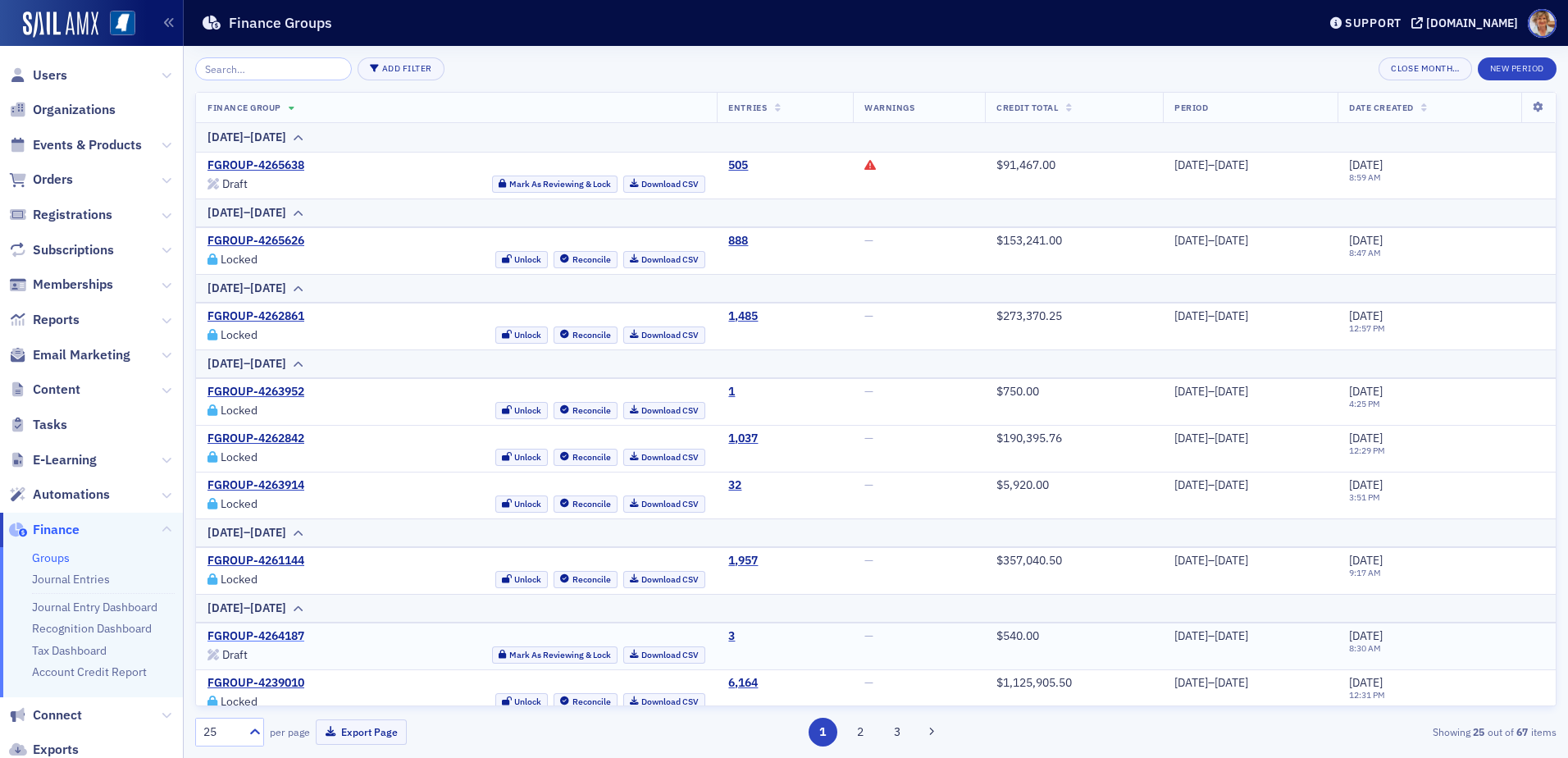
click at [228, 638] on link "FGROUP-4264187" at bounding box center [255, 636] width 96 height 15
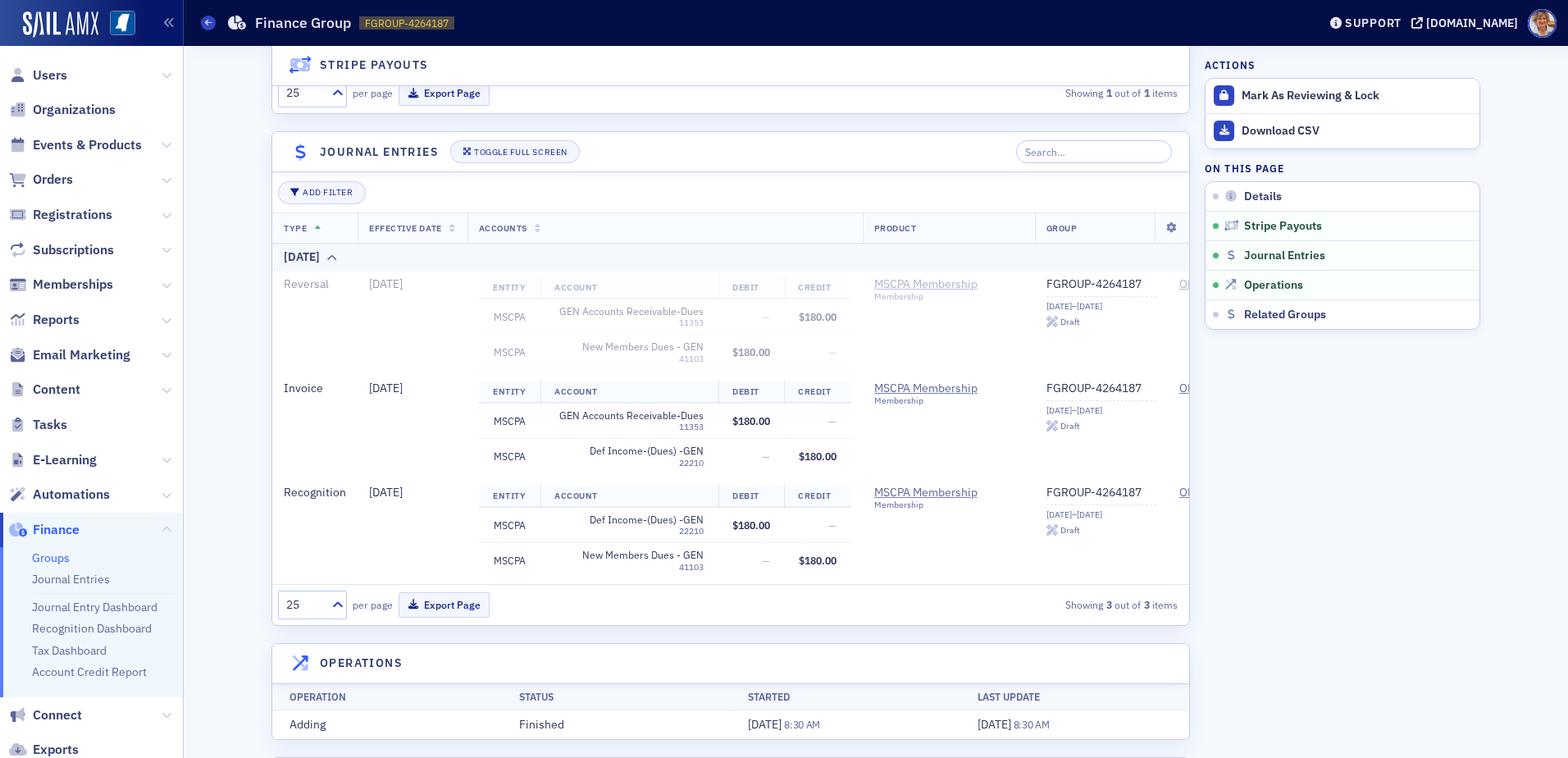
scroll to position [170, 0]
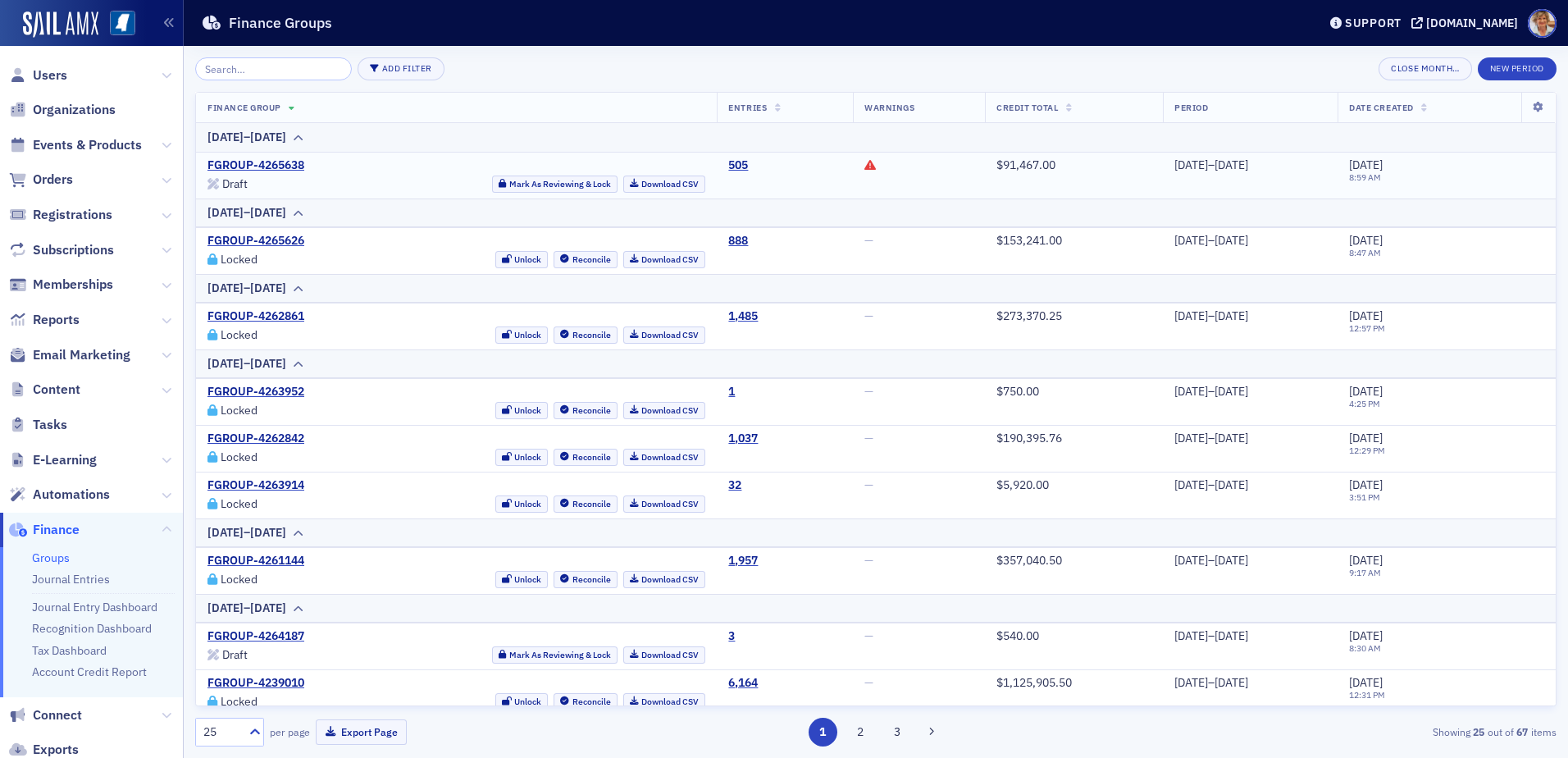
click at [864, 163] on icon at bounding box center [870, 164] width 11 height 11
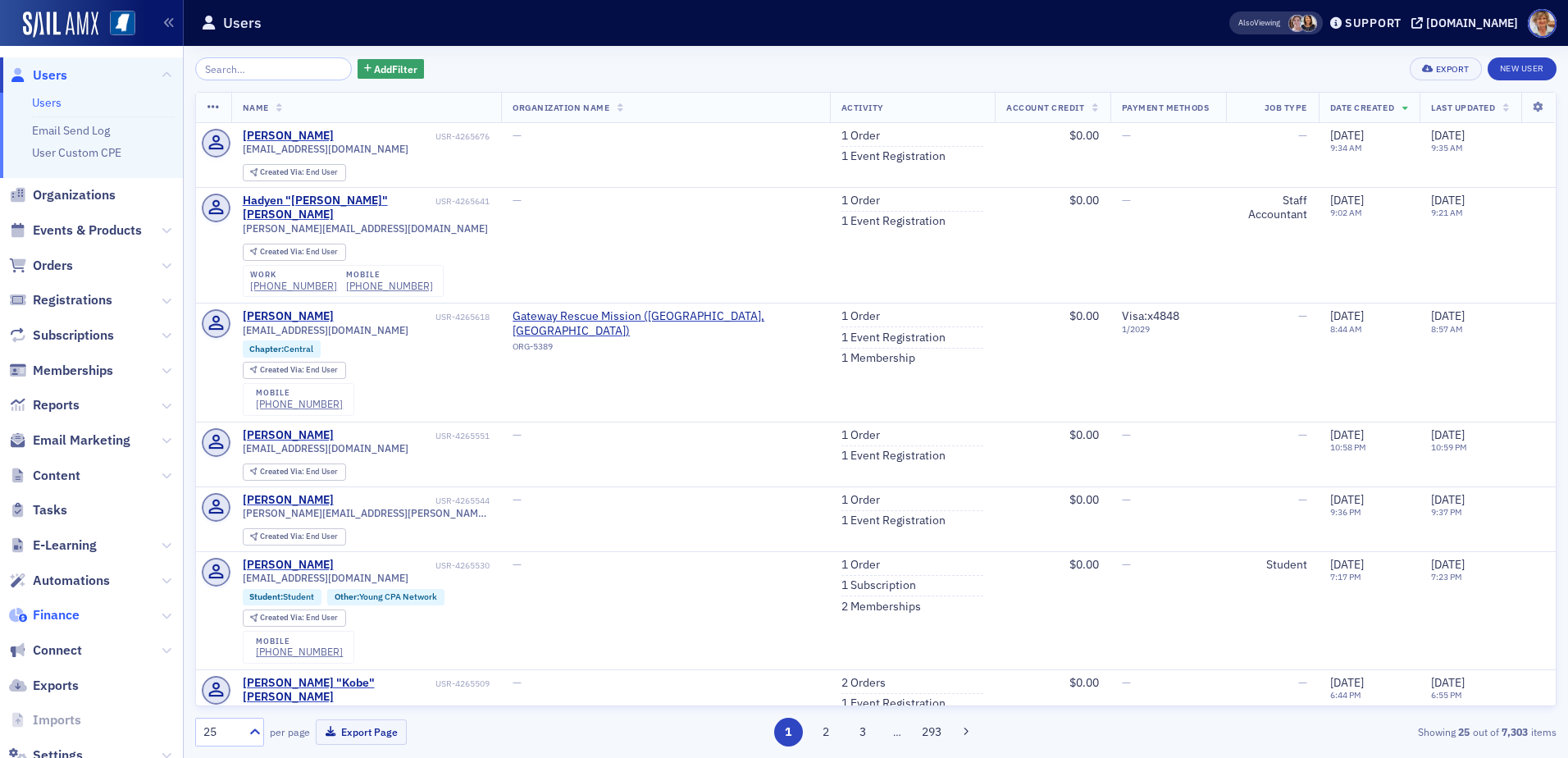
click at [44, 608] on span "Finance" at bounding box center [56, 614] width 46 height 18
